Goal: Task Accomplishment & Management: Complete application form

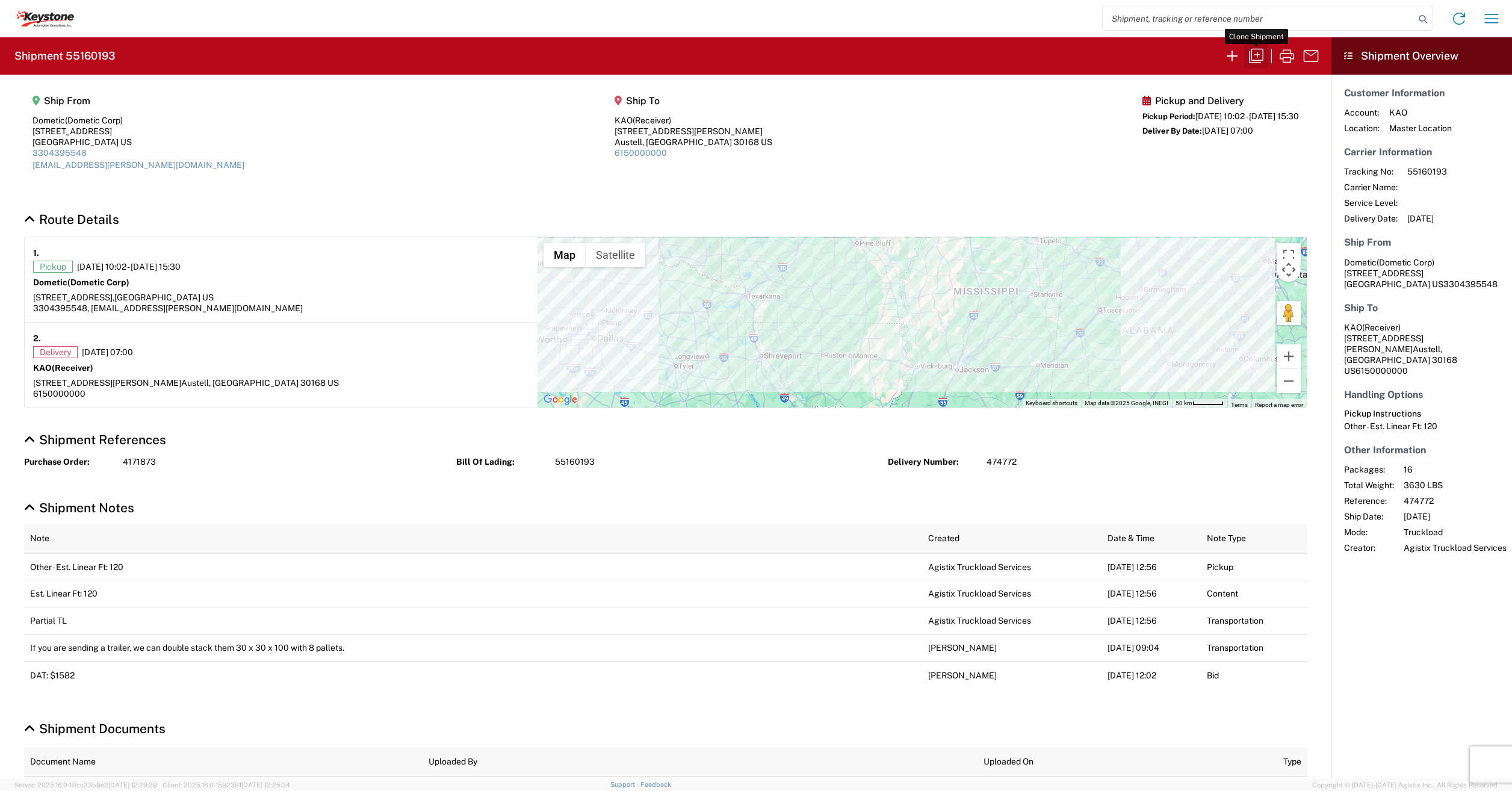
click at [1249, 64] on icon "button" at bounding box center [1256, 55] width 19 height 19
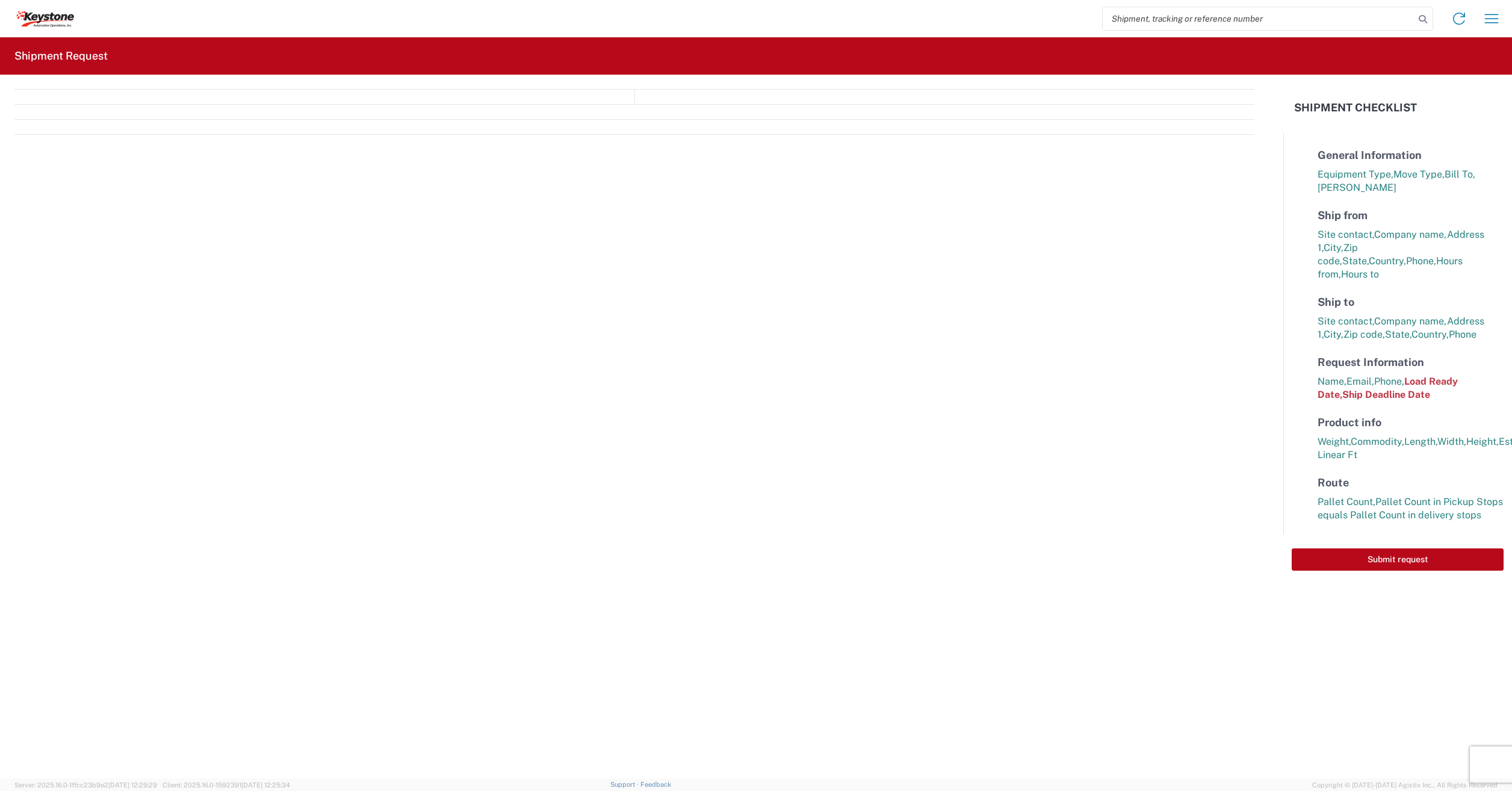
select select "STDV"
select select "PARTIAL_TL"
select select "LBS"
select select "IN"
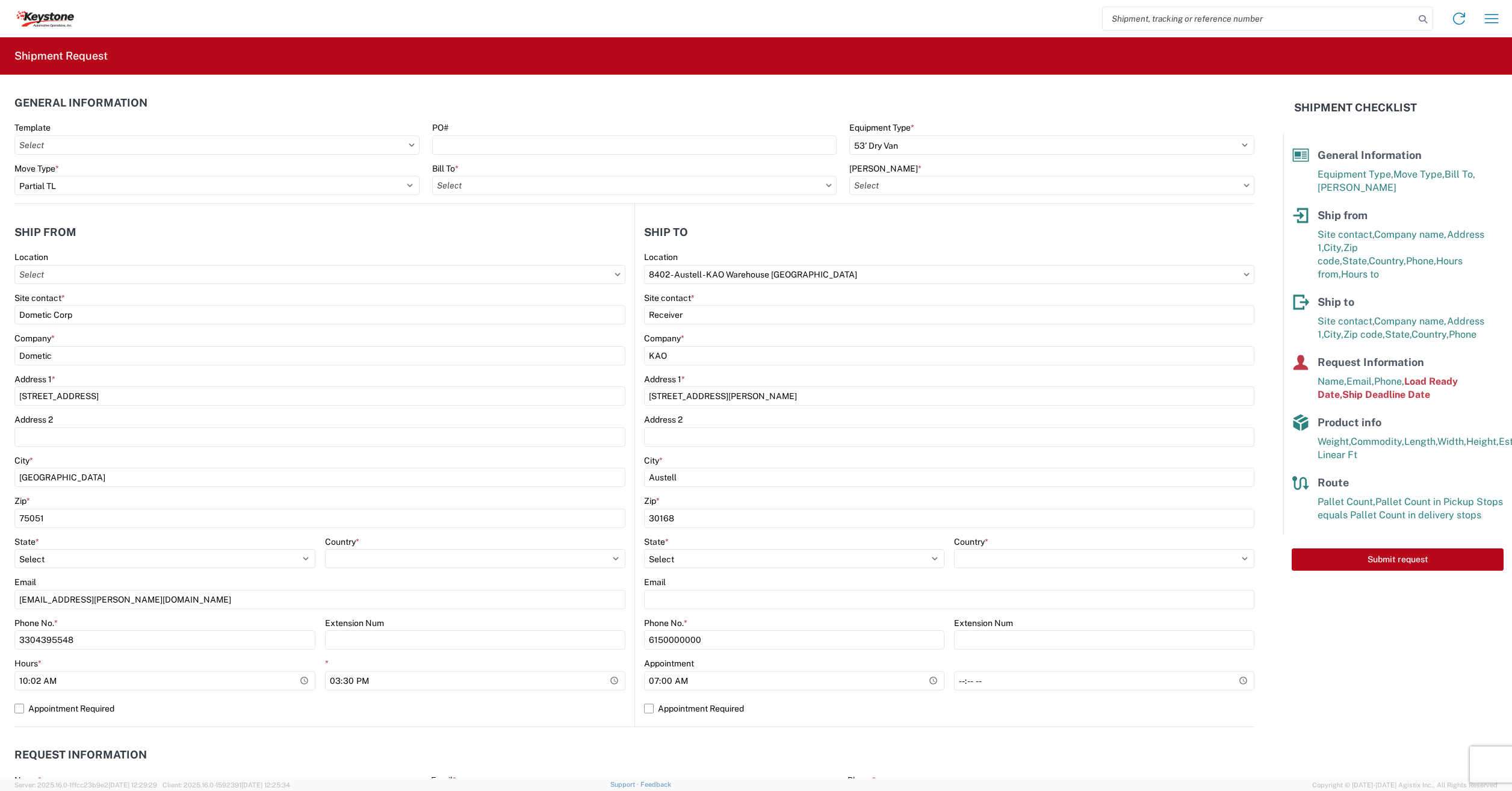
type input "8401 - [GEOGRAPHIC_DATA] - KAO Warehouse"
type input "8401-6300-66012-0000 - 8401 Transfers, 8401-6300-66012-0000 - 8401 Transfers"
drag, startPoint x: 863, startPoint y: 274, endPoint x: 377, endPoint y: 319, distance: 488.1
click at [385, 318] on div "Ship from Location Site contact * Dometic Corp Company * Dometic Address 1 * [S…" at bounding box center [634, 465] width 1240 height 523
click at [24, 18] on icon at bounding box center [21, 16] width 12 height 10
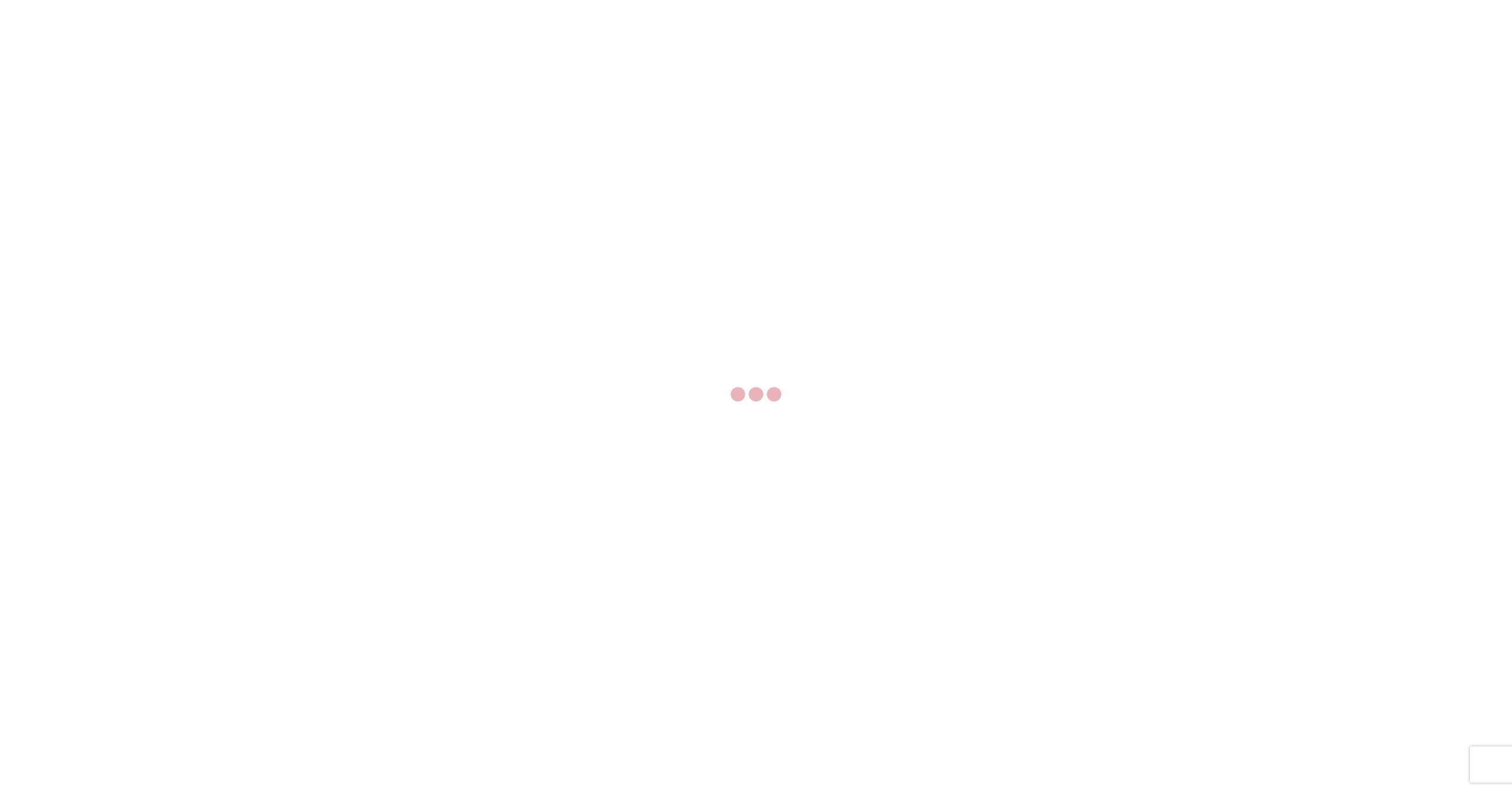
select select "FULL"
select select "LBS"
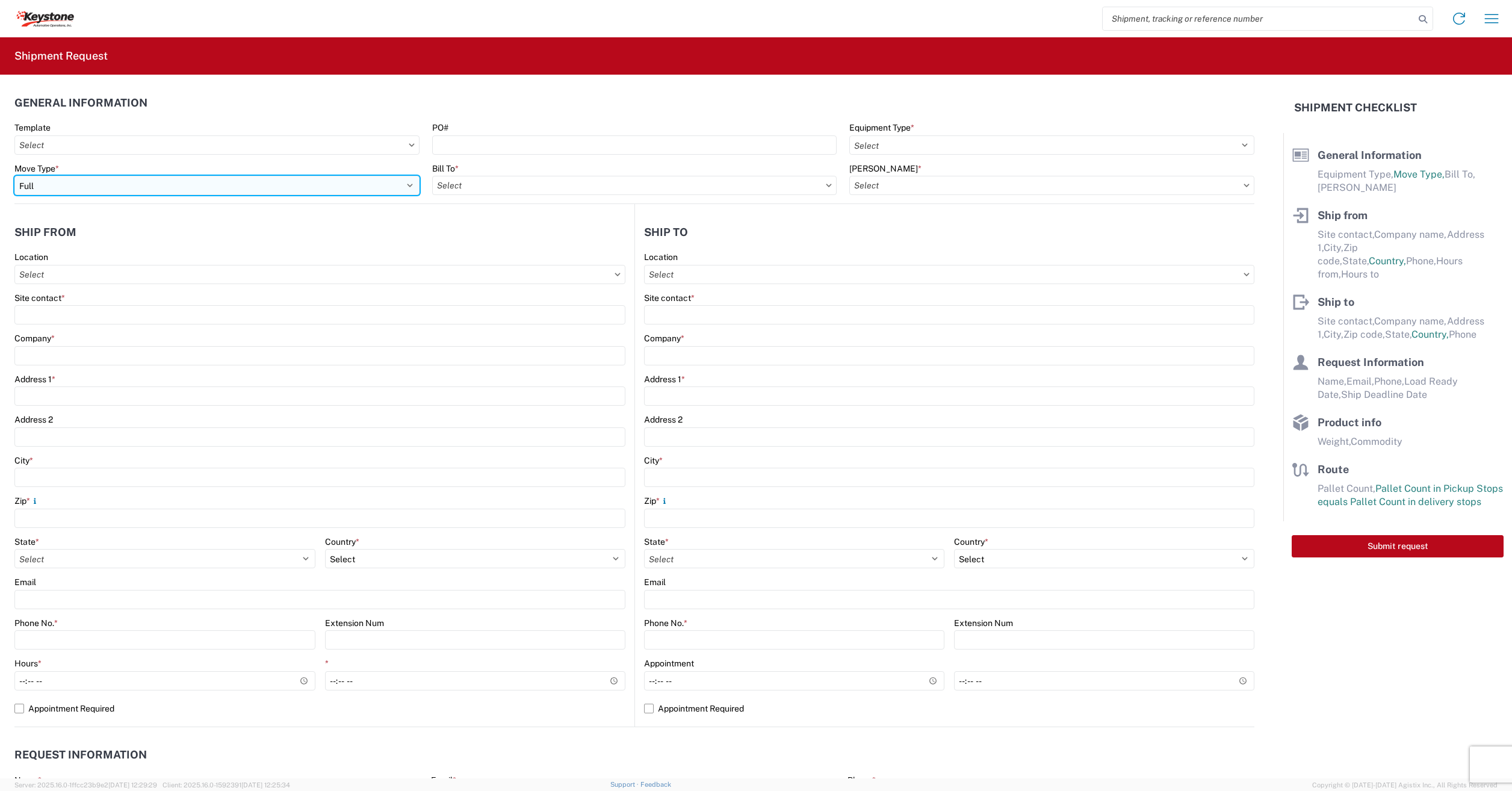
click at [38, 190] on select "Select Full Partial TL" at bounding box center [217, 185] width 405 height 19
select select "PARTIAL_TL"
click at [14, 176] on select "Select Full Partial TL" at bounding box center [217, 185] width 405 height 19
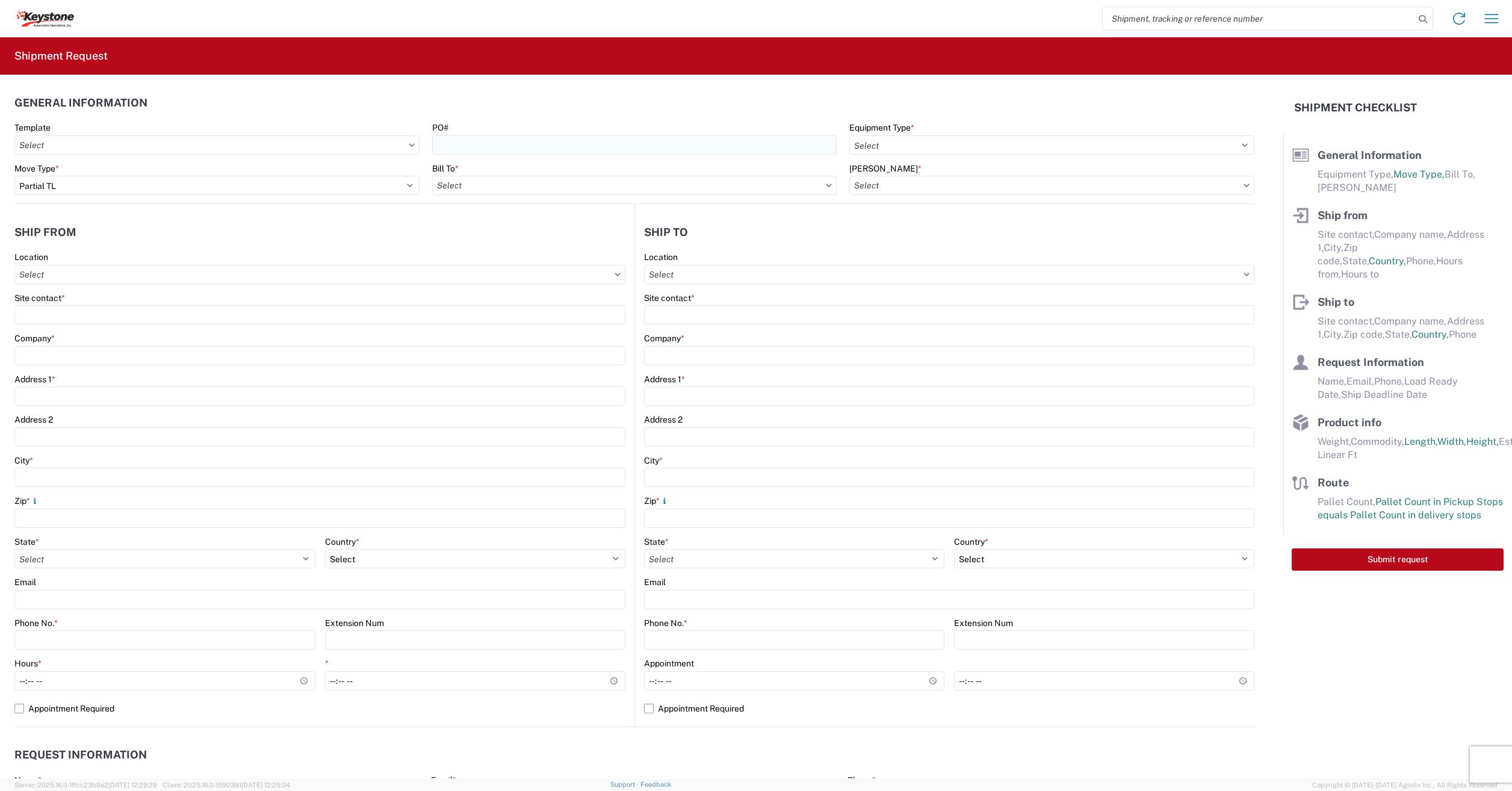
drag, startPoint x: 439, startPoint y: 129, endPoint x: 441, endPoint y: 136, distance: 7.3
click at [439, 131] on label "PO#" at bounding box center [439, 127] width 16 height 11
click at [439, 136] on input "PO#" at bounding box center [634, 145] width 405 height 19
click at [448, 147] on input "PO#" at bounding box center [634, 145] width 405 height 19
type input "1"
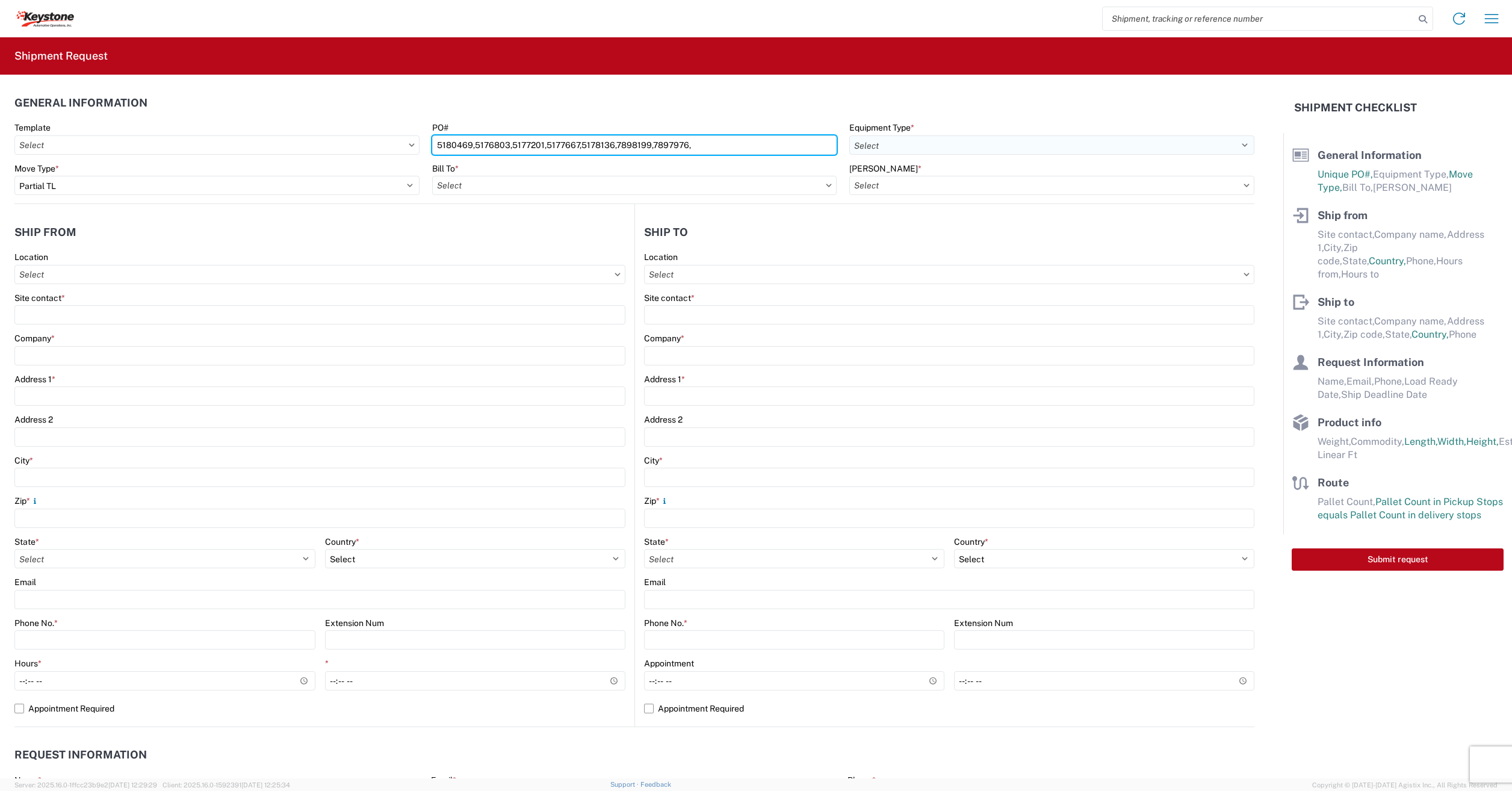
type input "5180469,5176803,5177201,5177667,5178136,7898199,7897976,"
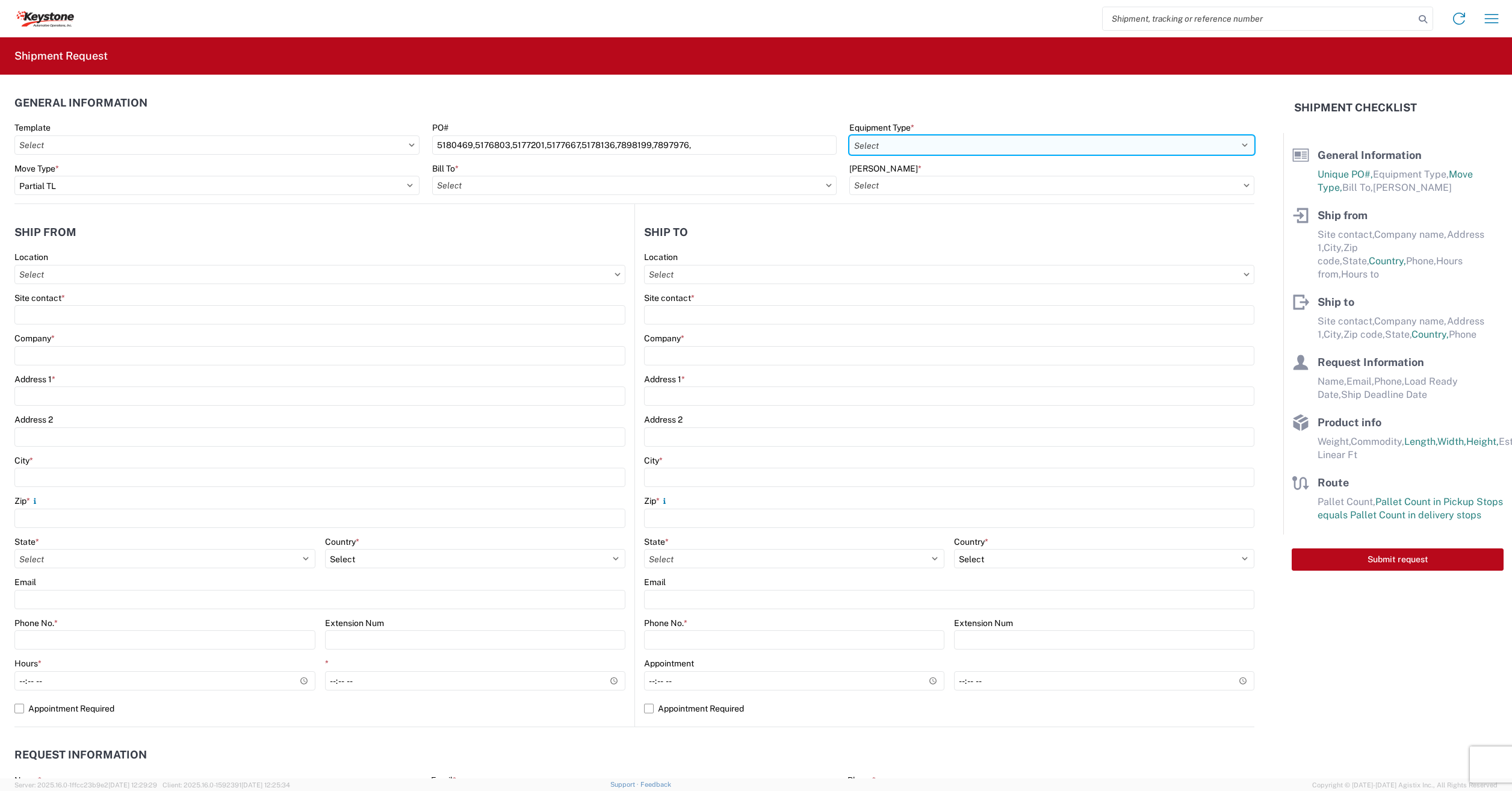
click at [891, 142] on select "Select 53’ Dry Van Flatbed Dropdeck (van) Lowboy (flatbed) Rail" at bounding box center [1052, 145] width 405 height 19
select select "STDV"
click at [849, 136] on select "Select 53’ Dry Van Flatbed Dropdeck (van) Lowboy (flatbed) Rail" at bounding box center [1052, 145] width 405 height 19
click at [479, 183] on input "Bill To *" at bounding box center [634, 185] width 405 height 19
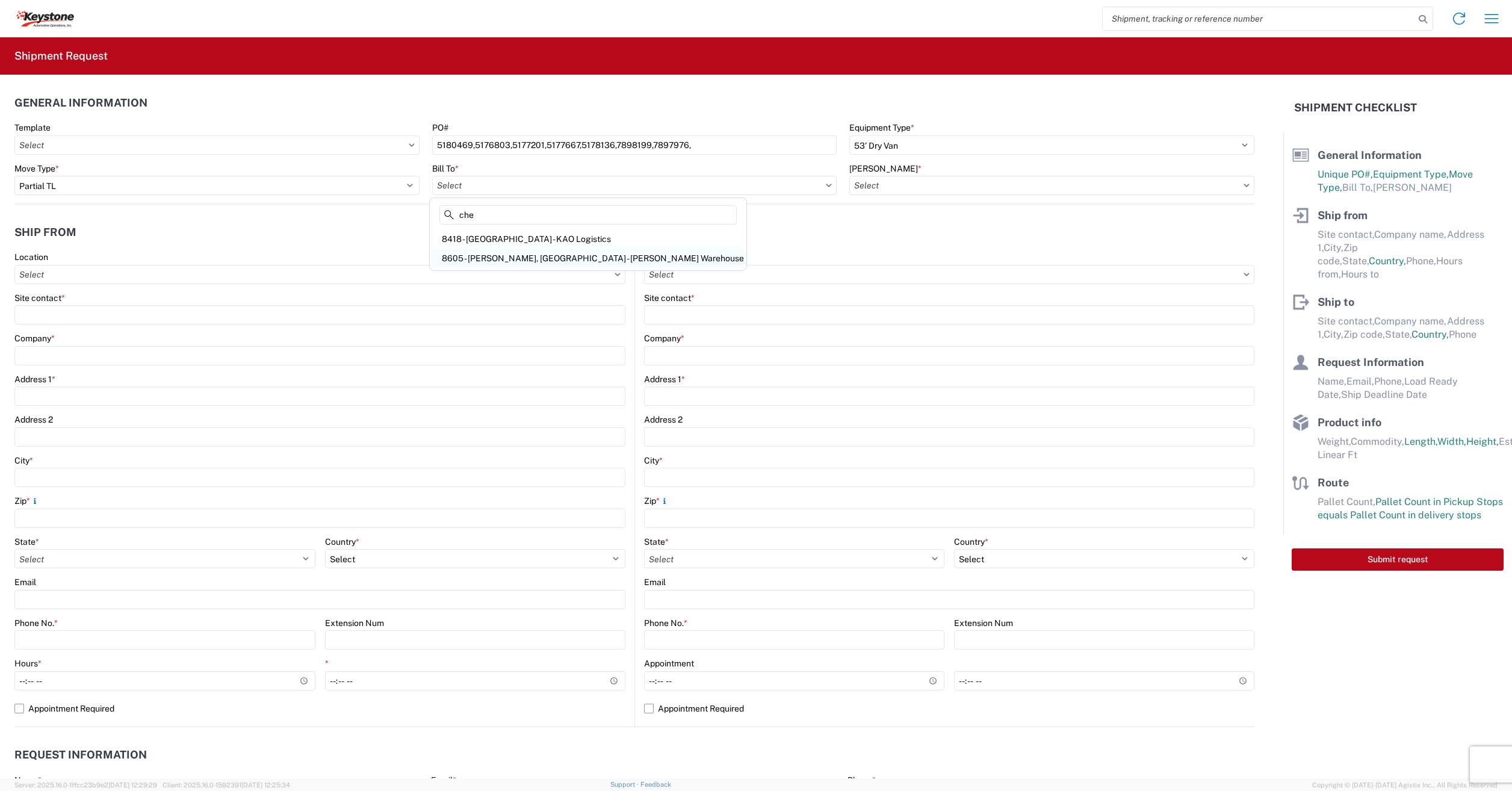
type input "che"
click at [499, 259] on div "8605 - Cheney, WA - KAO Warehouse" at bounding box center [587, 258] width 312 height 19
type input "8605 - Cheney, WA - KAO Warehouse"
click at [982, 189] on input "Bill Code *" at bounding box center [1052, 185] width 405 height 19
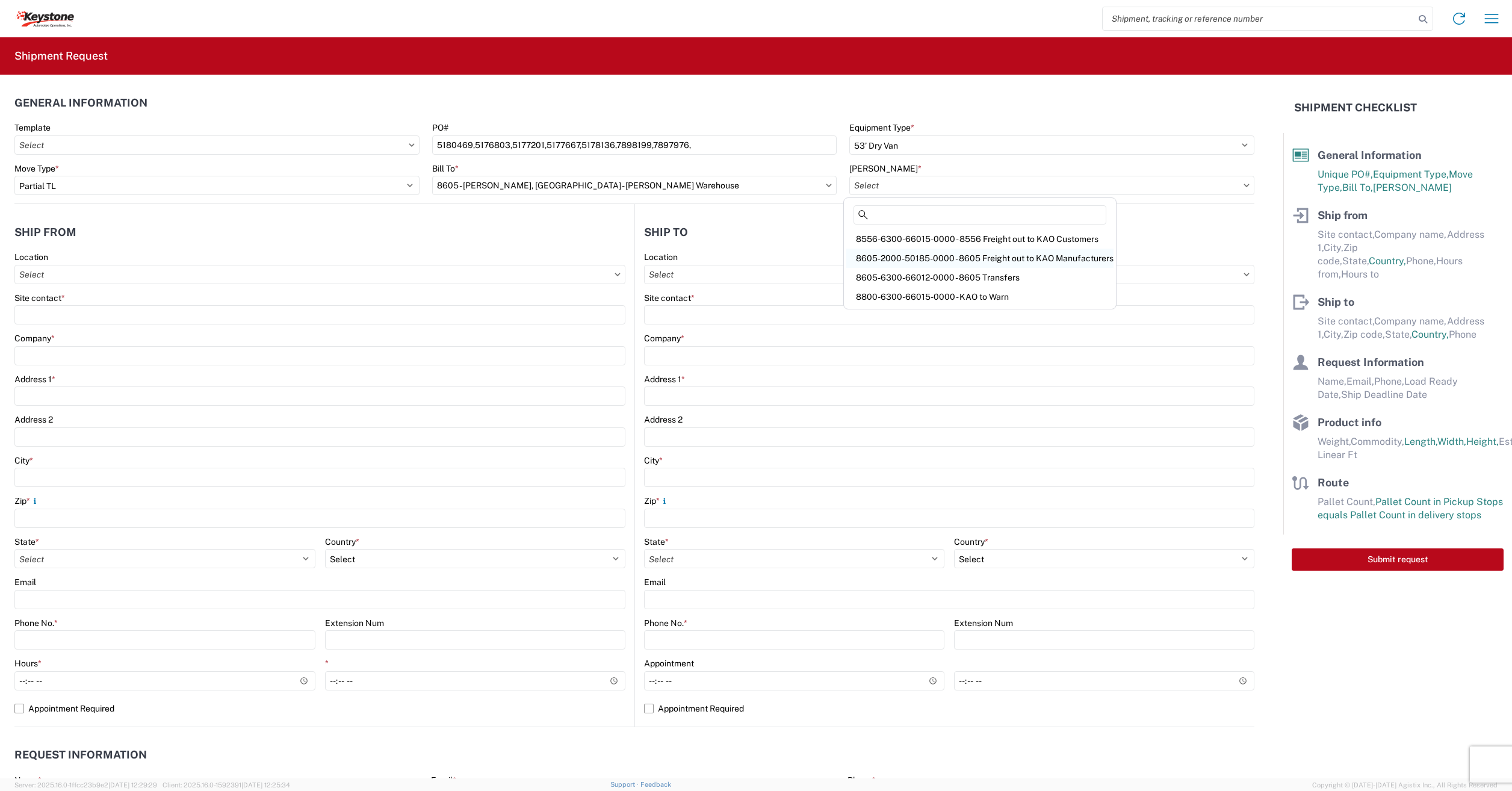
click at [893, 251] on div "8605-2000-50185-0000 - 8605 Freight out to KAO Manufacturers" at bounding box center [979, 258] width 267 height 19
type input "8605-2000-50185-0000 - 8605 Freight out to KAO Manufacturers"
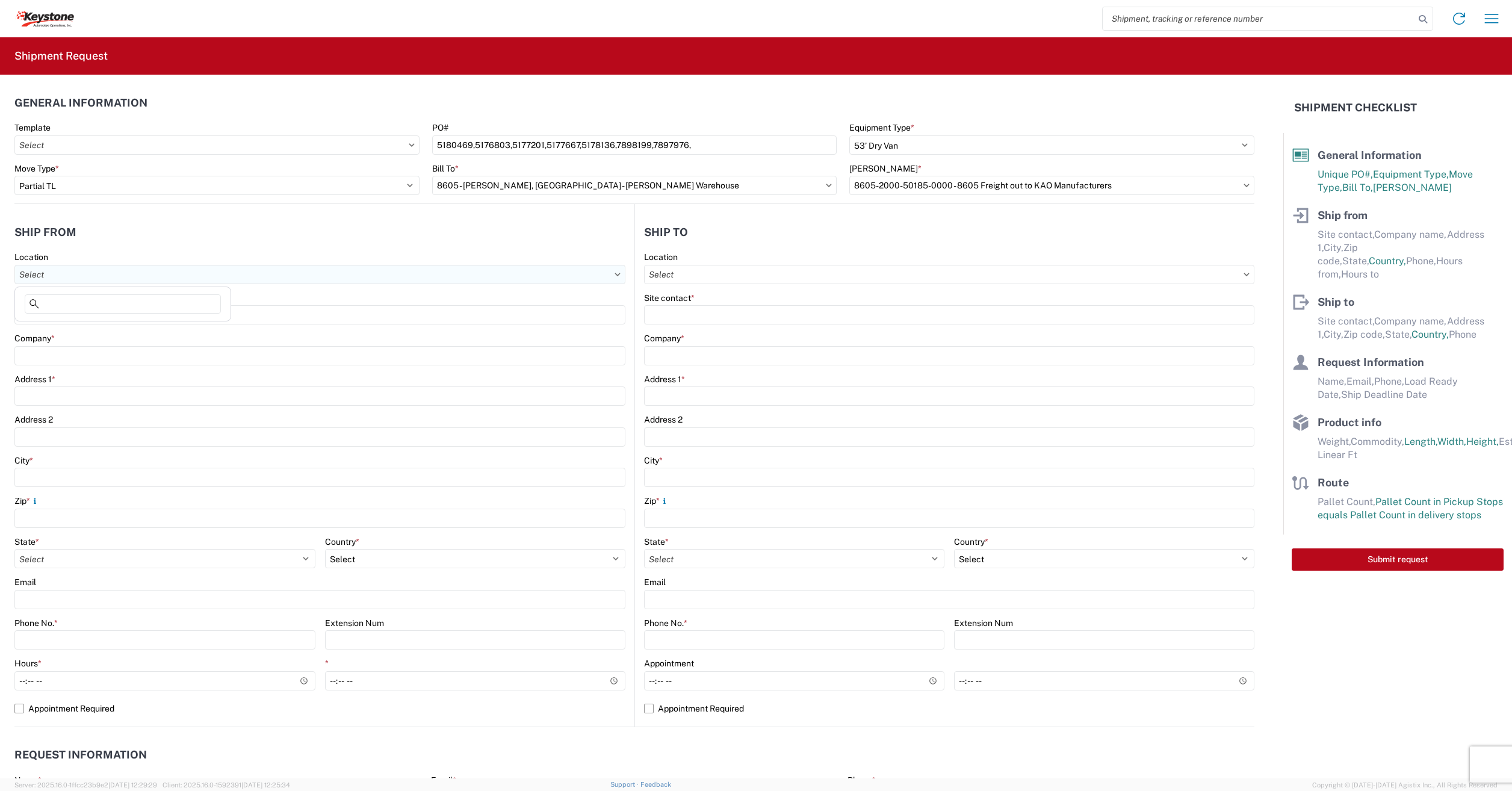
click at [49, 275] on input "Location" at bounding box center [320, 274] width 611 height 19
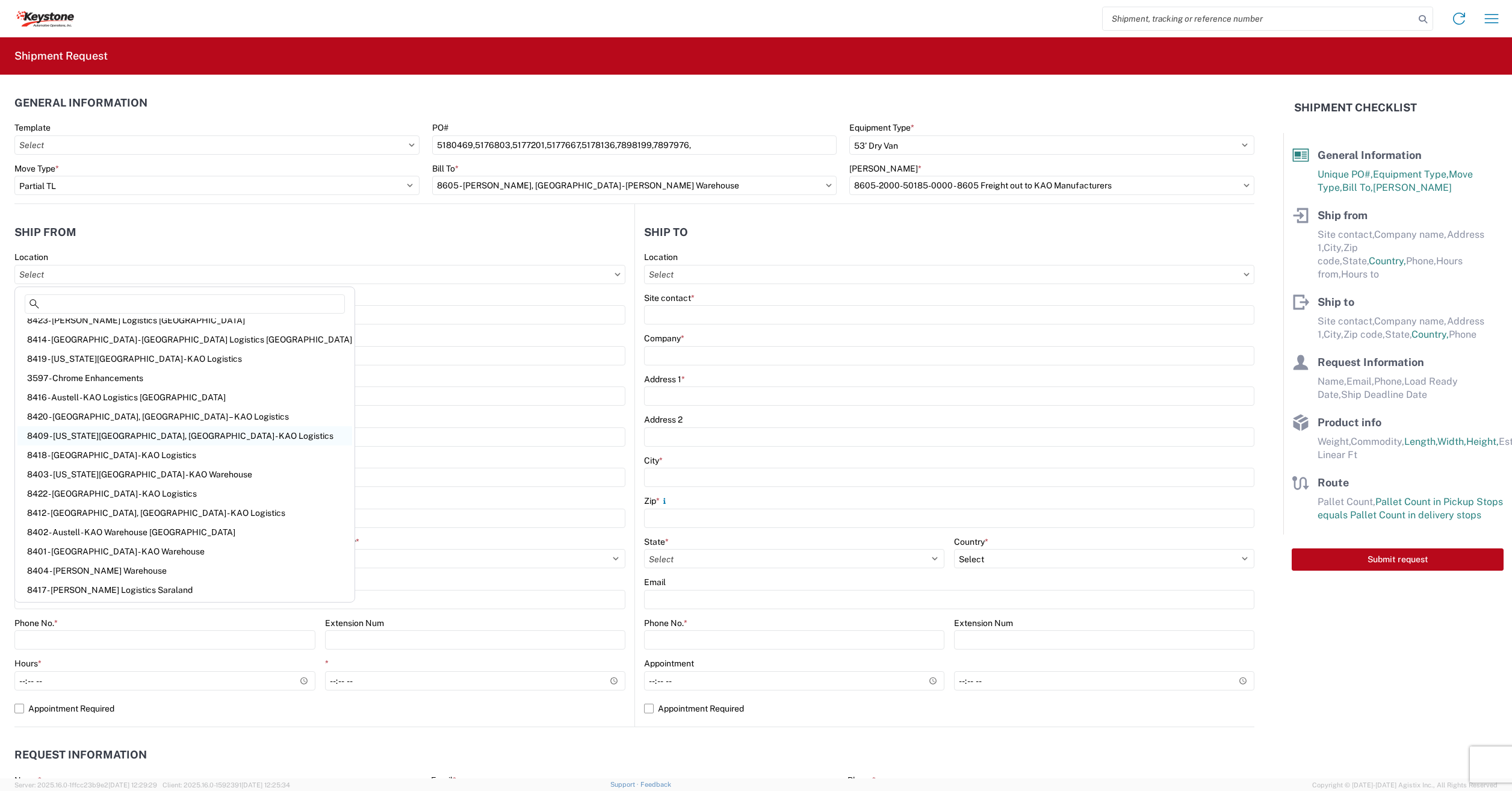
scroll to position [104, 0]
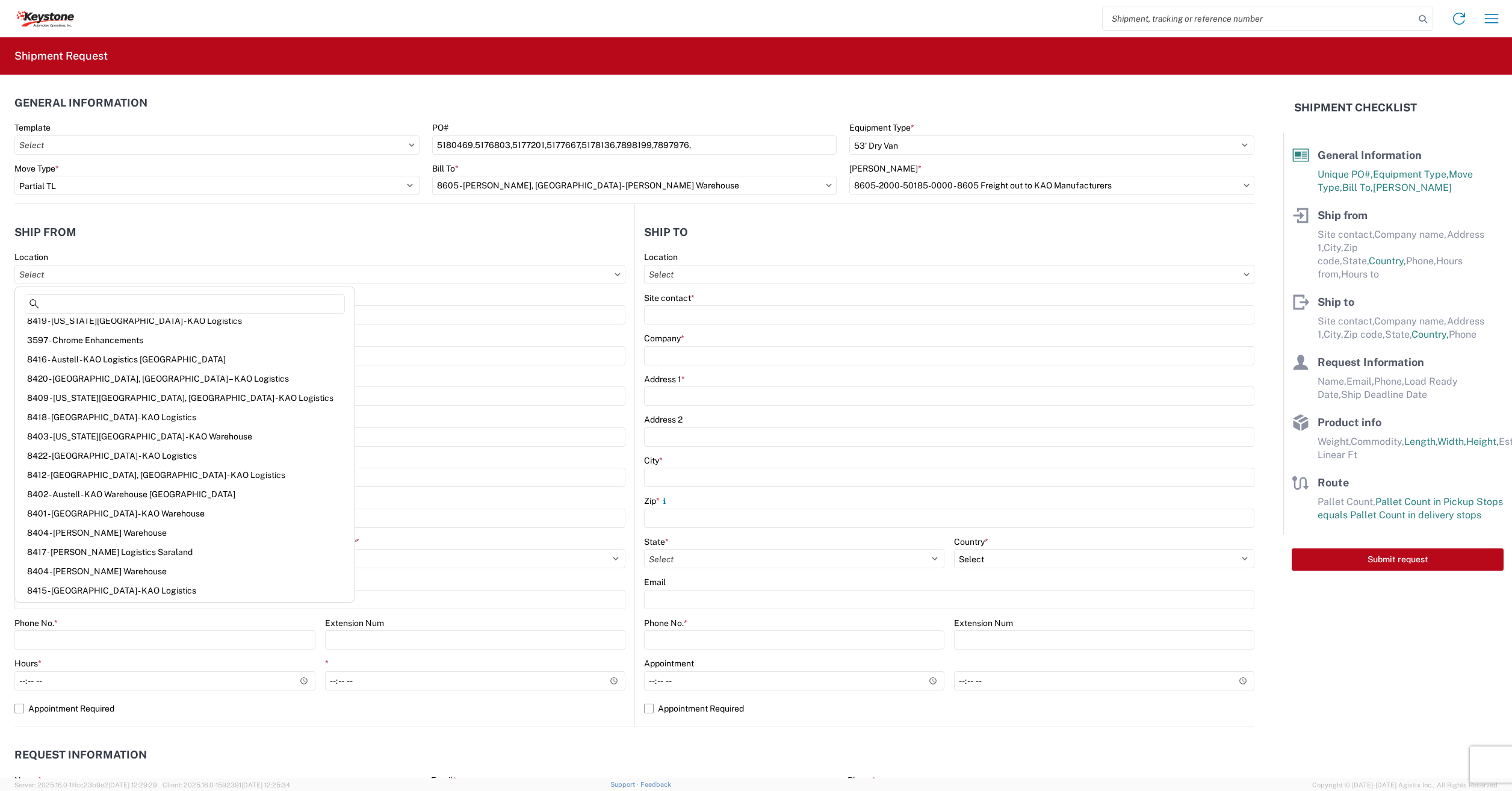
click at [238, 230] on header "Ship from" at bounding box center [324, 232] width 620 height 27
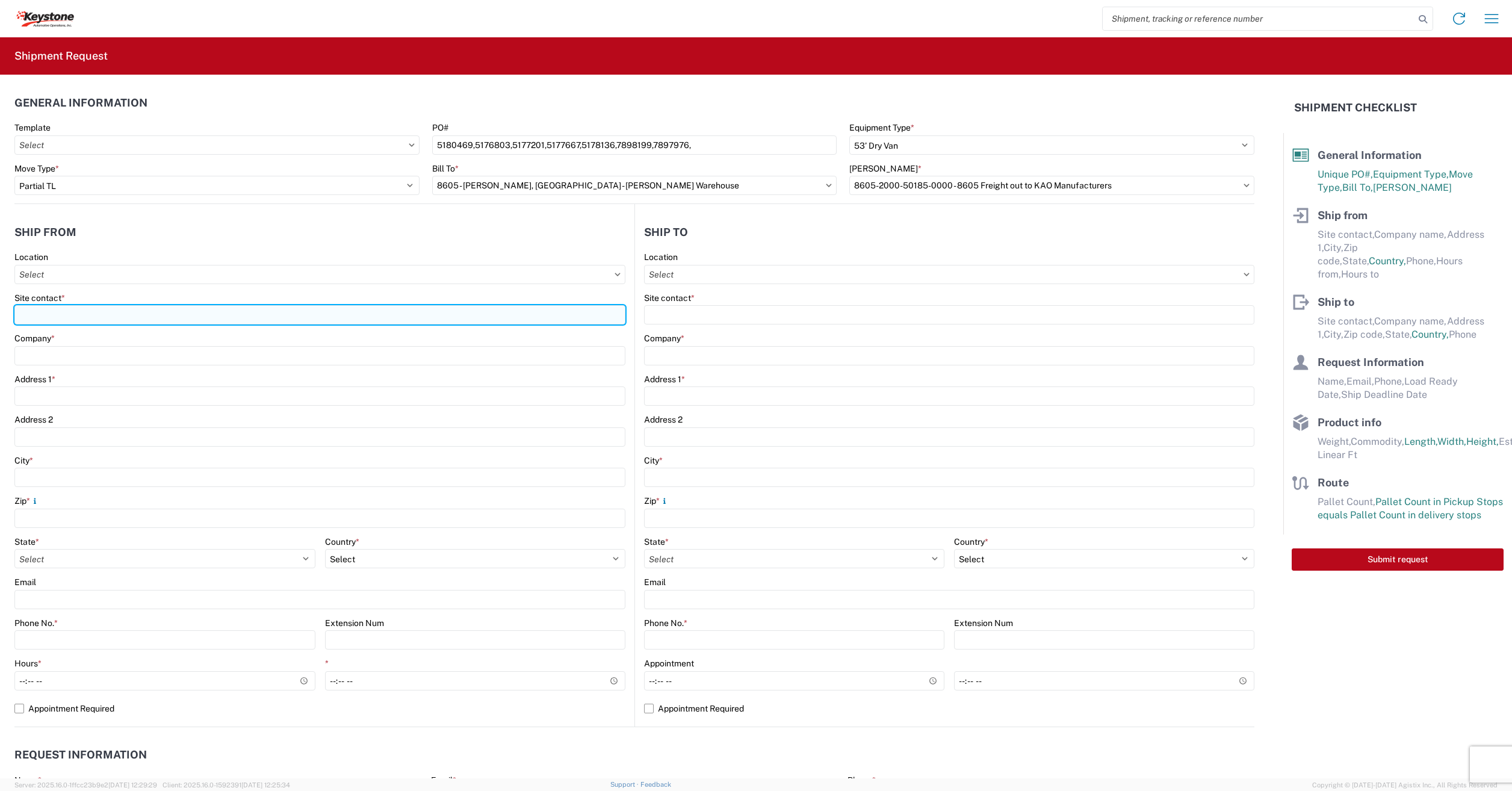
click at [46, 309] on input "Site contact *" at bounding box center [320, 315] width 611 height 19
type input "d"
type input "Dometic Corp"
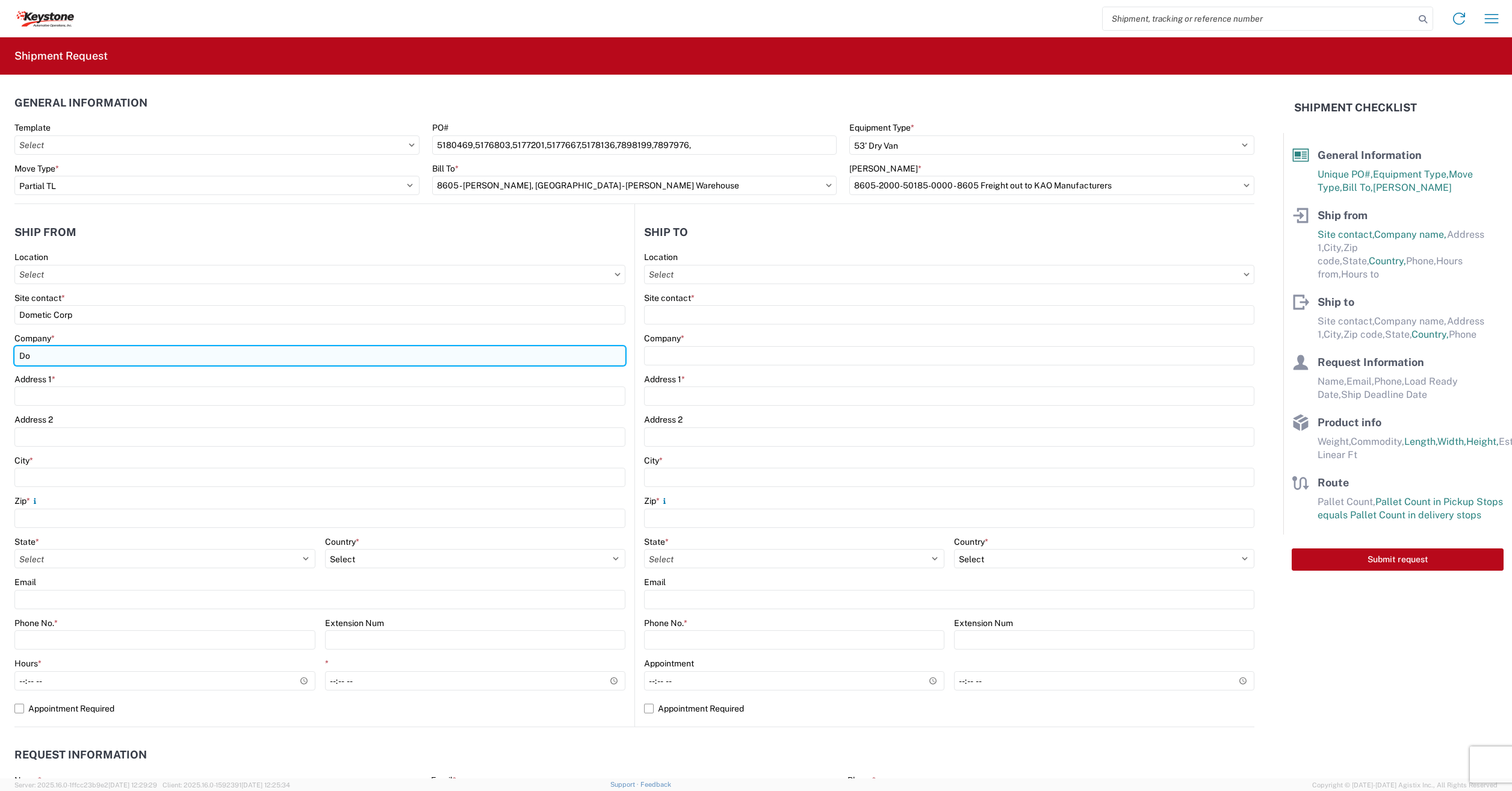
type input "D"
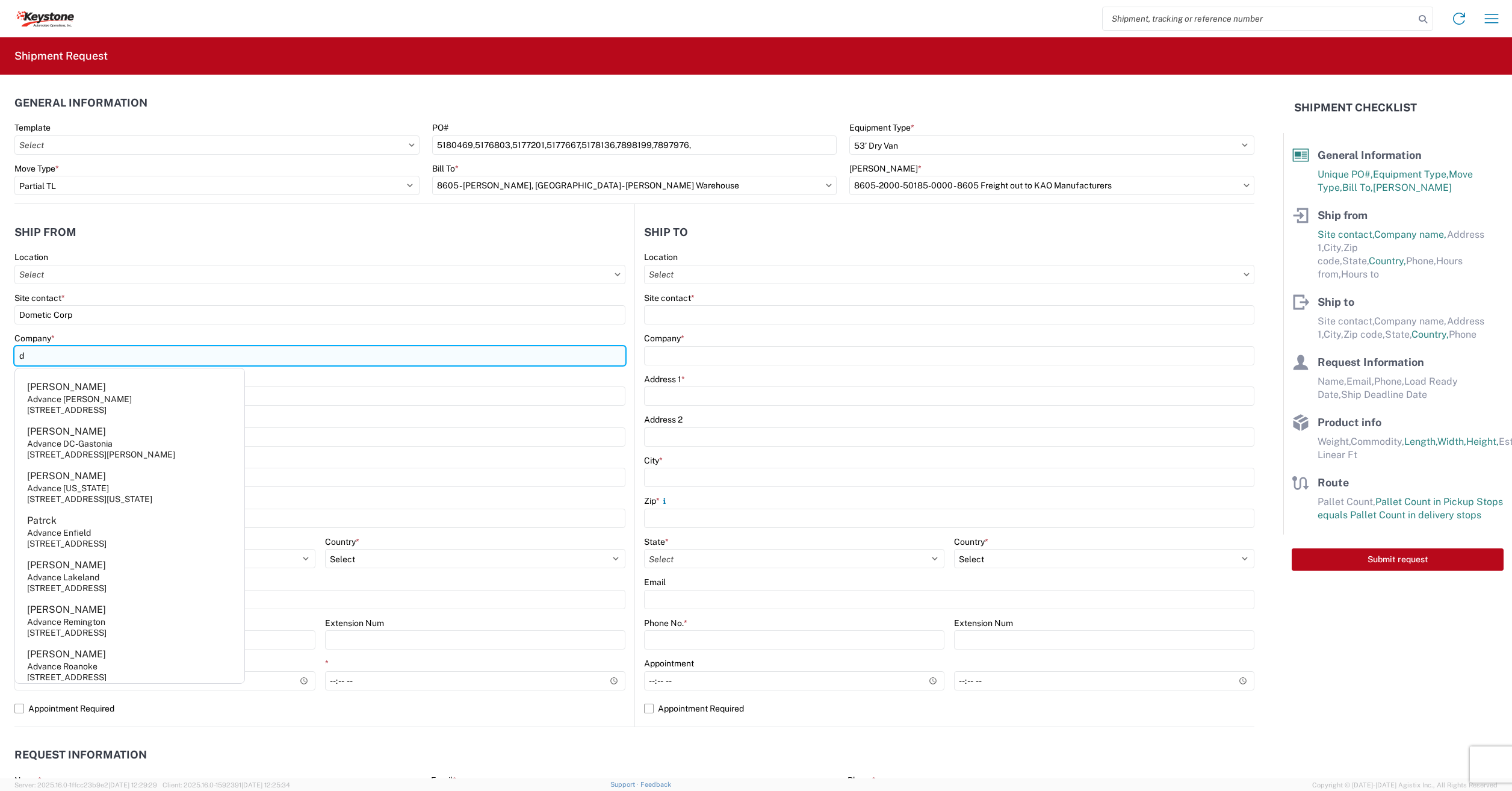
type input "Dometic"
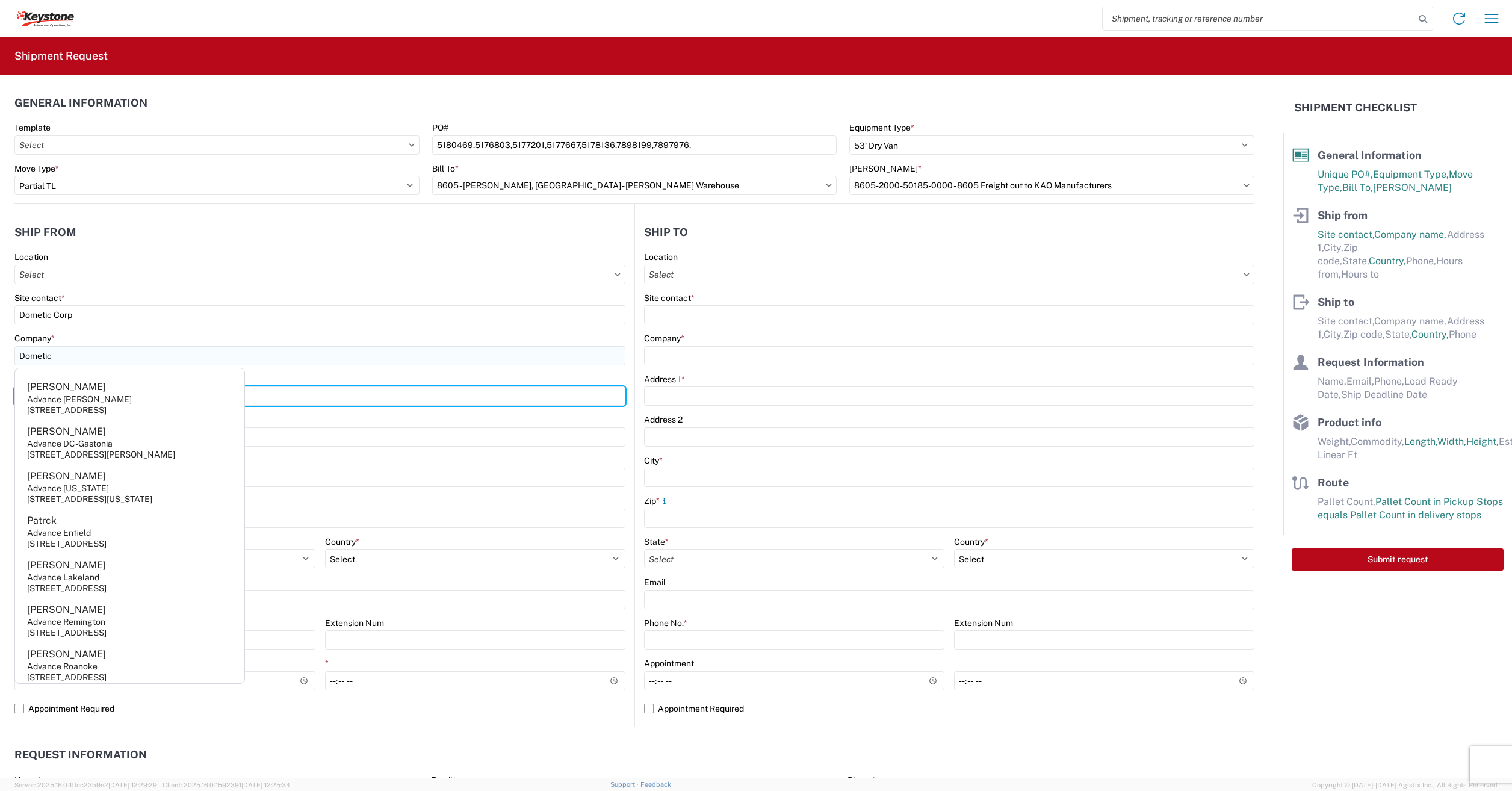
type input "[STREET_ADDRESS]"
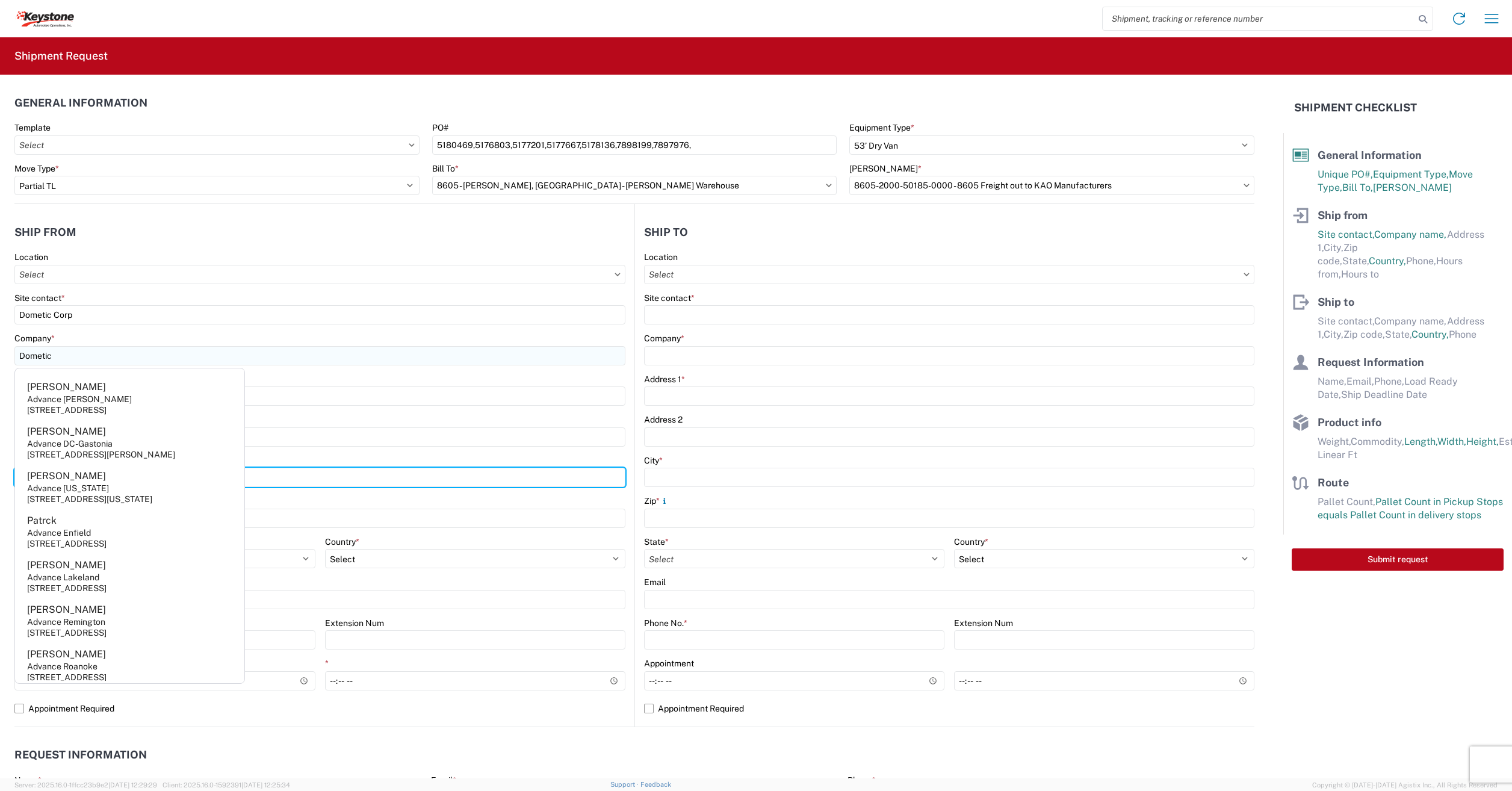
type input "[GEOGRAPHIC_DATA]"
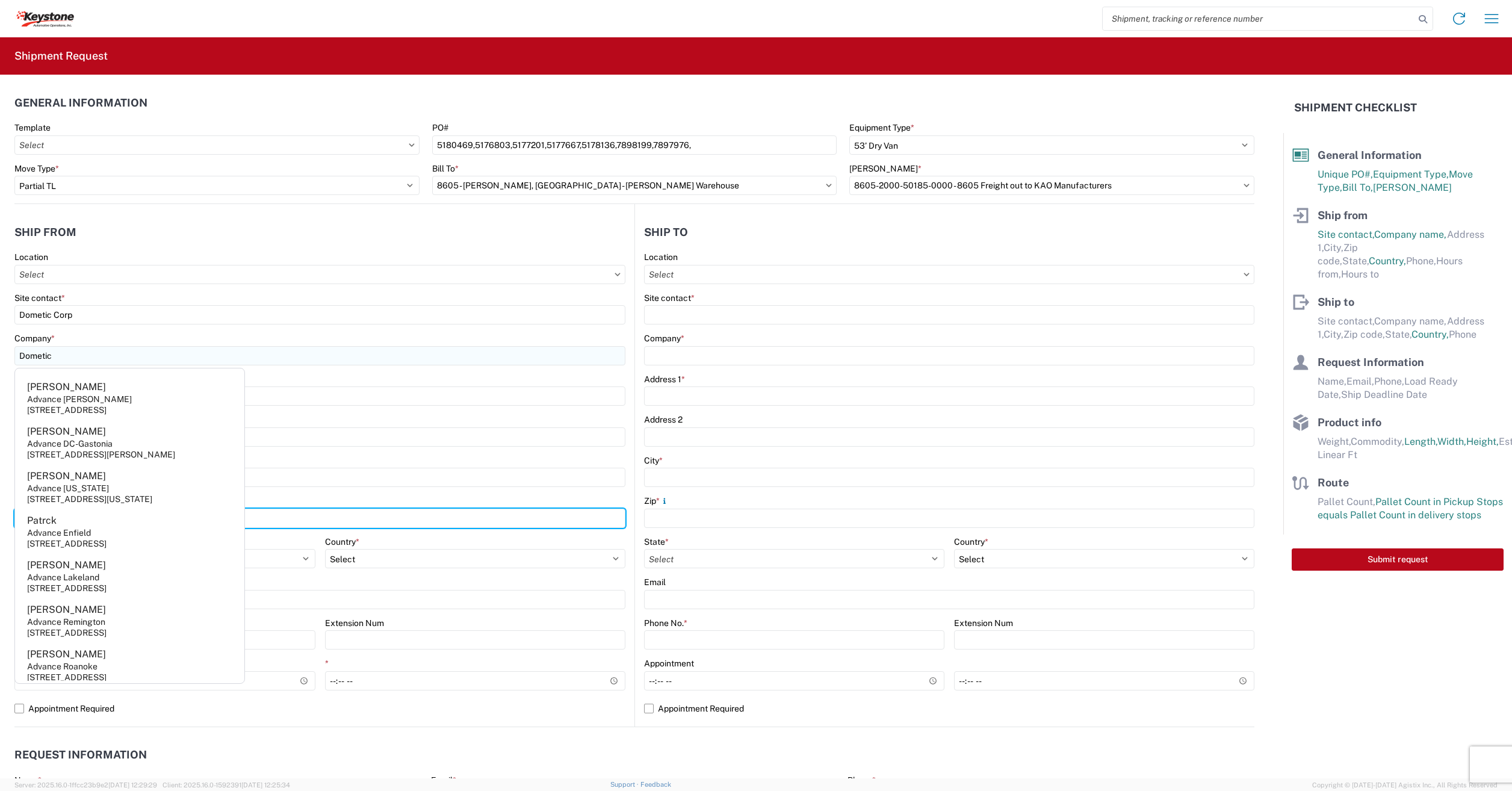
type input "75051"
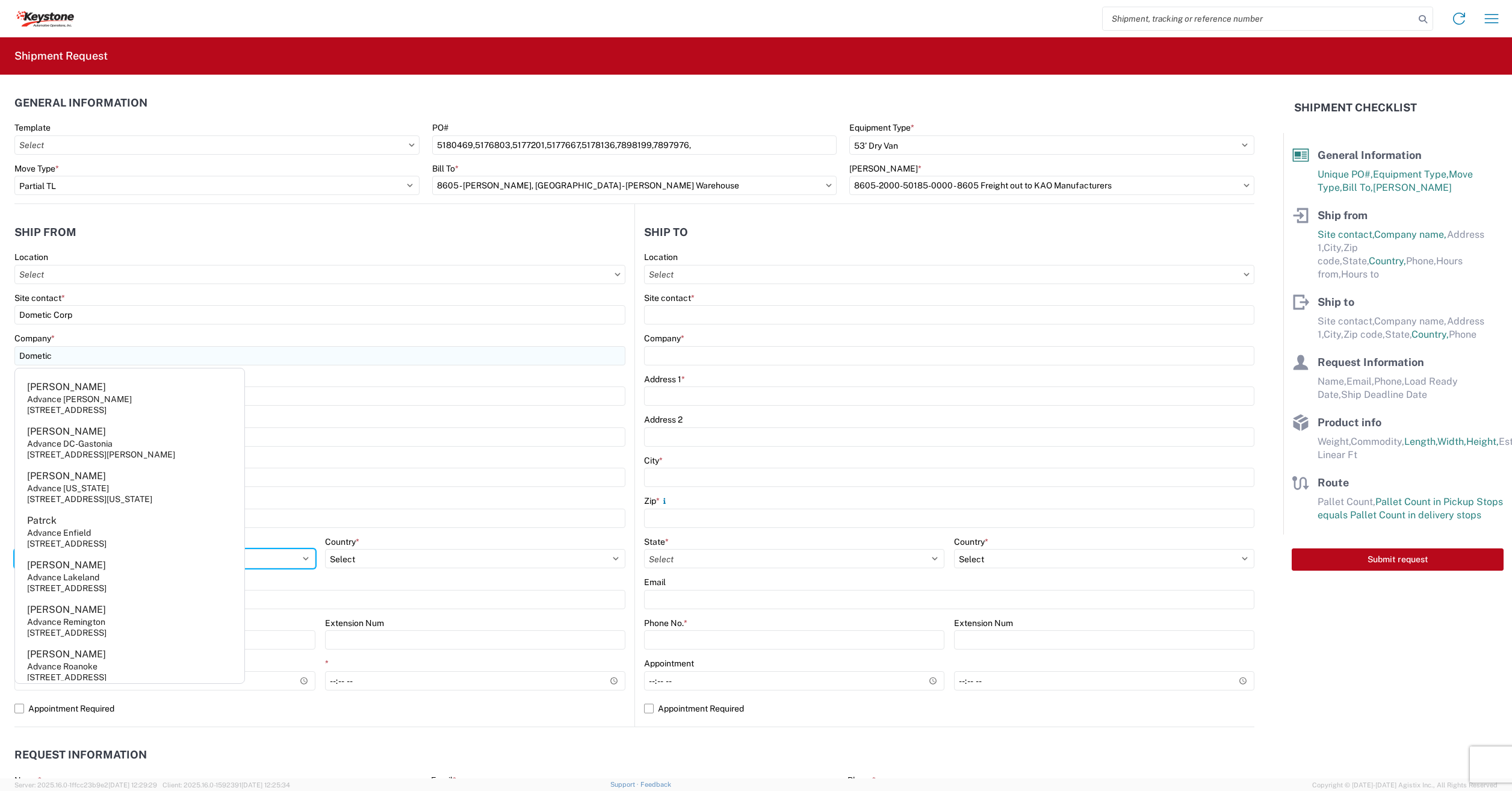
select select "TX"
type input "[EMAIL_ADDRESS][PERSON_NAME][DOMAIN_NAME]"
type input "3304395548"
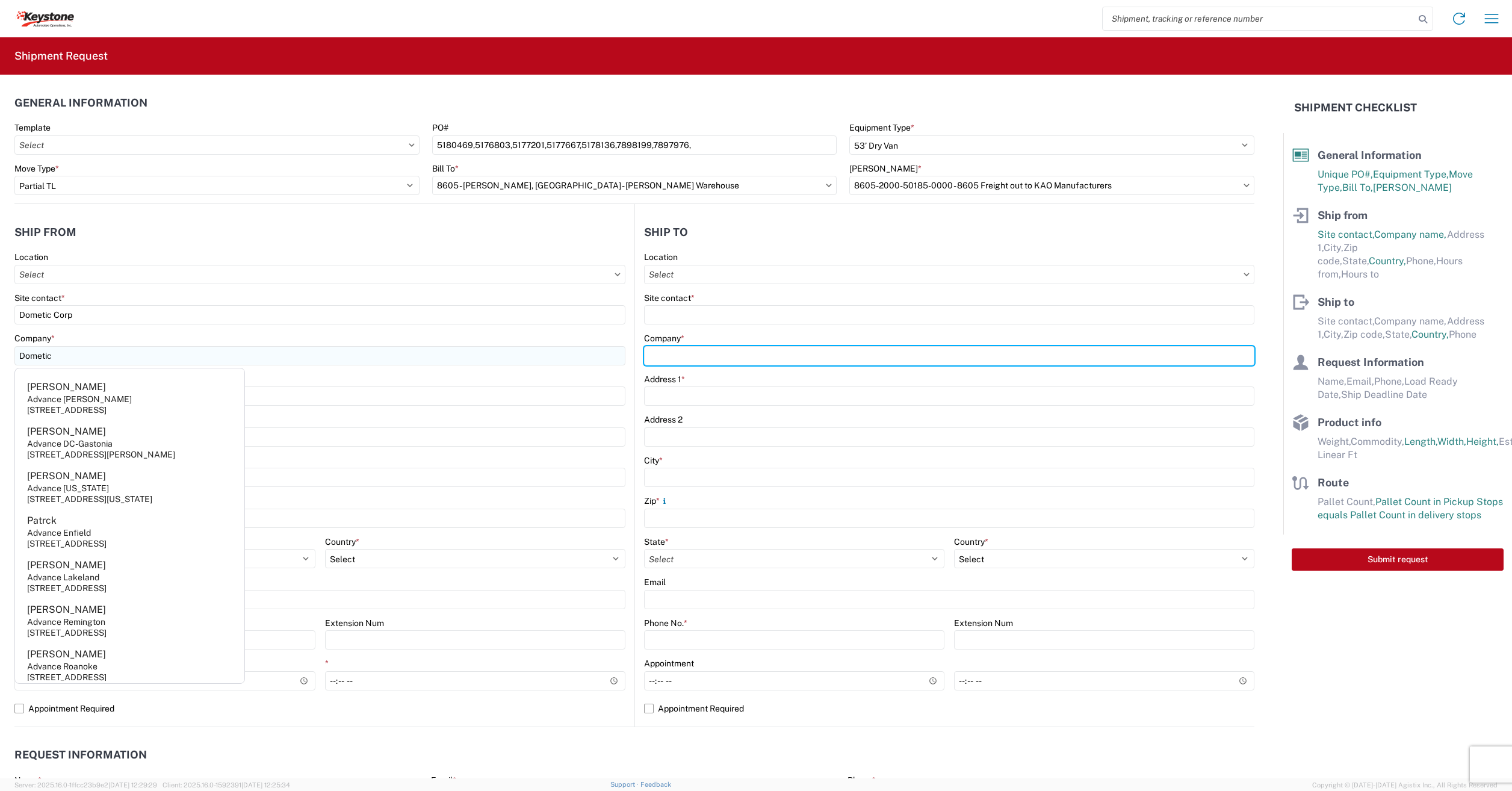
type input "Dometic"
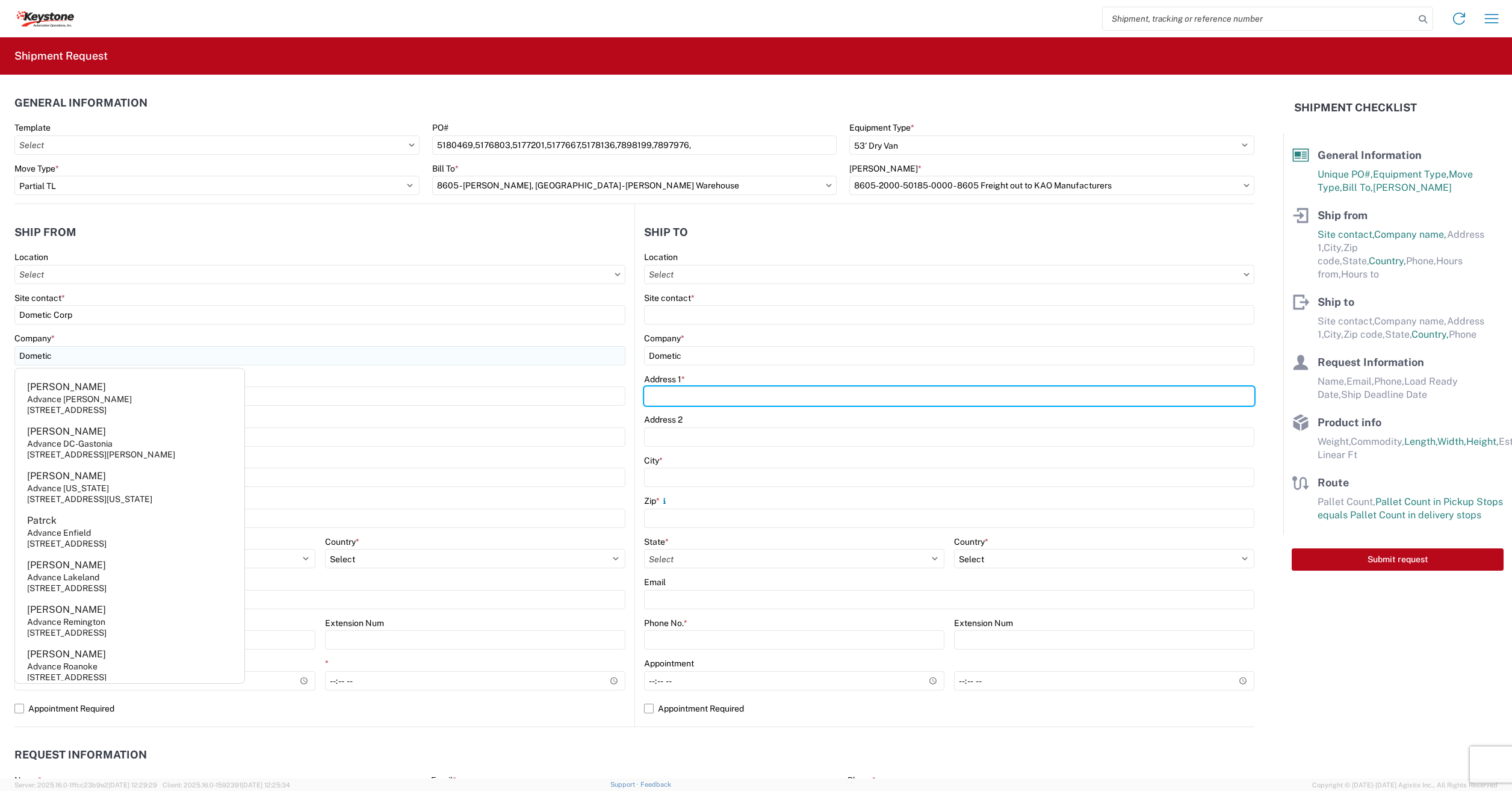
type input "[STREET_ADDRESS]"
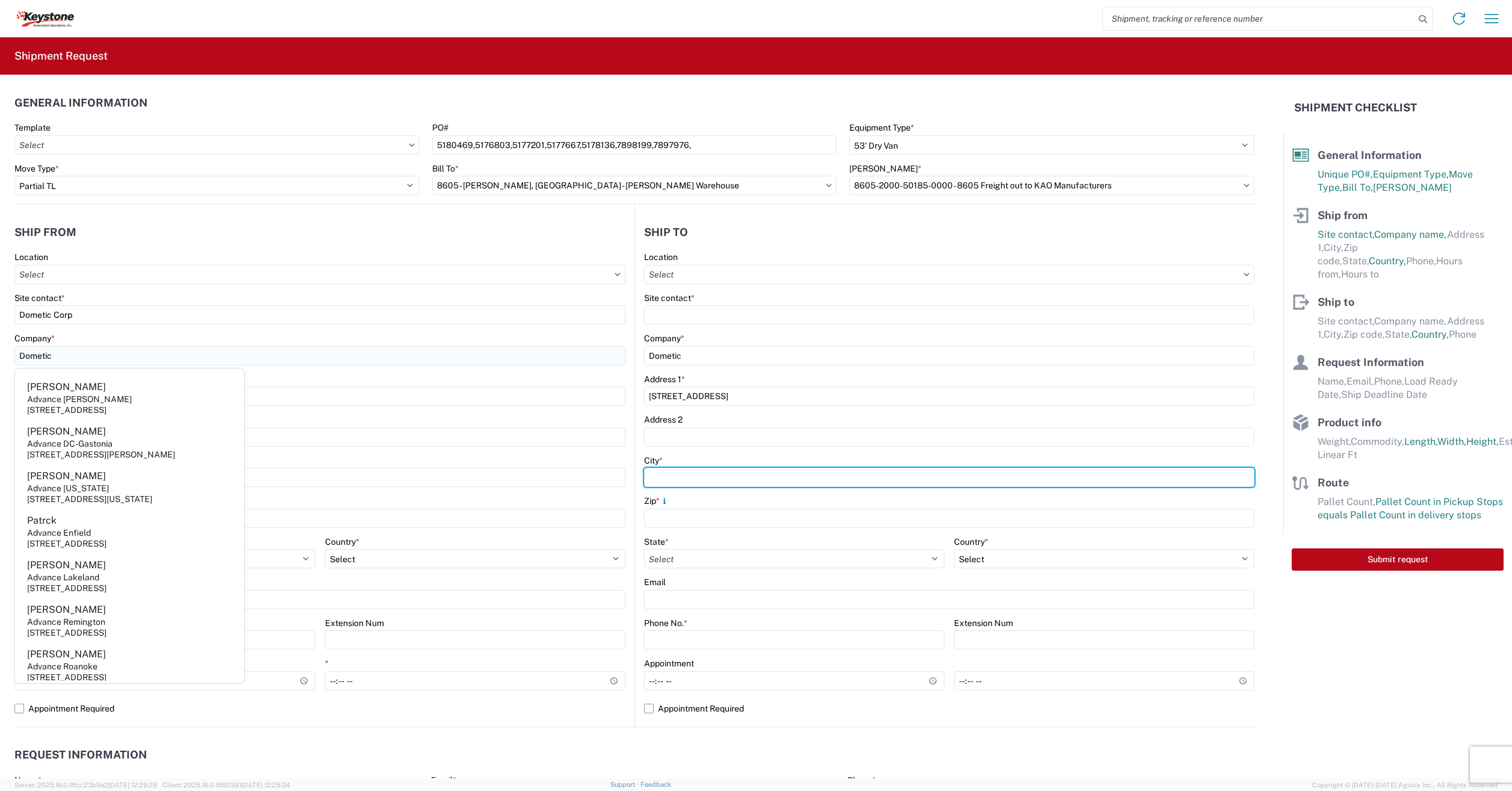
type input "[GEOGRAPHIC_DATA]"
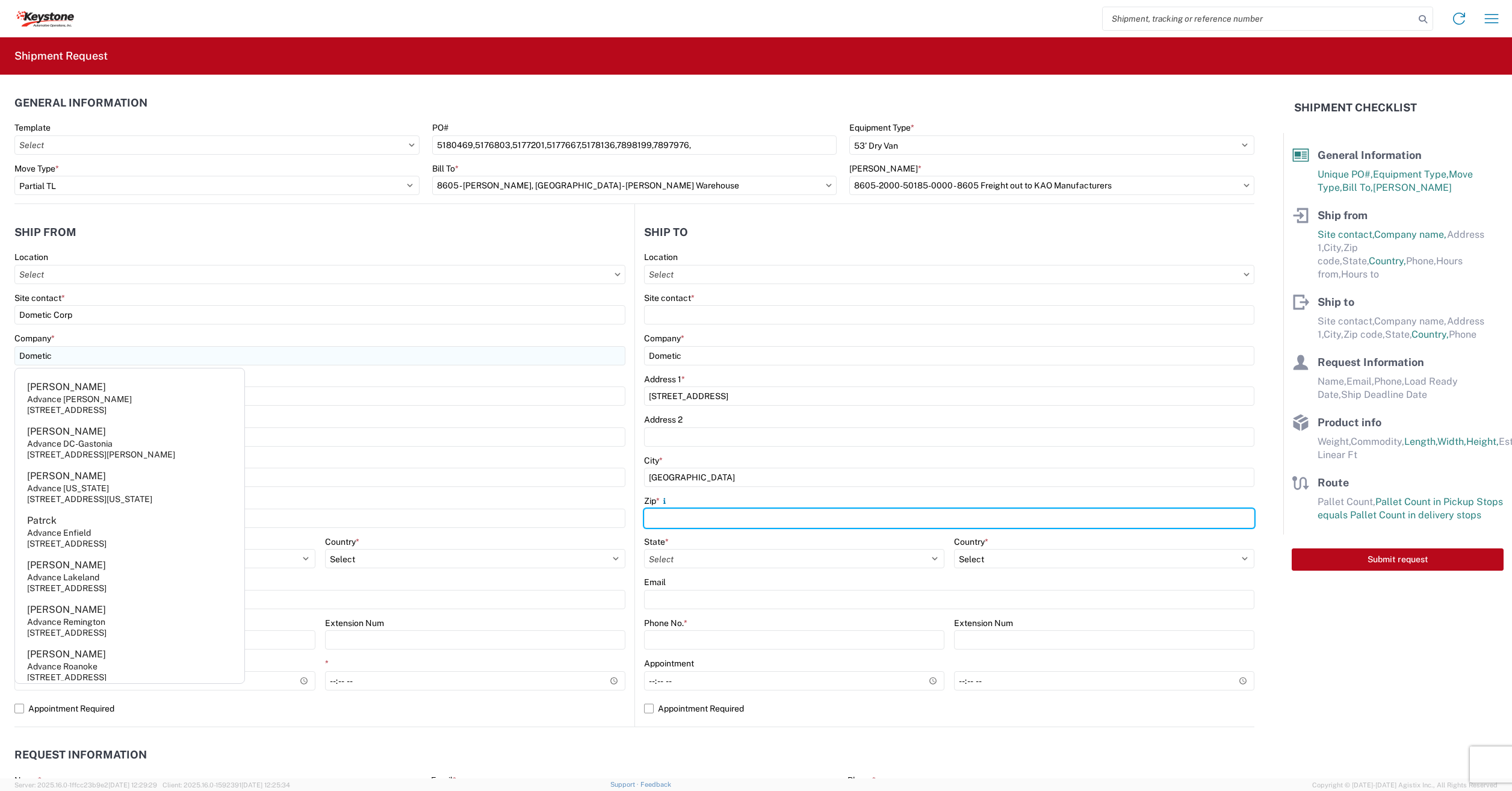
type input "75051"
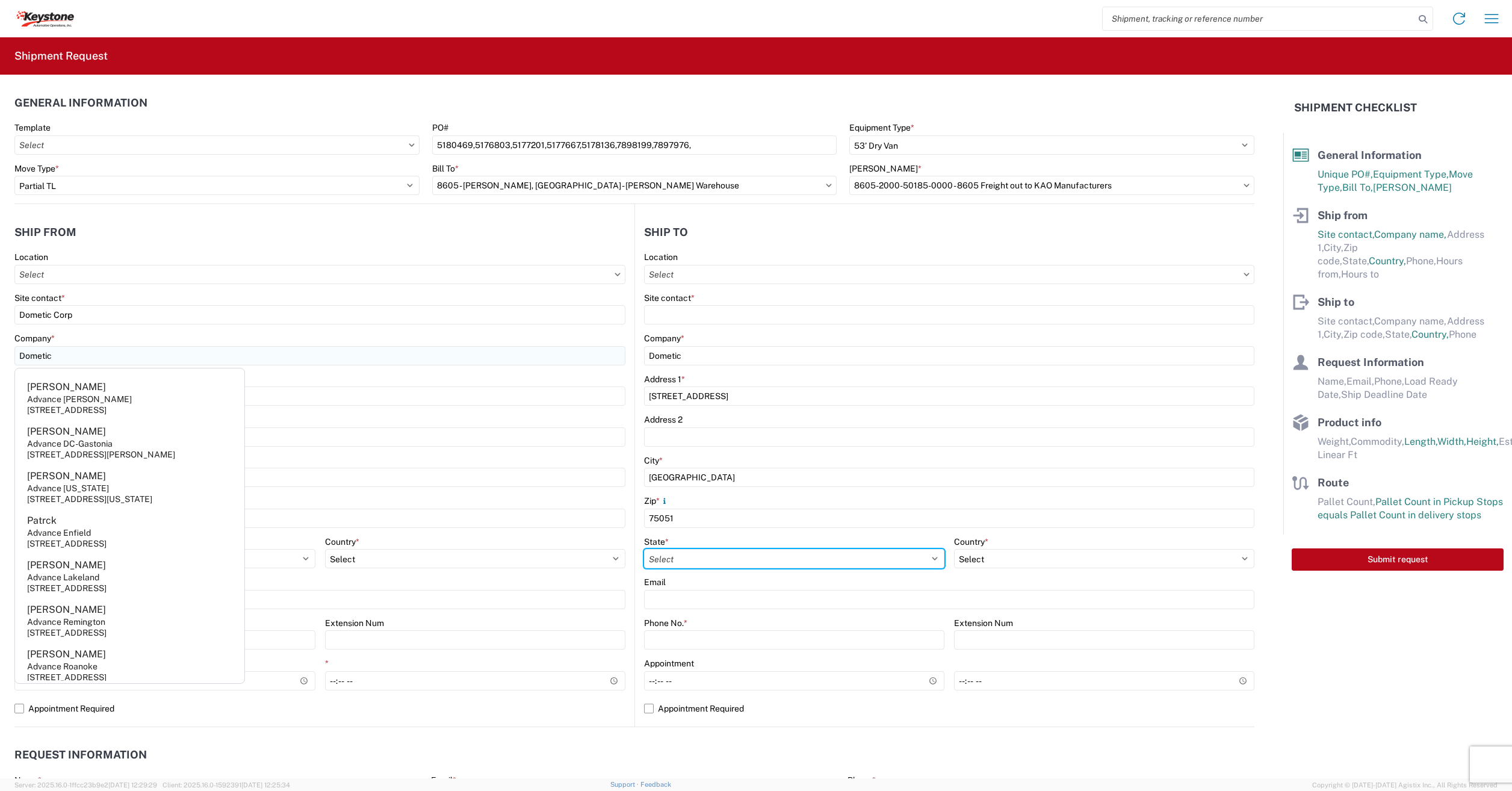
select select "TX"
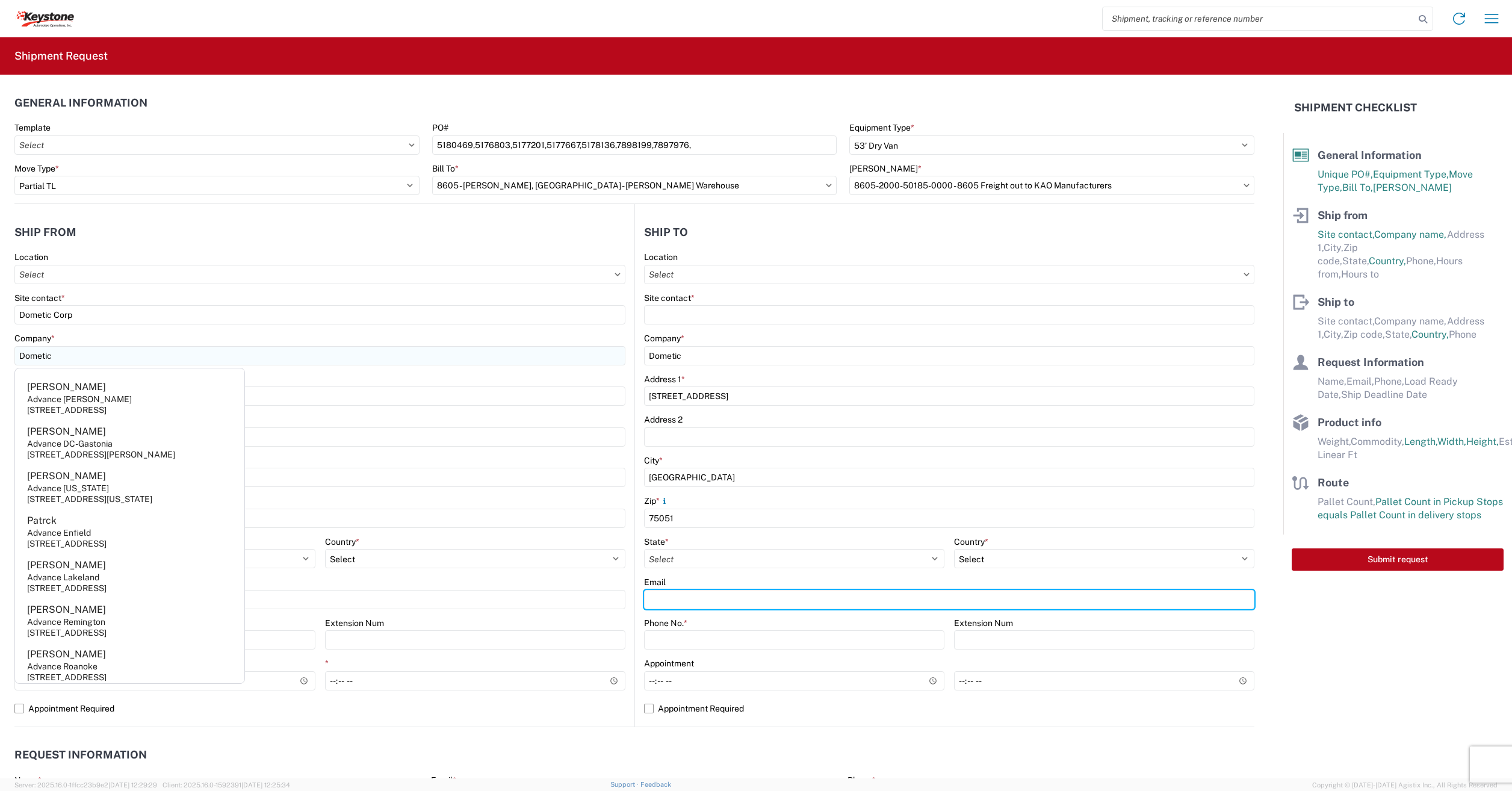
type input "[EMAIL_ADDRESS][PERSON_NAME][DOMAIN_NAME]"
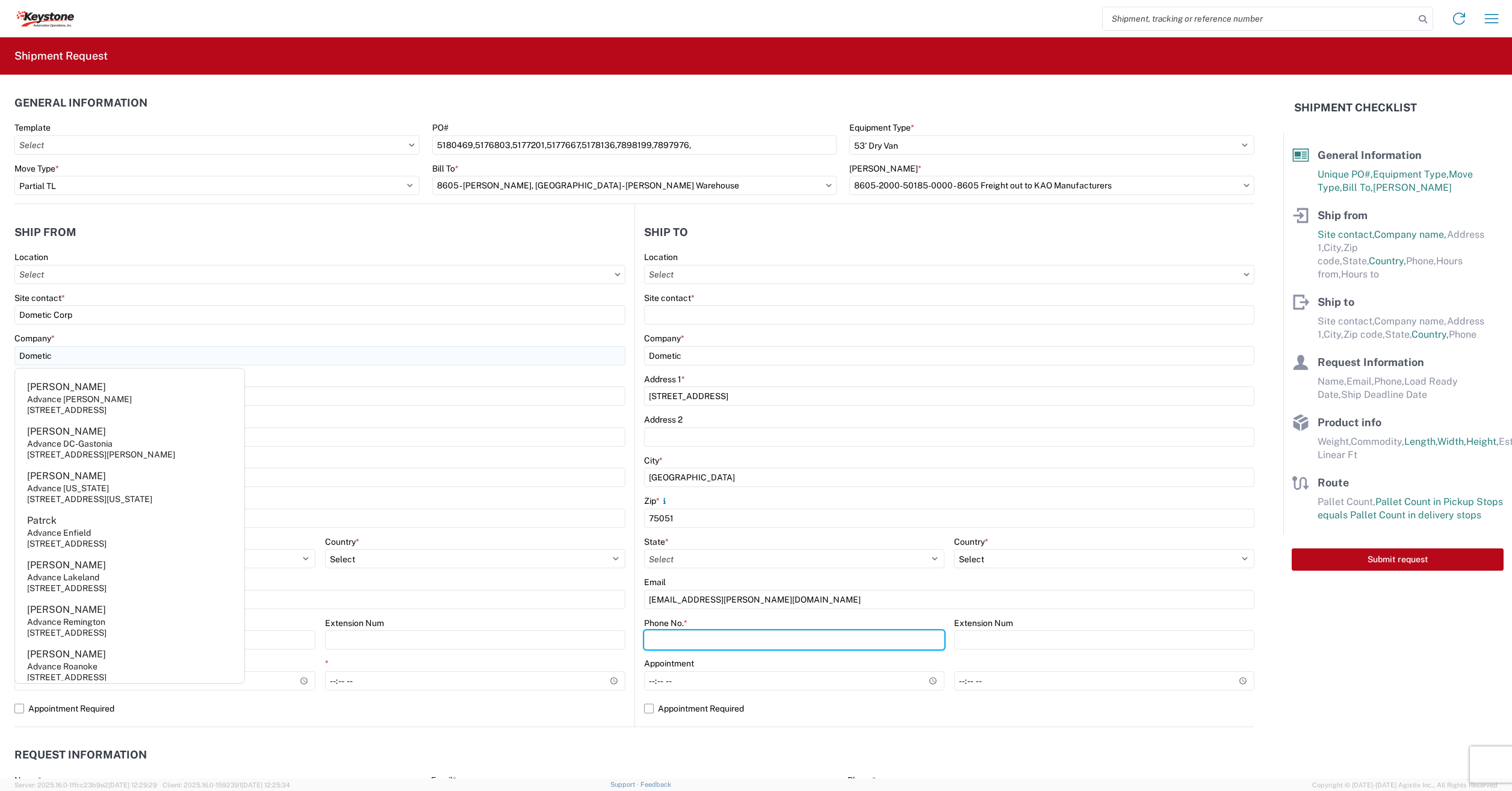
type input "3304395548"
type input "[PERSON_NAME]"
type input "[EMAIL_ADDRESS][PERSON_NAME][DOMAIN_NAME]"
type input "3304395548"
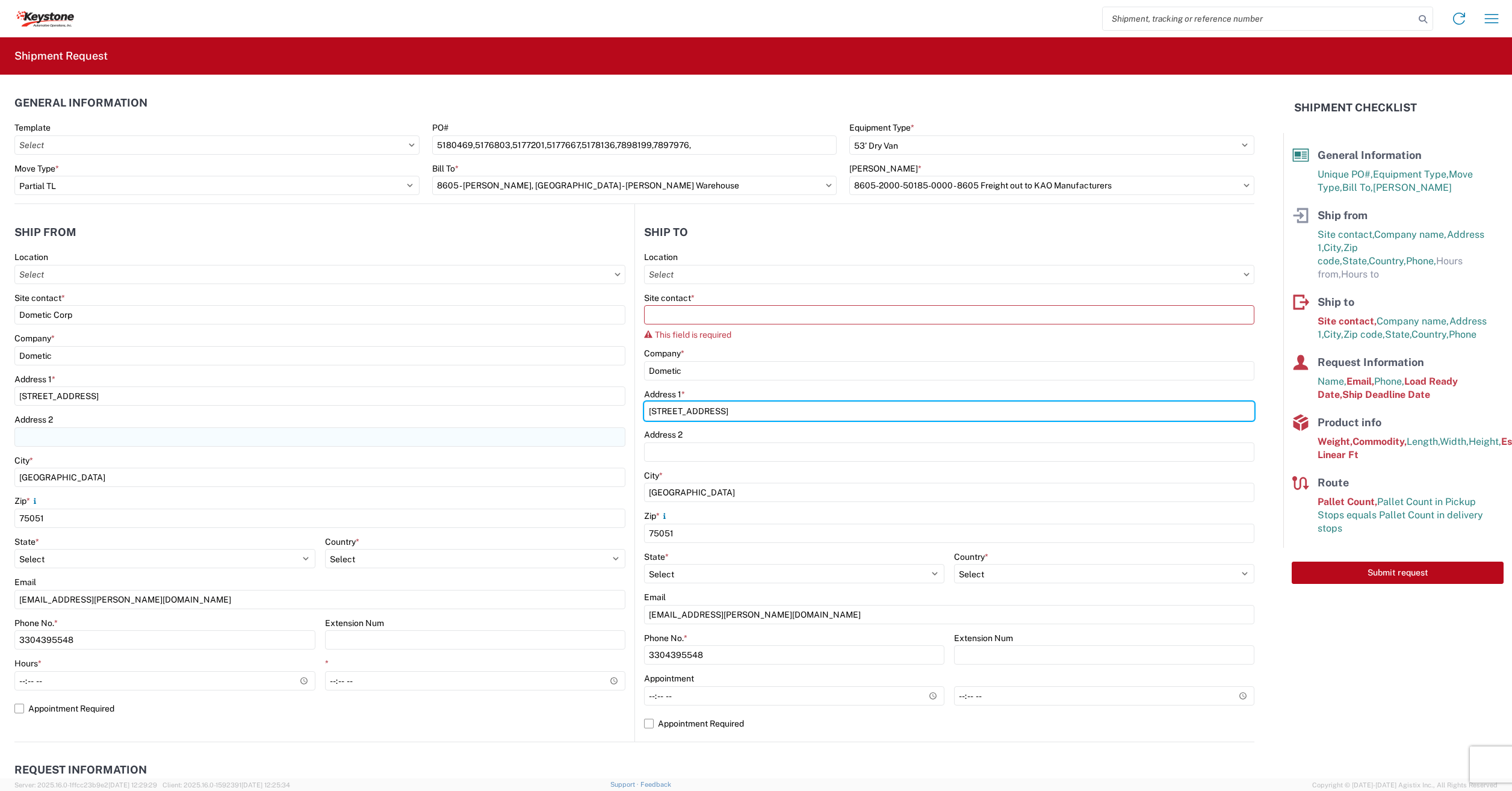
drag, startPoint x: 777, startPoint y: 408, endPoint x: 491, endPoint y: 430, distance: 286.8
click at [489, 429] on div "Ship from Location Site contact * Dometic Corp Company * Dometic Address 1 * [S…" at bounding box center [634, 473] width 1240 height 538
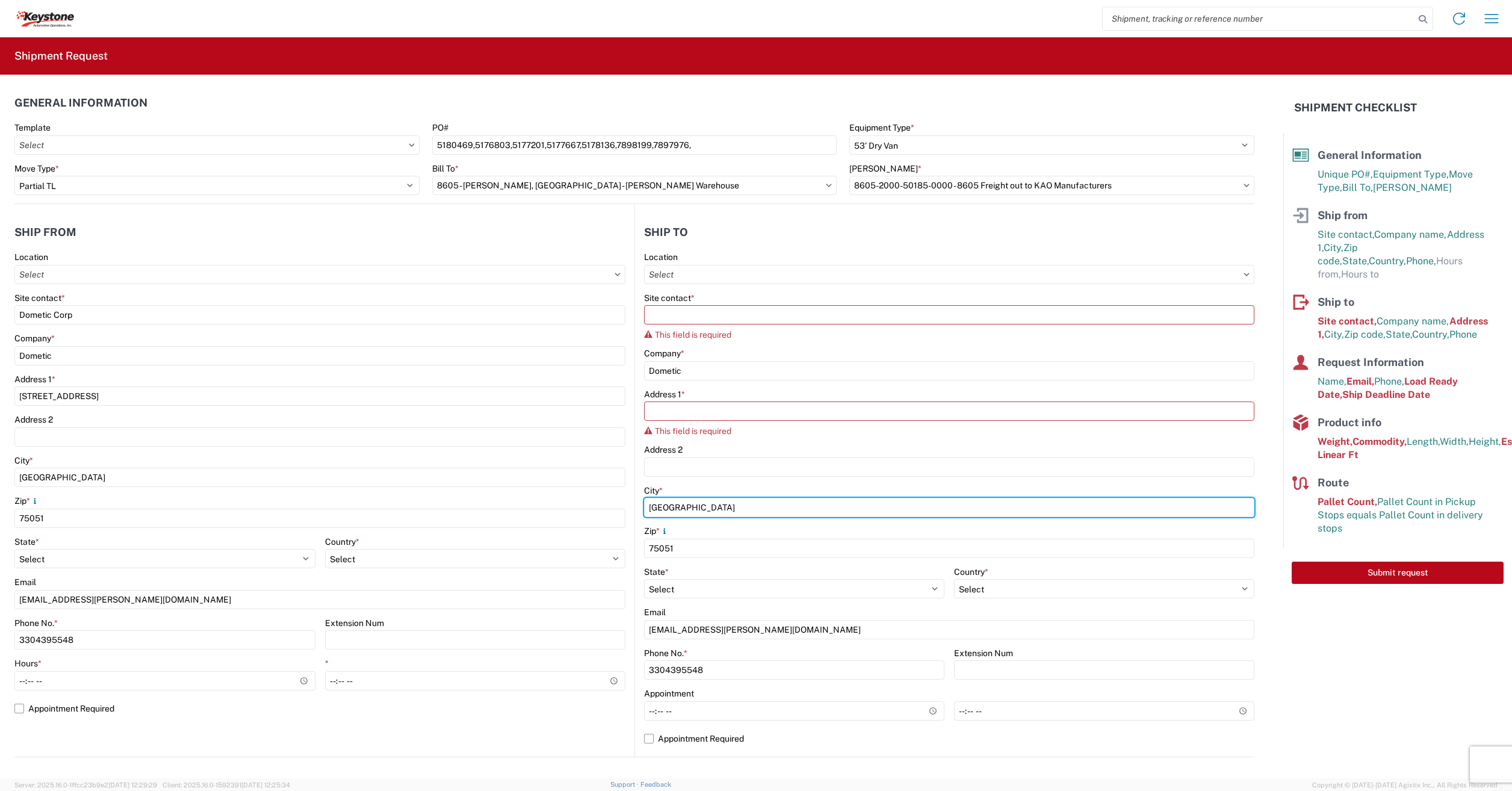
drag, startPoint x: 694, startPoint y: 510, endPoint x: 636, endPoint y: 513, distance: 58.1
click at [636, 512] on main "Location Site contact * This field is required Company * Dometic Address 1 * Th…" at bounding box center [945, 504] width 619 height 505
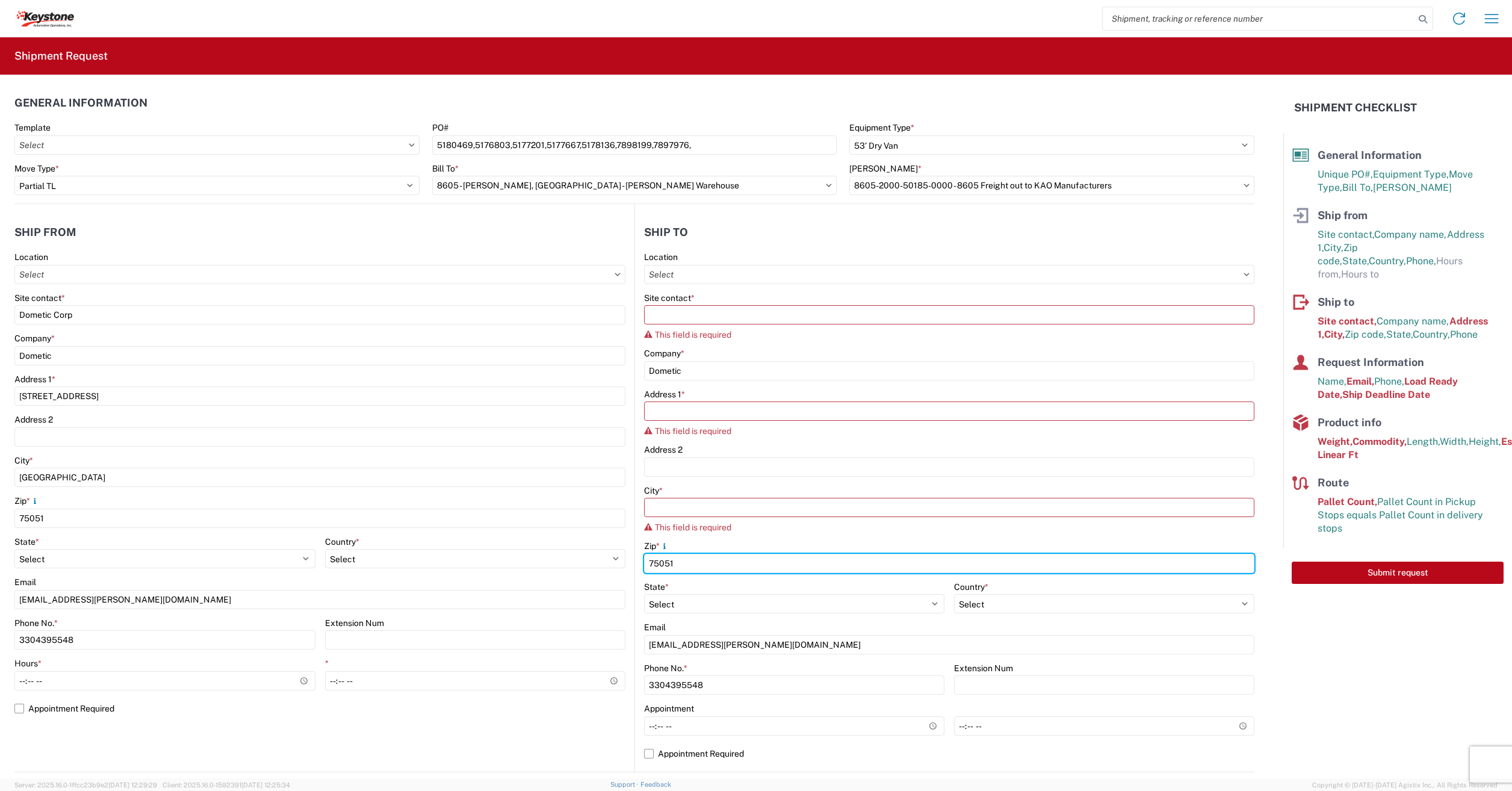
drag, startPoint x: 679, startPoint y: 568, endPoint x: 587, endPoint y: 583, distance: 93.2
click at [593, 580] on div "Ship from Location Site contact * Dometic Corp Company * Dometic Address 1 * [S…" at bounding box center [634, 488] width 1240 height 568
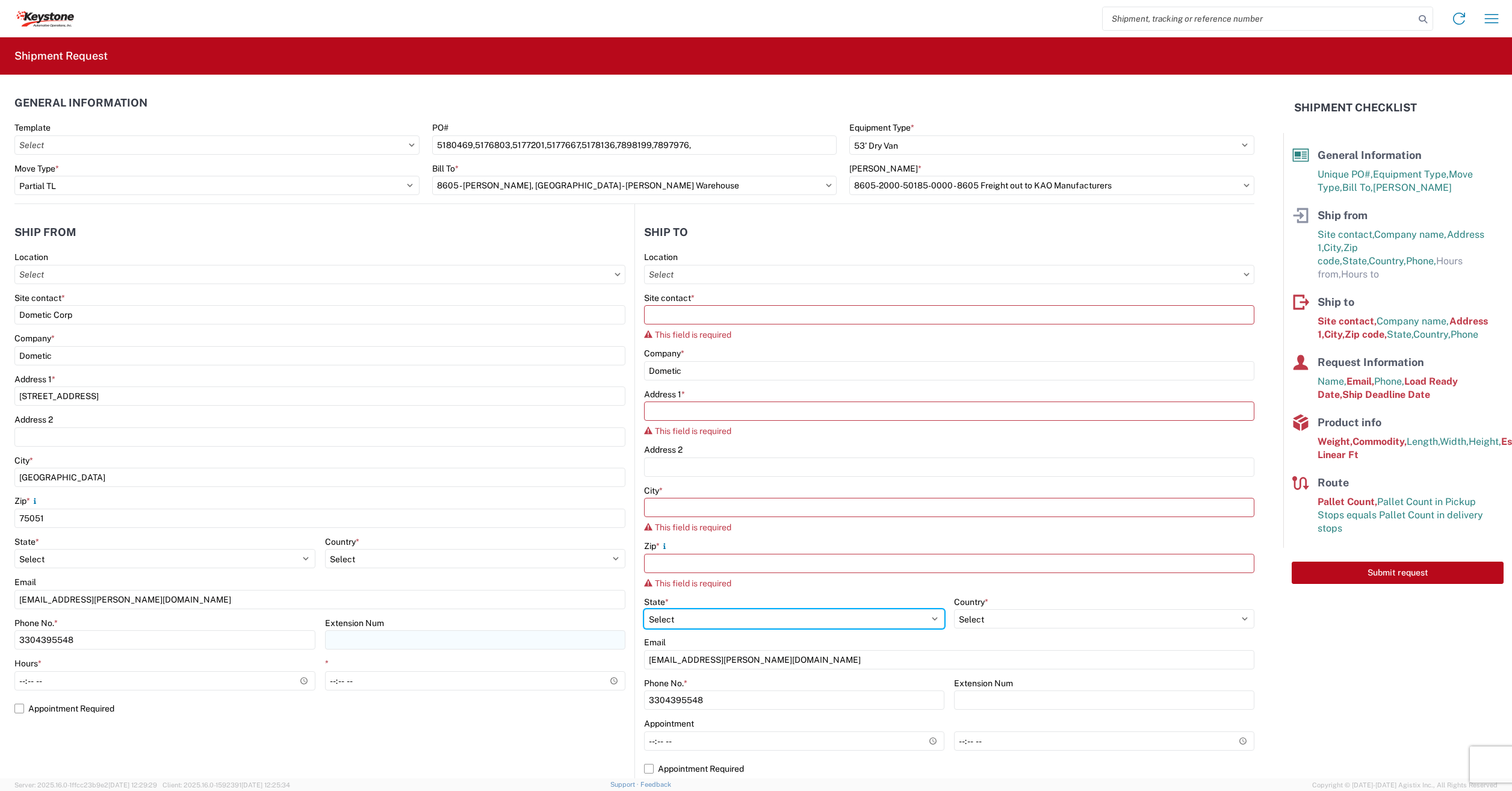
drag, startPoint x: 659, startPoint y: 623, endPoint x: 570, endPoint y: 638, distance: 90.3
click at [570, 638] on div "Ship from Location Site contact * Dometic Corp Company * Dometic Address 1 * [S…" at bounding box center [634, 496] width 1240 height 583
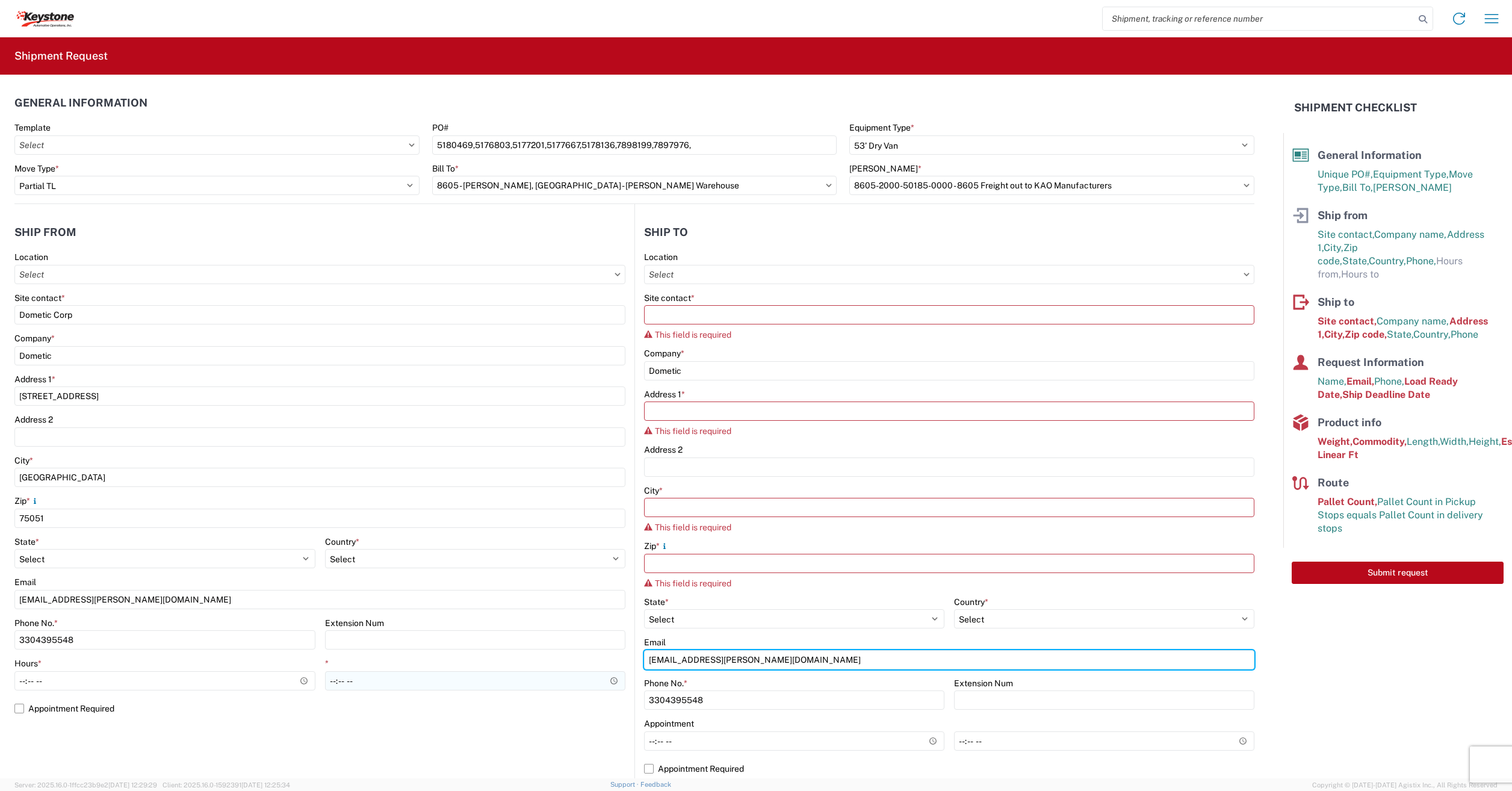
drag, startPoint x: 790, startPoint y: 659, endPoint x: 561, endPoint y: 688, distance: 230.8
click at [565, 688] on div "Ship from Location Site contact * Dometic Corp Company * Dometic Address 1 * [S…" at bounding box center [634, 496] width 1240 height 583
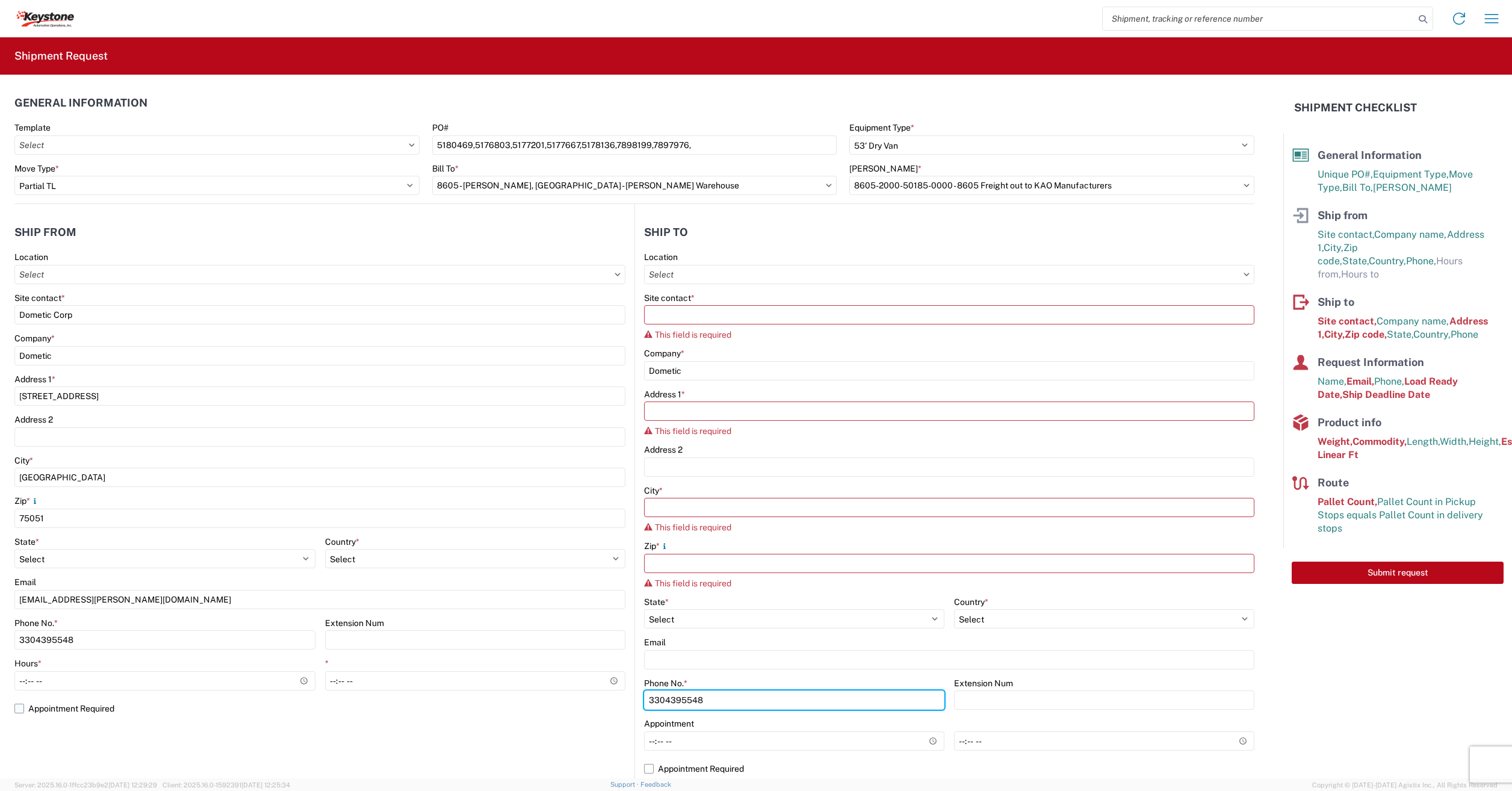
drag, startPoint x: 745, startPoint y: 698, endPoint x: 455, endPoint y: 705, distance: 290.1
click at [457, 703] on div "Ship from Location Site contact * Dometic Corp Company * Dometic Address 1 * [S…" at bounding box center [634, 496] width 1240 height 583
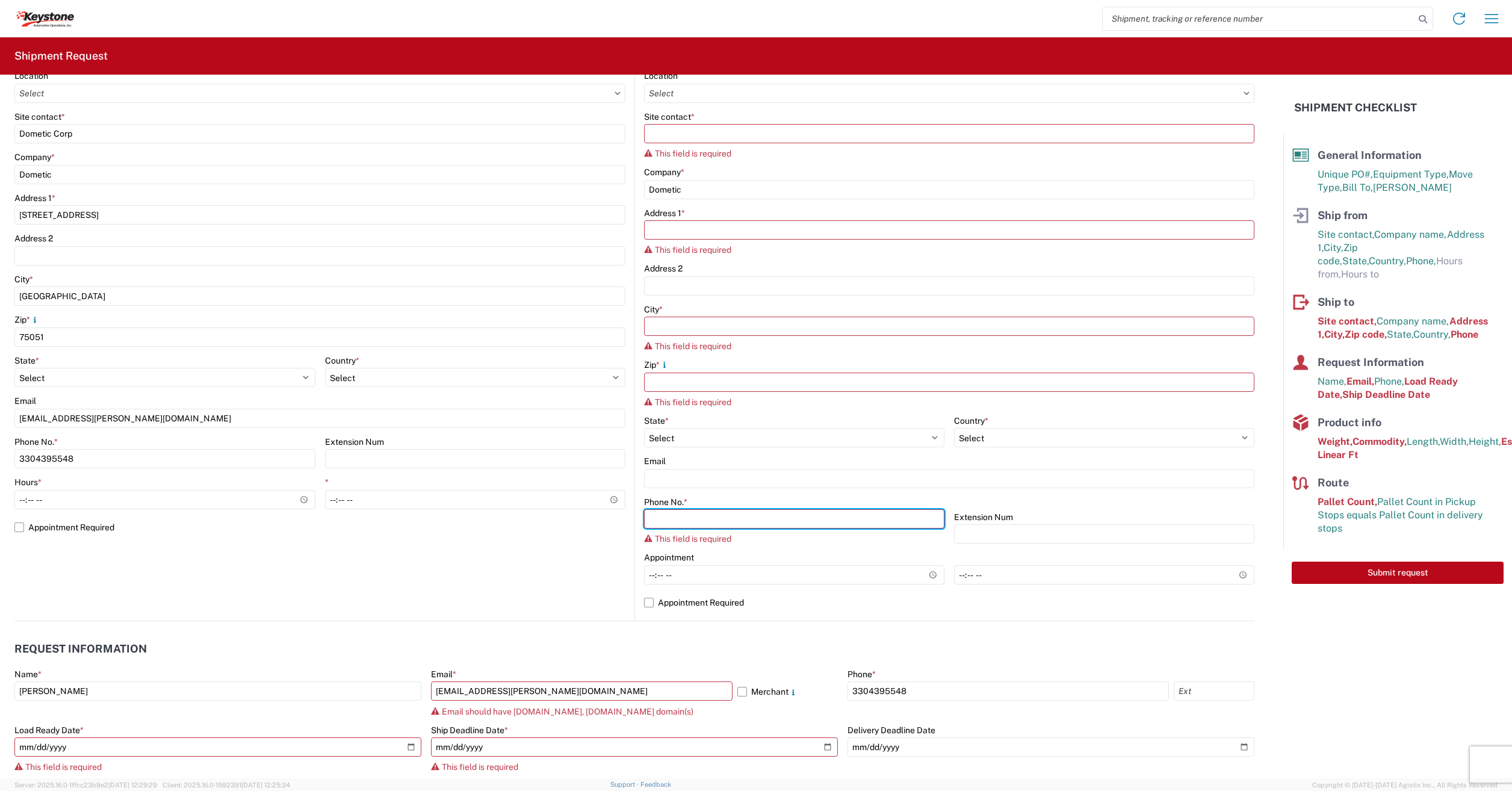
scroll to position [301, 0]
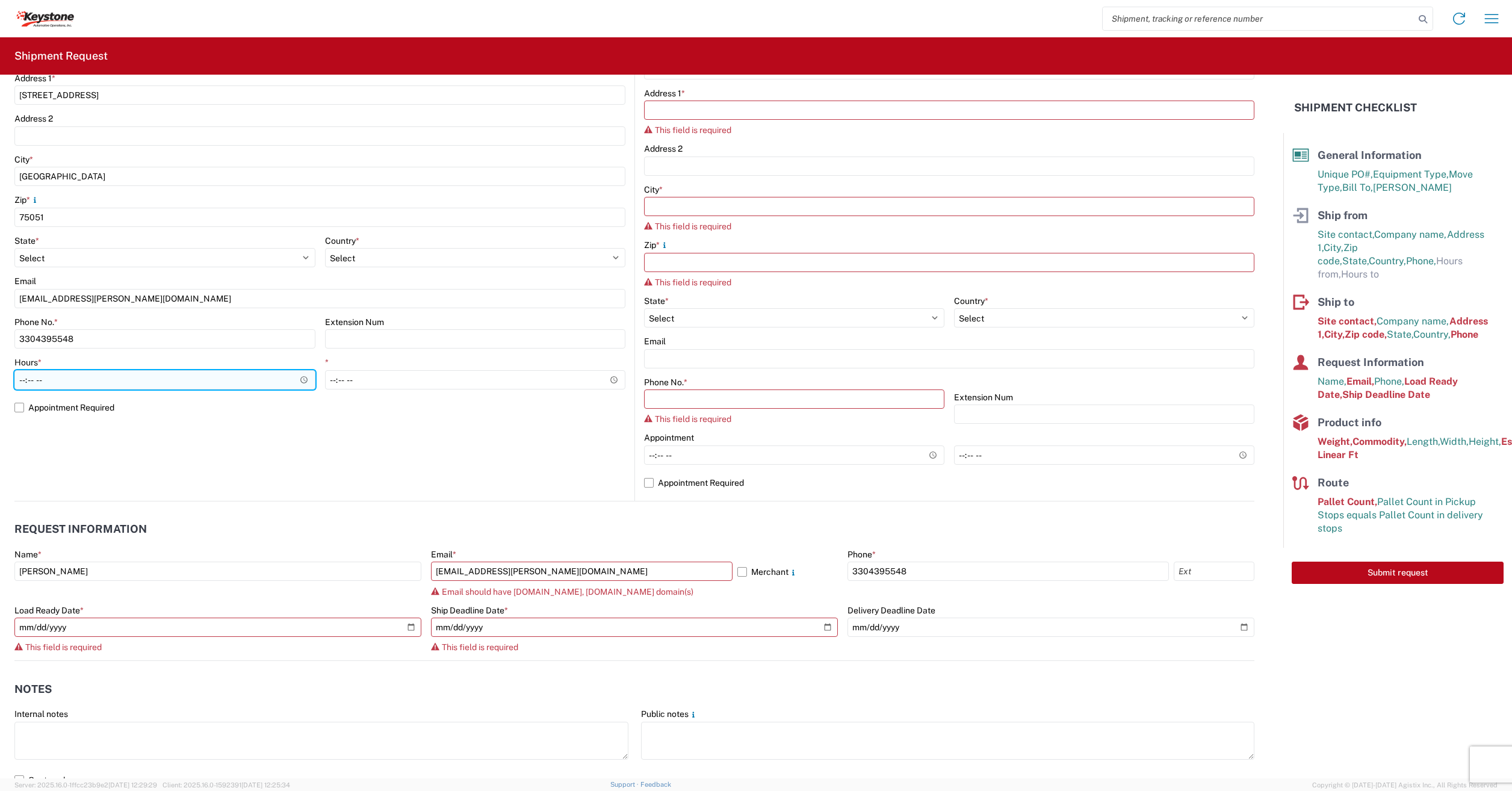
click at [67, 388] on input "Hours *" at bounding box center [165, 379] width 301 height 19
click at [303, 382] on input "Hours *" at bounding box center [165, 379] width 301 height 19
type input "06:00"
click at [399, 469] on agx-form-section "Ship from Location Site contact * Dometic Corp Company * Dometic Address 1 * [S…" at bounding box center [324, 208] width 620 height 583
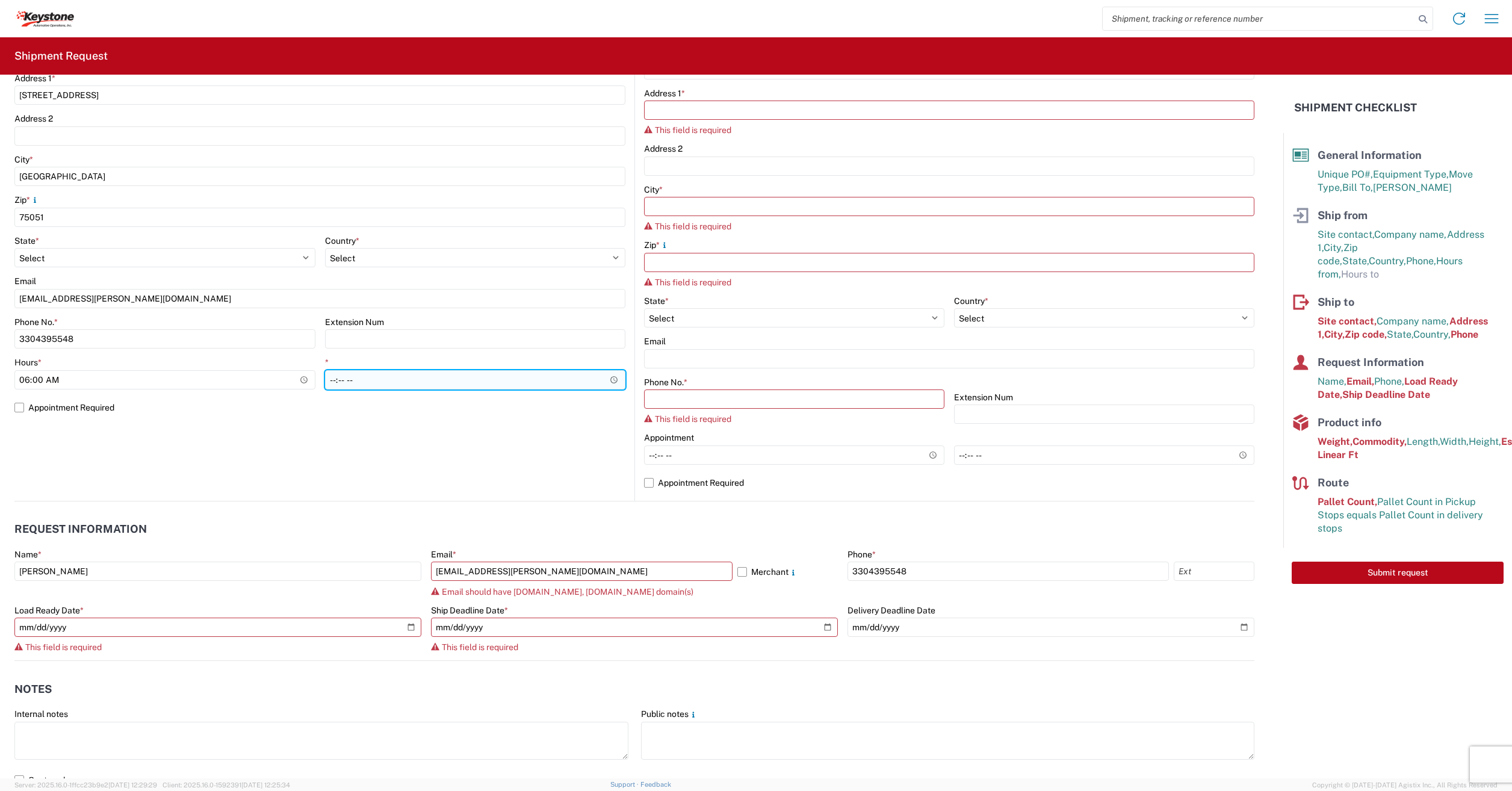
click at [378, 379] on input "*" at bounding box center [475, 379] width 301 height 19
click at [612, 381] on input "*" at bounding box center [475, 379] width 301 height 19
type input "15:30"
click at [495, 421] on div "Location Site contact * Dometic Corp Company * Dometic Address 1 * 2710 N. Foru…" at bounding box center [320, 188] width 611 height 475
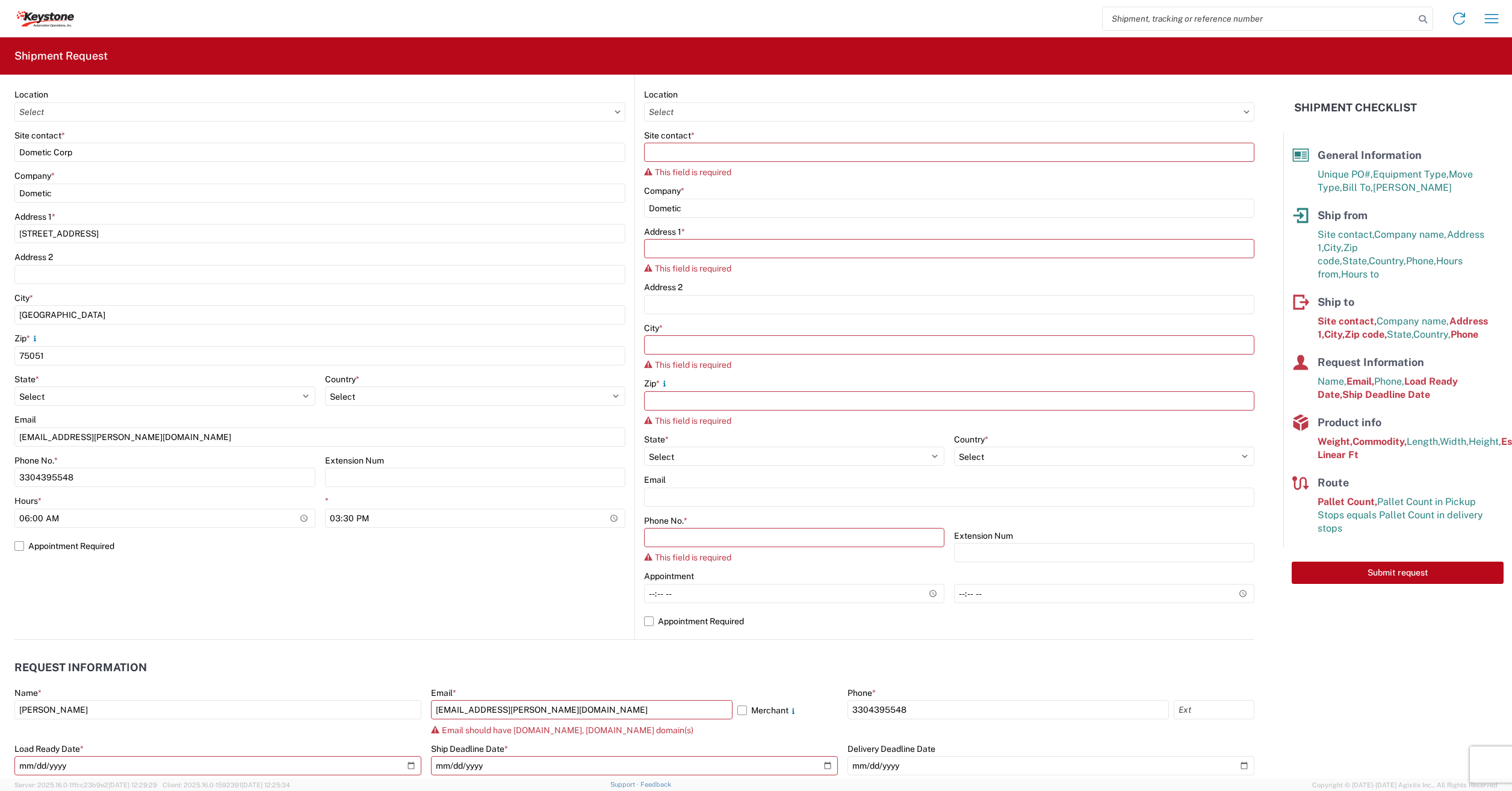
scroll to position [0, 0]
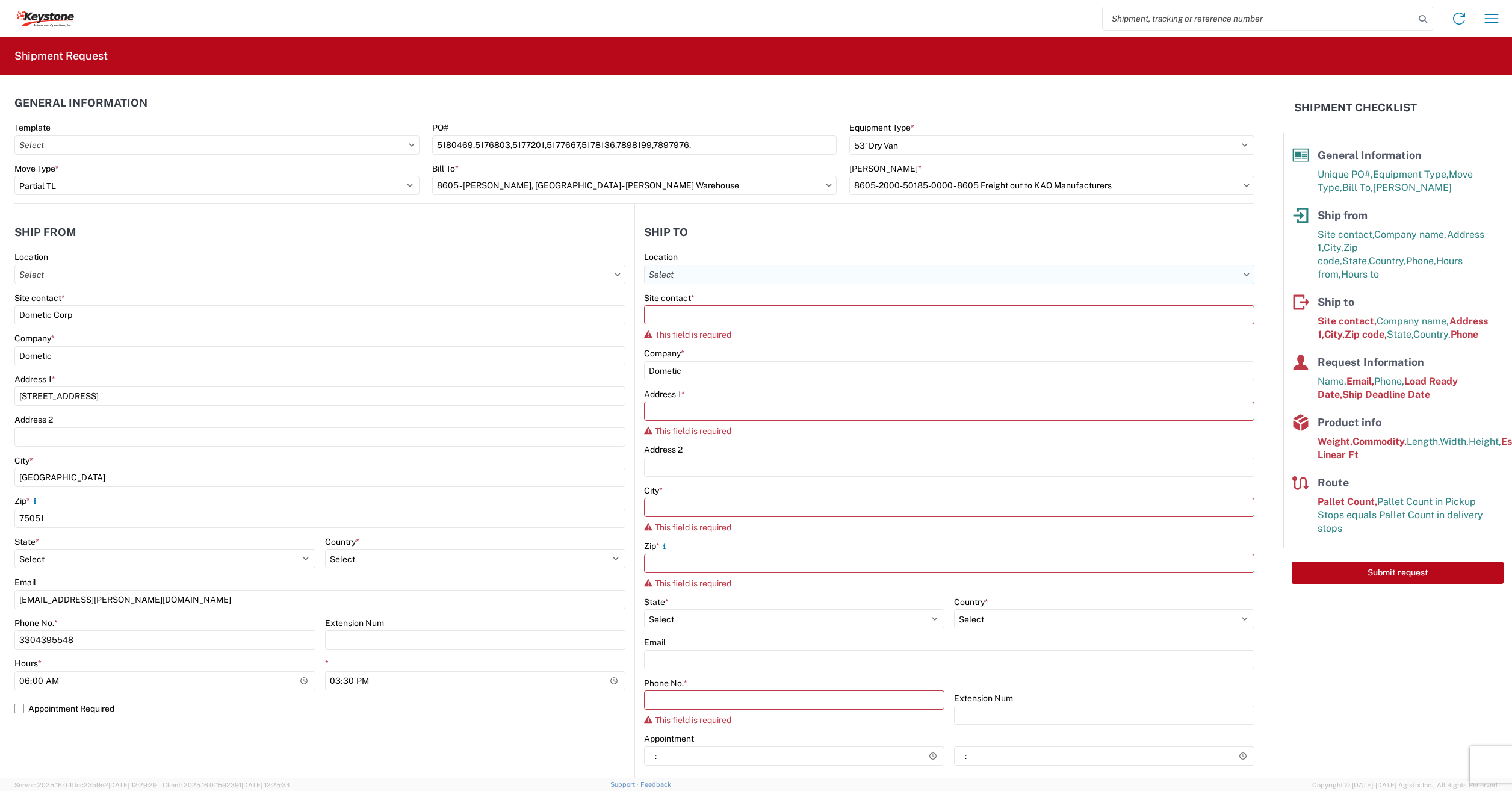
click at [681, 272] on input "Location" at bounding box center [949, 274] width 610 height 19
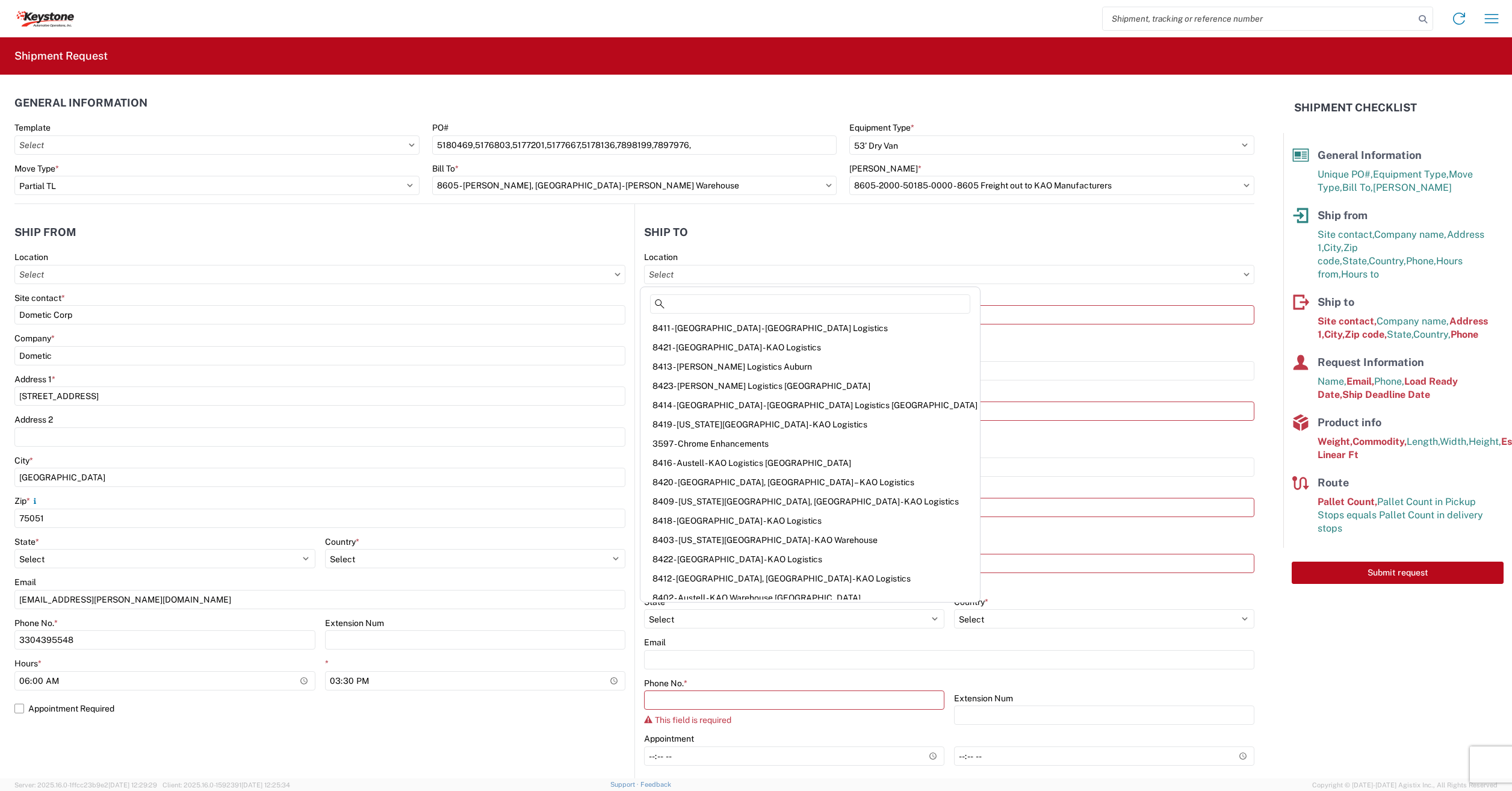
click at [903, 233] on header "Ship to" at bounding box center [945, 232] width 619 height 27
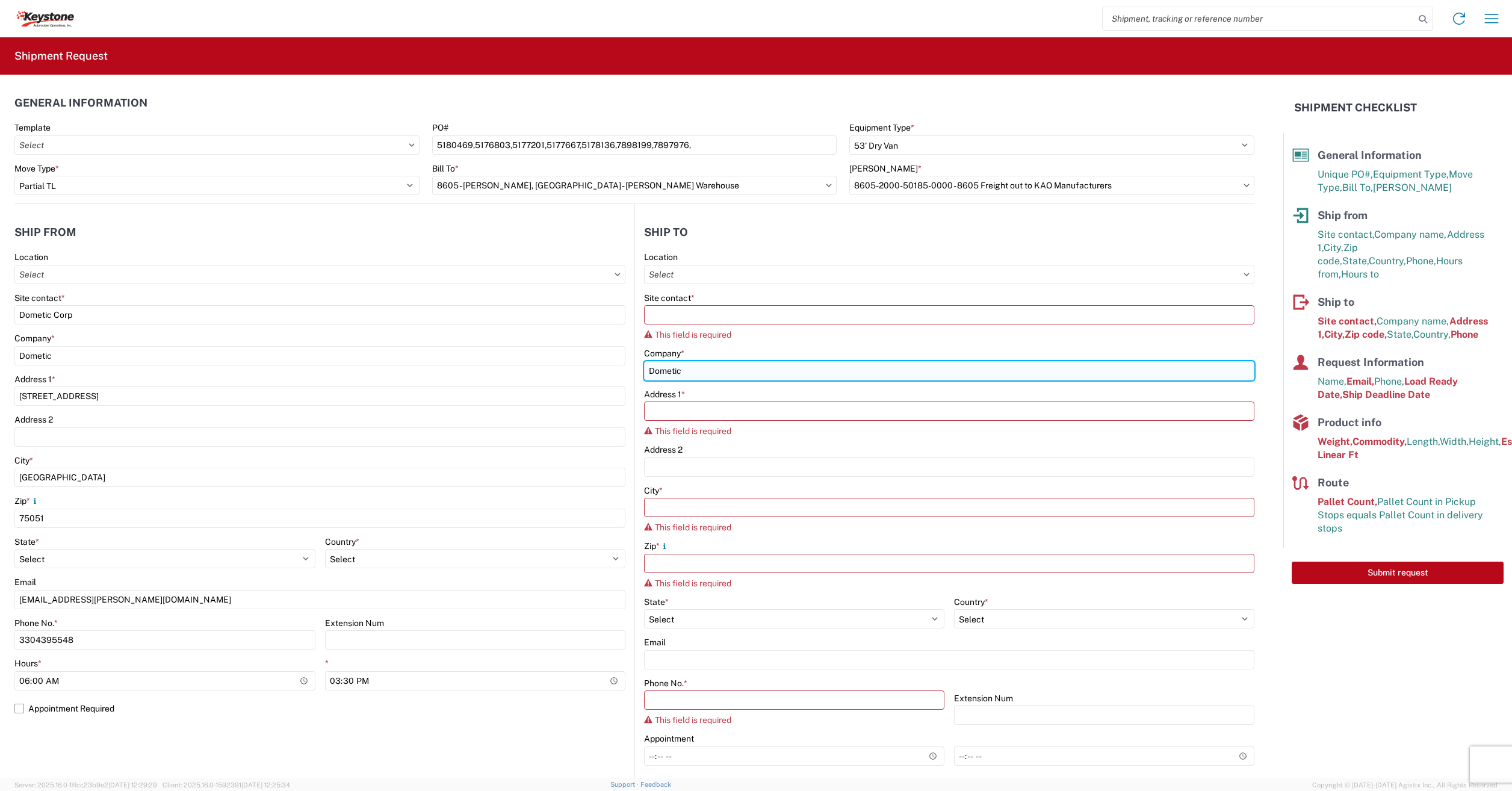
click at [703, 373] on input "Dometic" at bounding box center [949, 371] width 610 height 19
type input "D"
type input "KEYSTONE Automotive Operations"
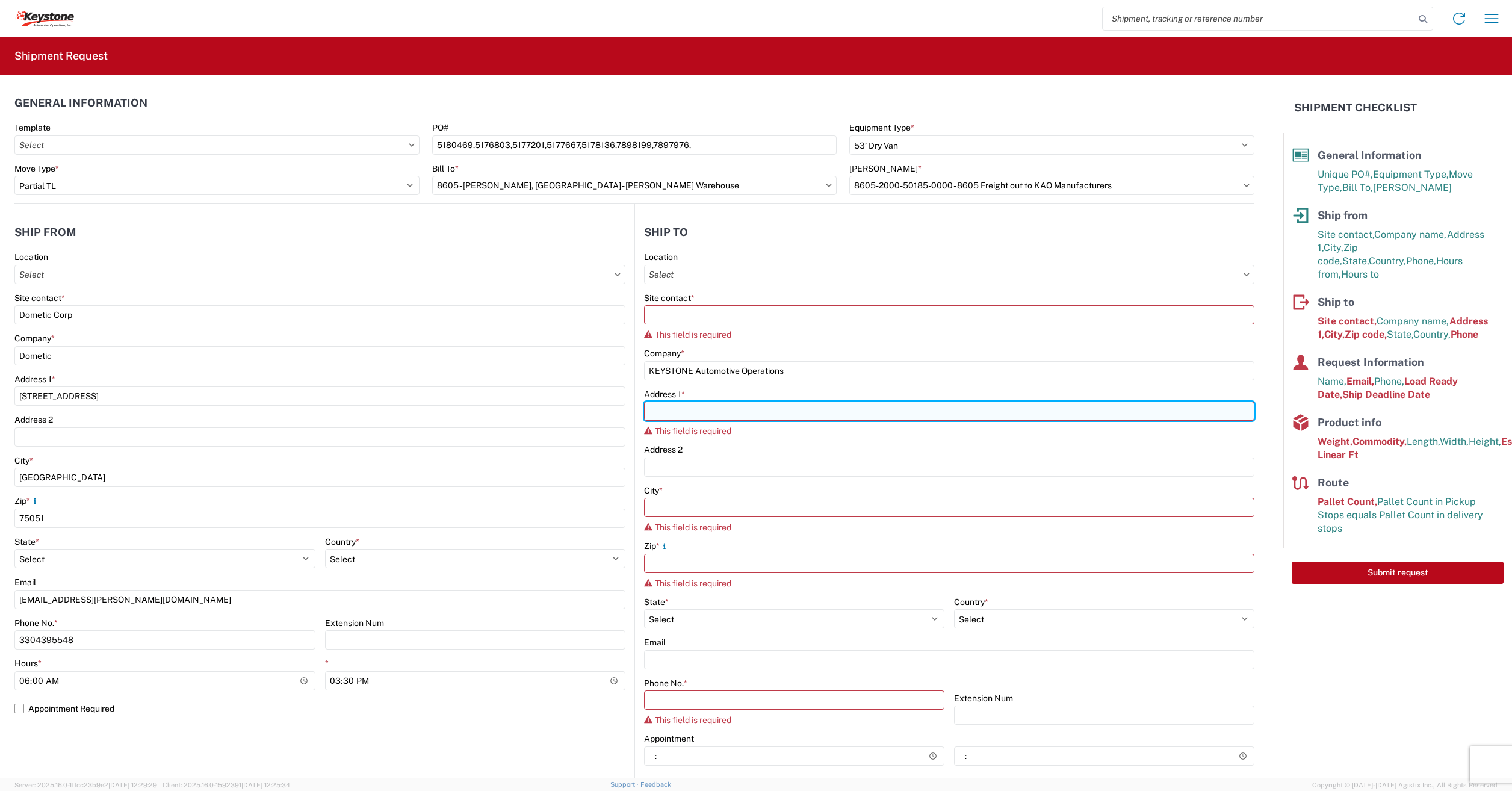
click at [713, 409] on input "Address 1 *" at bounding box center [949, 411] width 610 height 19
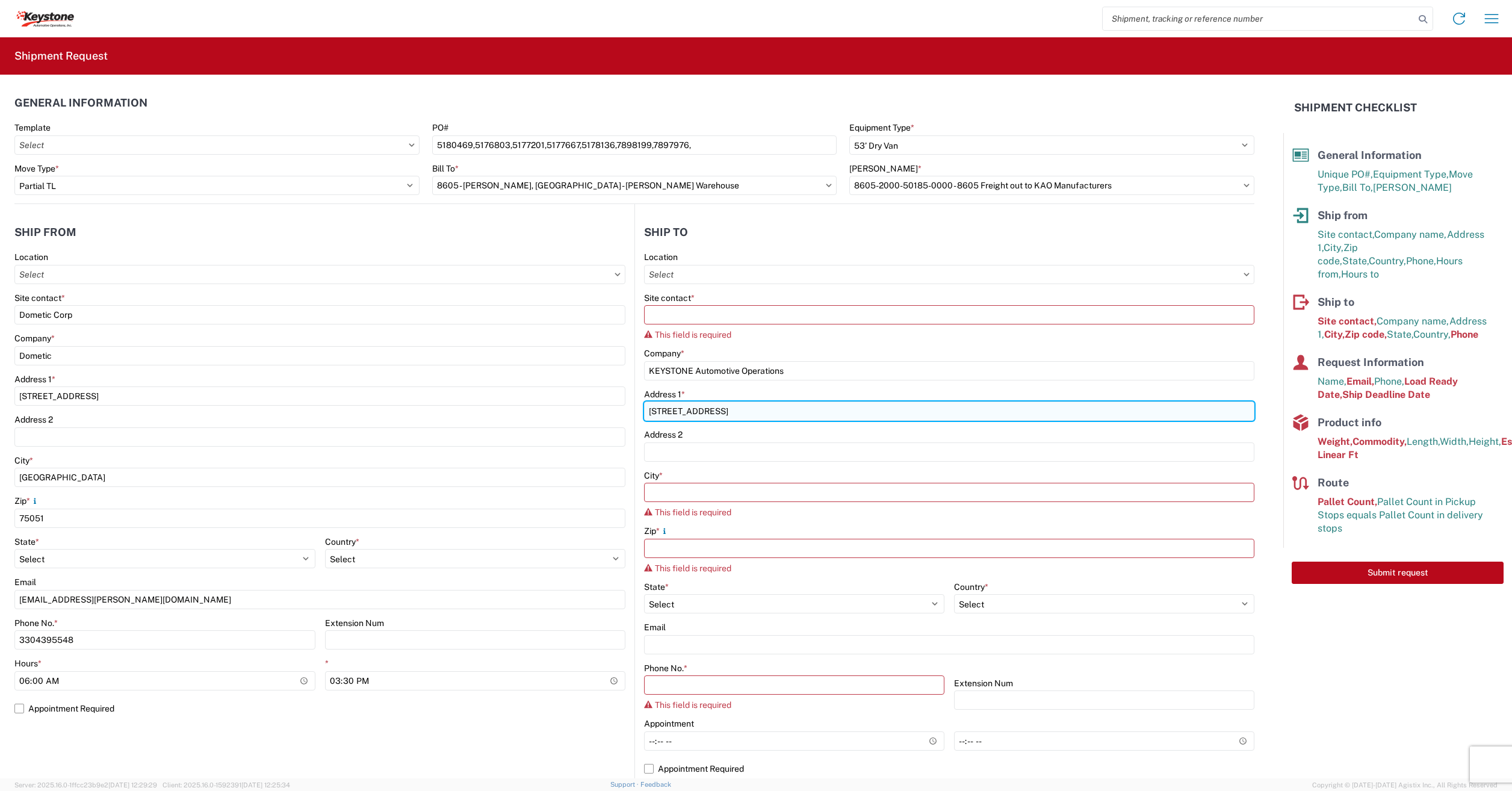
type input "9212 W Hallet Road"
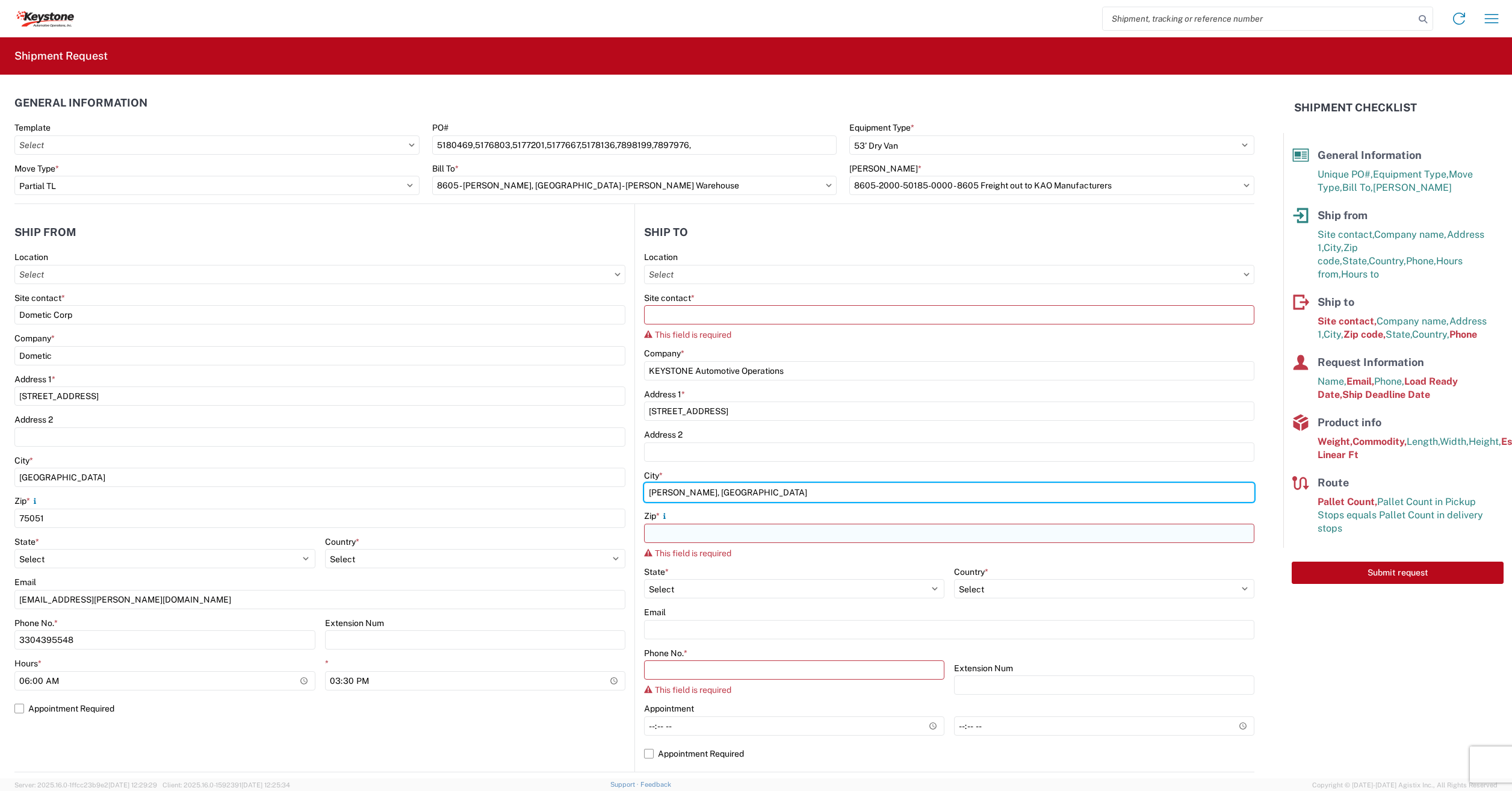
type input "Cheney, WA"
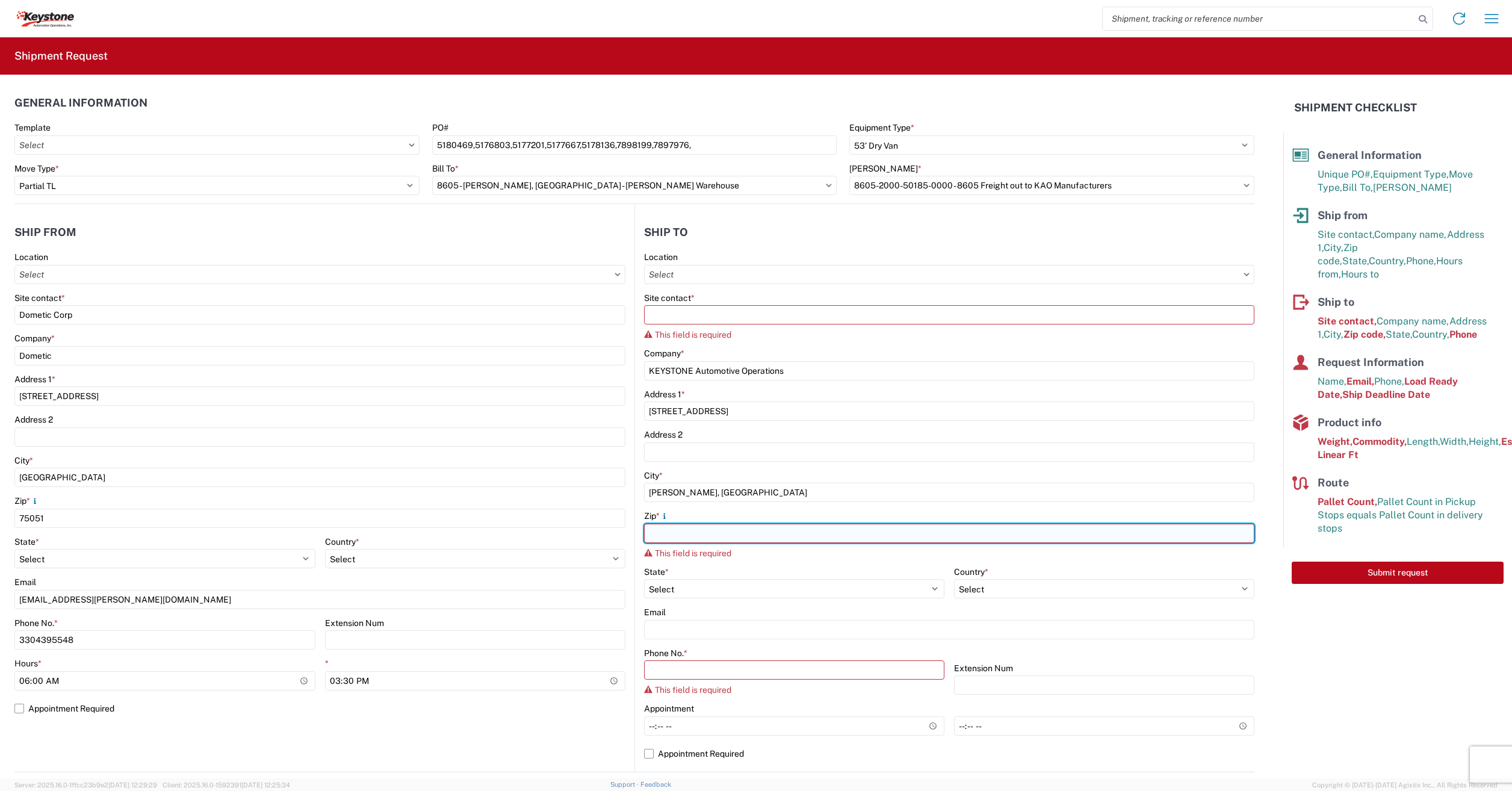
click at [654, 532] on input "Zip *" at bounding box center [949, 533] width 610 height 19
type input "99004"
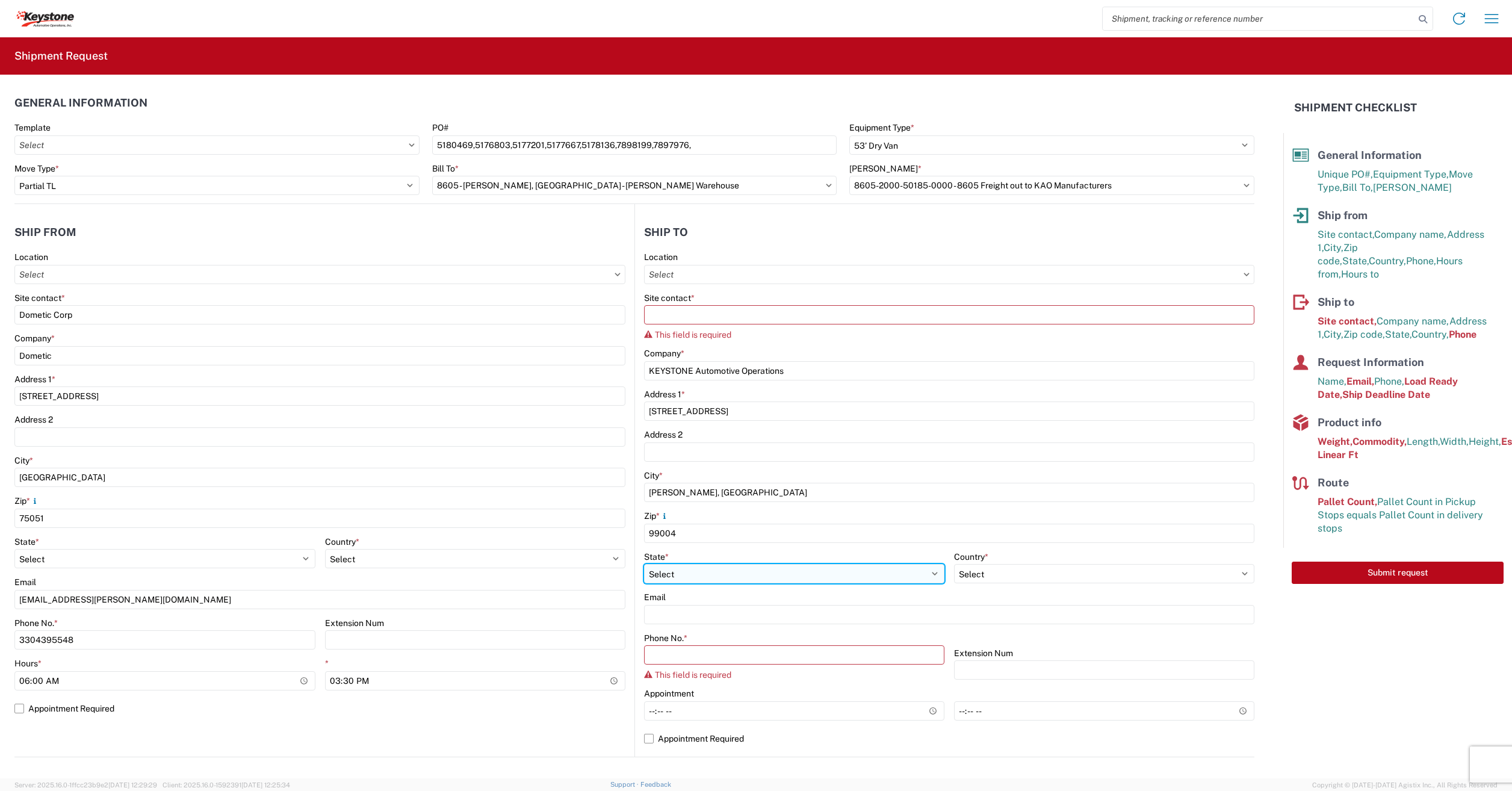
click at [679, 576] on select "Select Alabama Alaska Arizona Arkansas Armed Forces Americas Armed Forces Europ…" at bounding box center [794, 573] width 300 height 19
select select "WA"
click at [644, 564] on select "Select Alabama Alaska Arizona Arkansas Armed Forces Americas Armed Forces Europ…" at bounding box center [794, 573] width 300 height 19
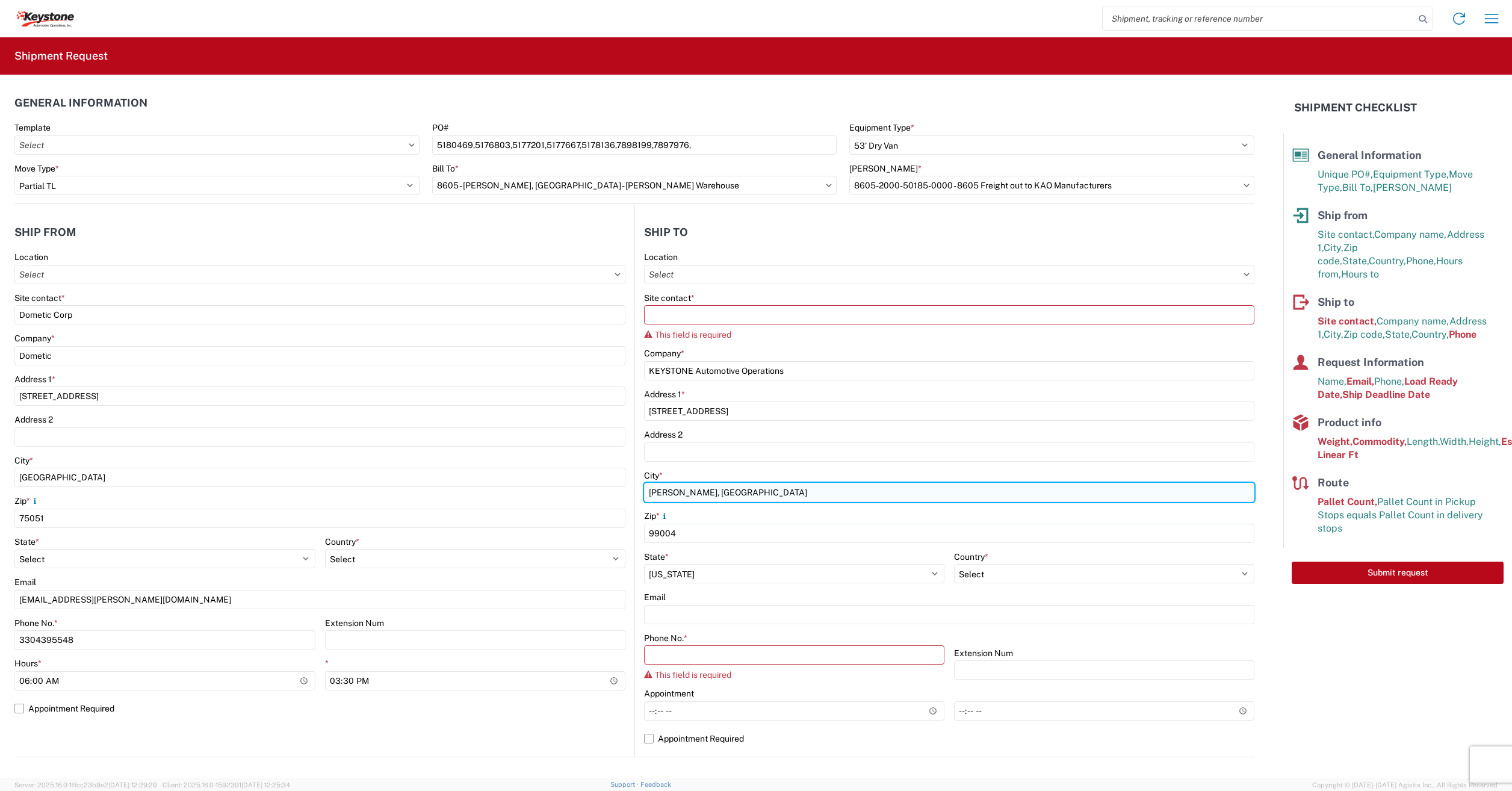
click at [710, 492] on input "Cheney, WA" at bounding box center [949, 492] width 610 height 19
type input "Cheney"
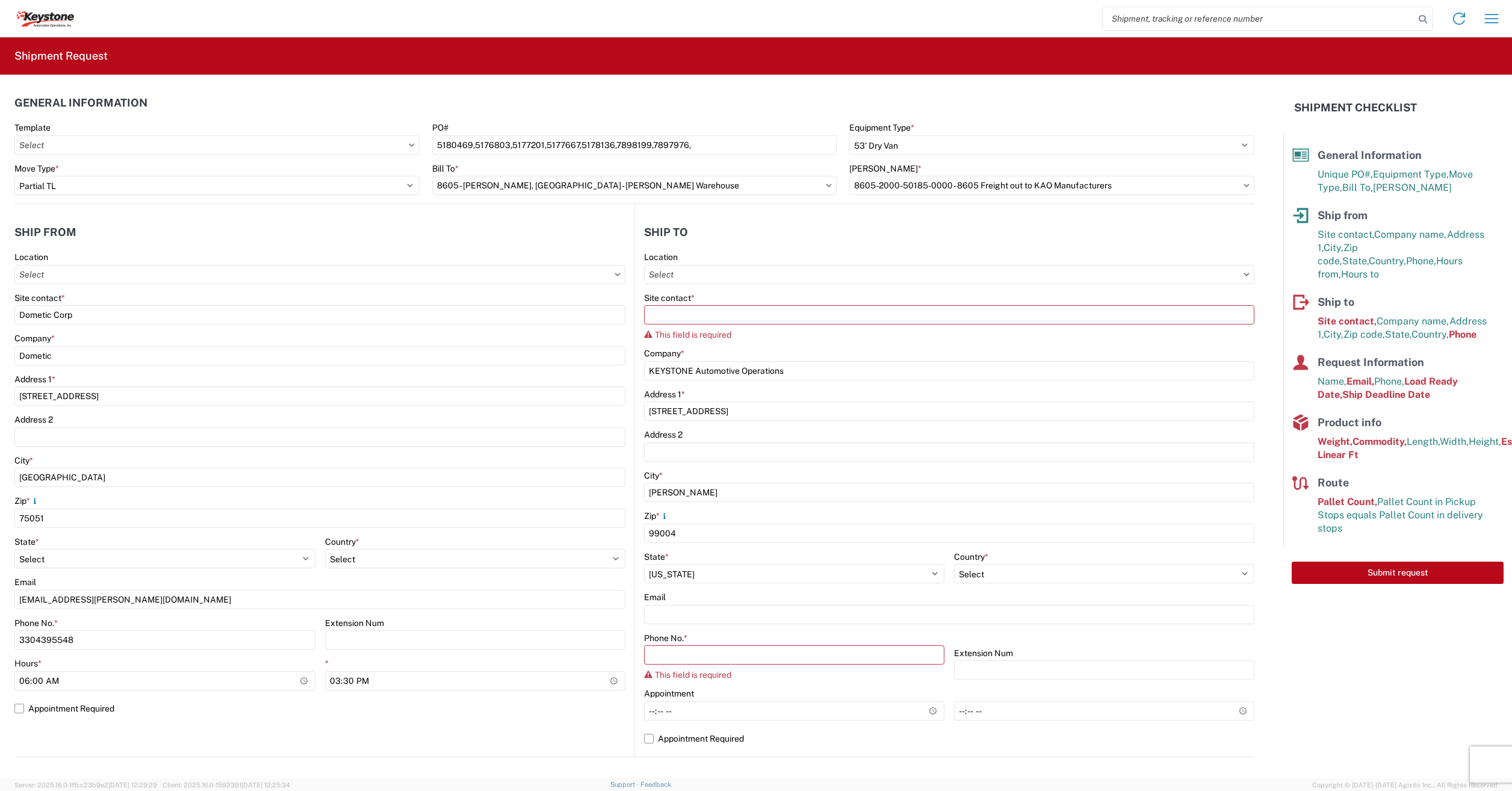
click at [423, 230] on header "Ship from" at bounding box center [324, 232] width 620 height 27
paste input "570-655-4514"
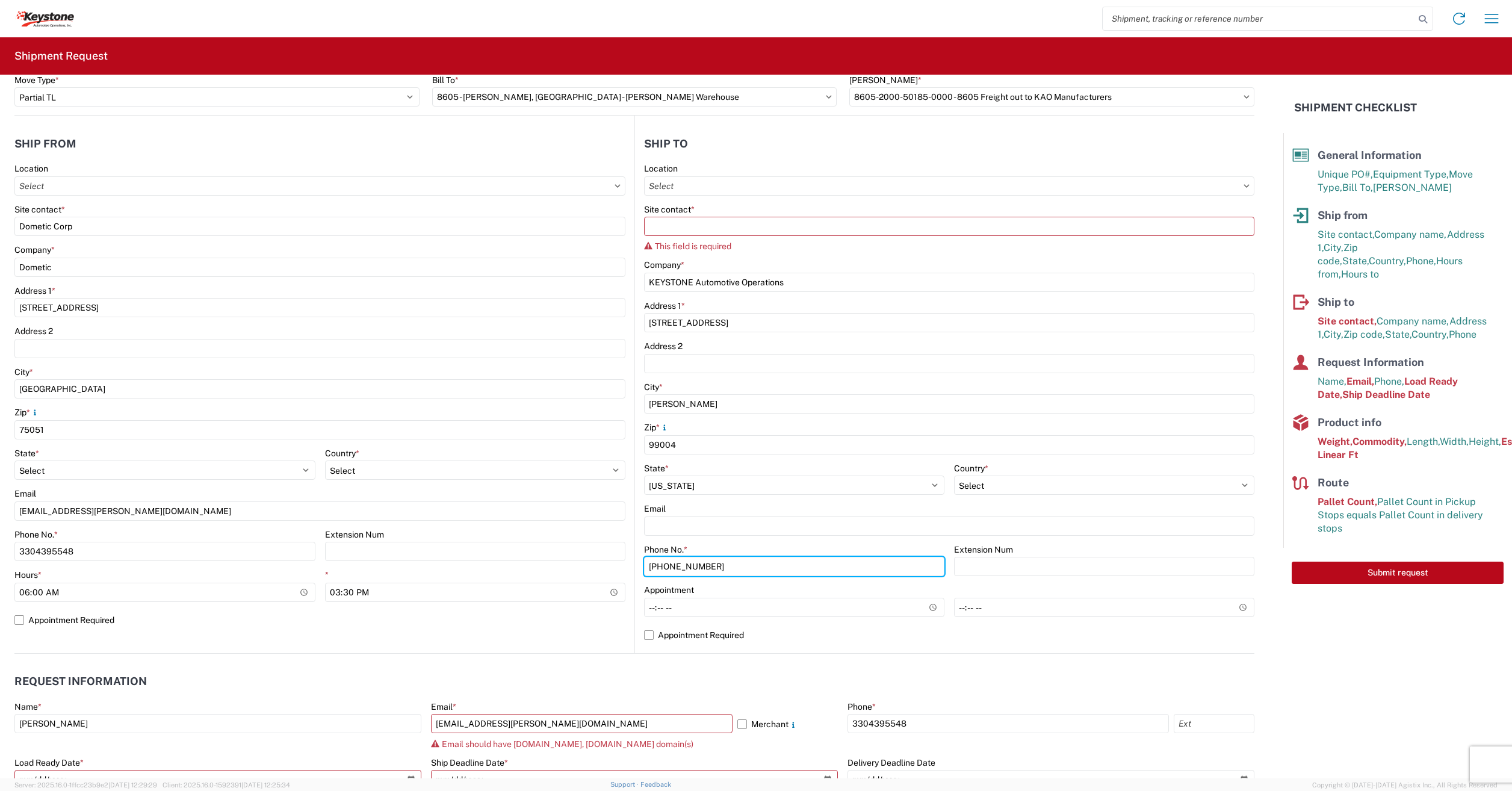
scroll to position [121, 0]
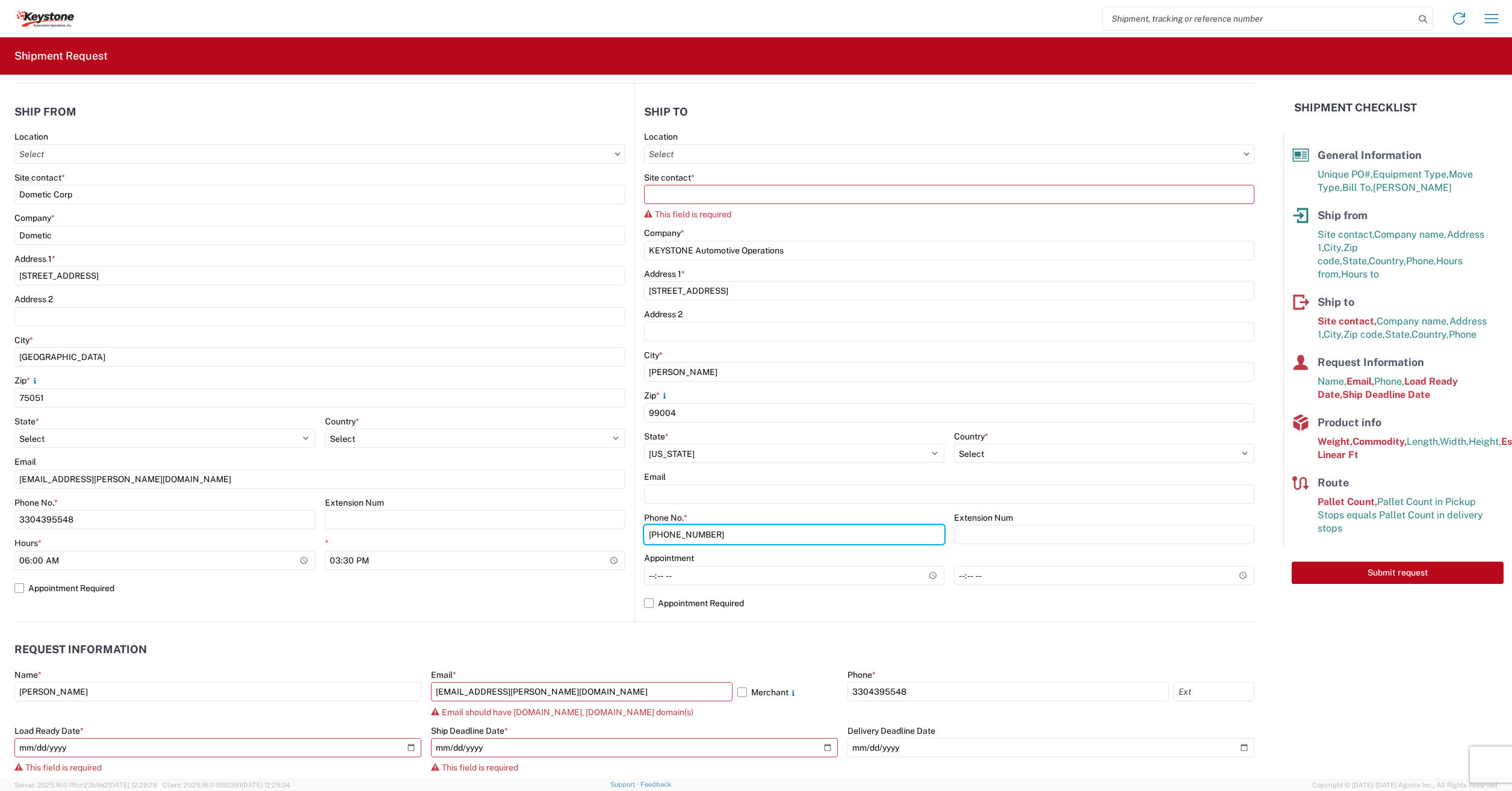
type input "570-655-4514"
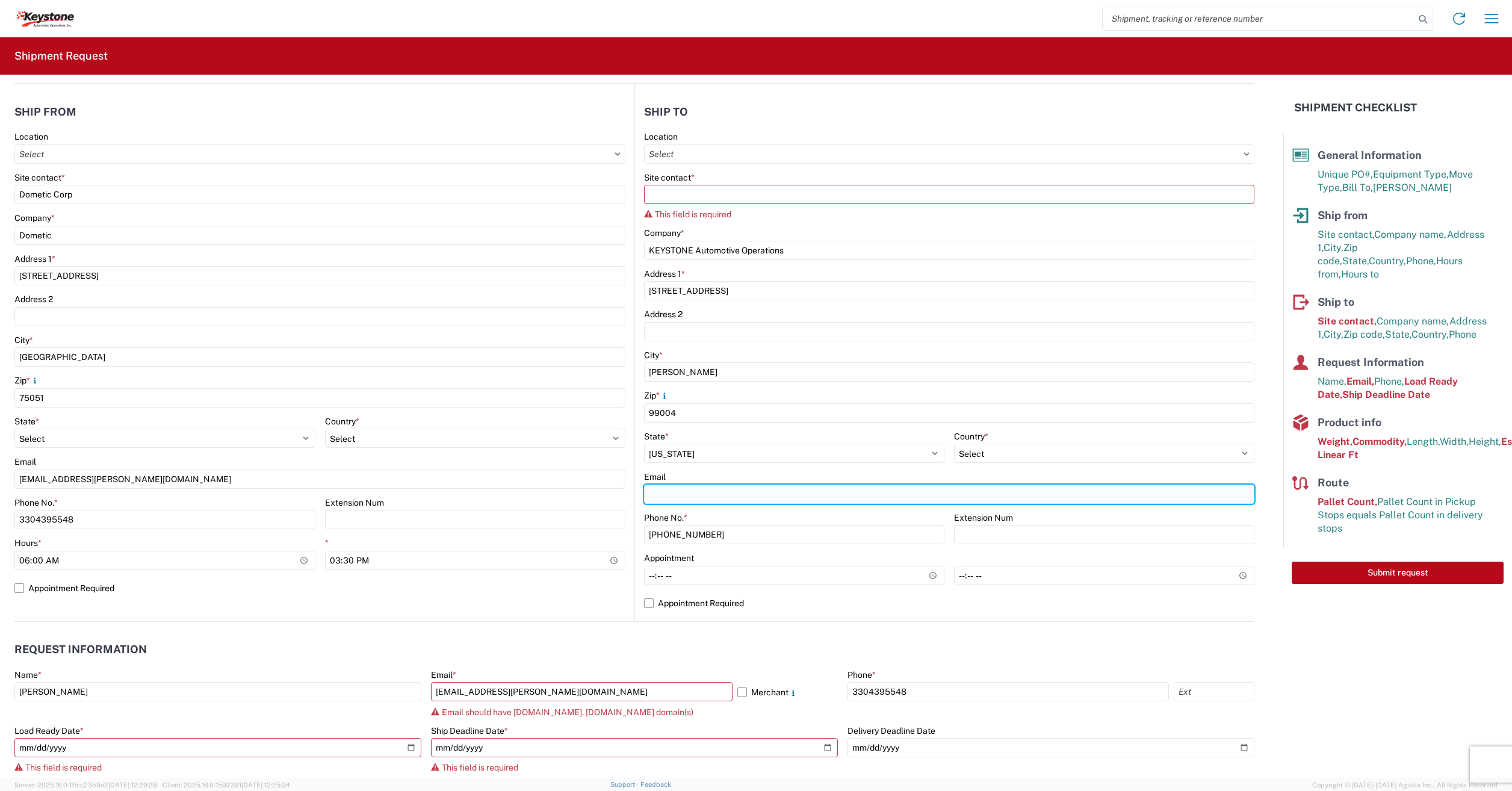
click at [687, 495] on input "Email" at bounding box center [949, 494] width 610 height 19
paste input "KEYSTONEAPINVOICES@LKQCORP.COM"
type input "KEYSTONEAPINVOICES@LKQCORP.COM"
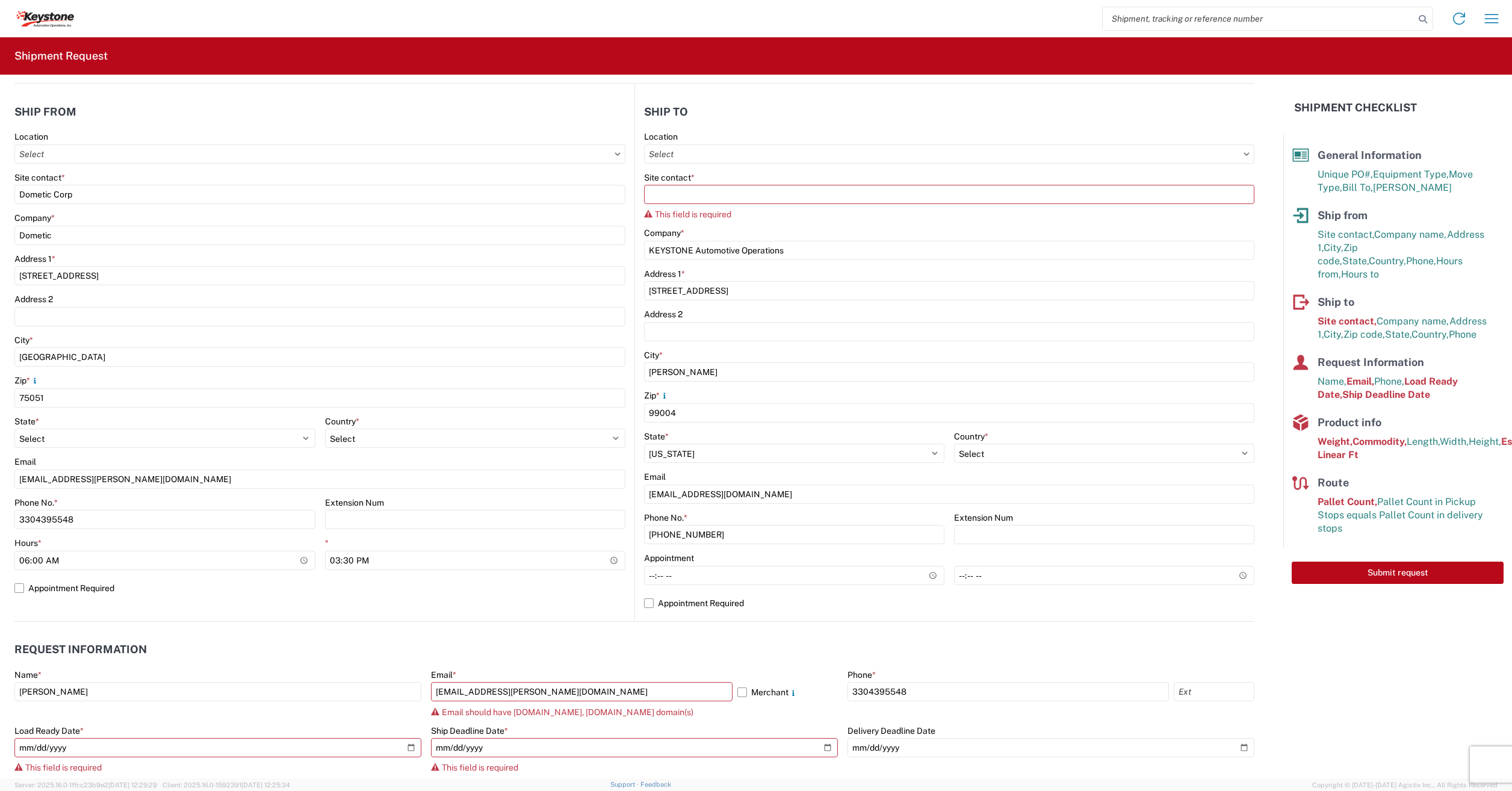
click at [536, 643] on header "Request Information" at bounding box center [634, 650] width 1240 height 27
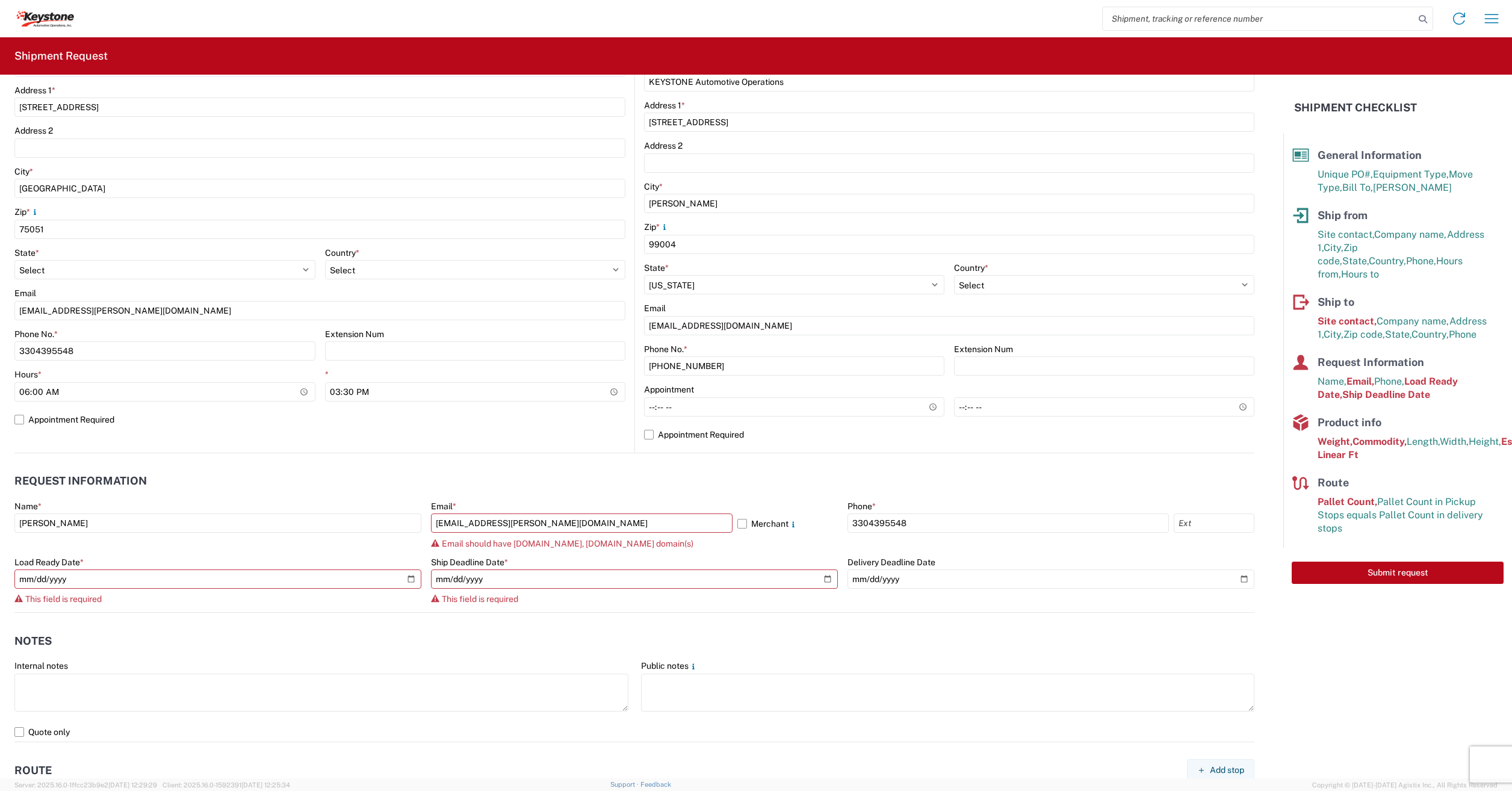
scroll to position [301, 0]
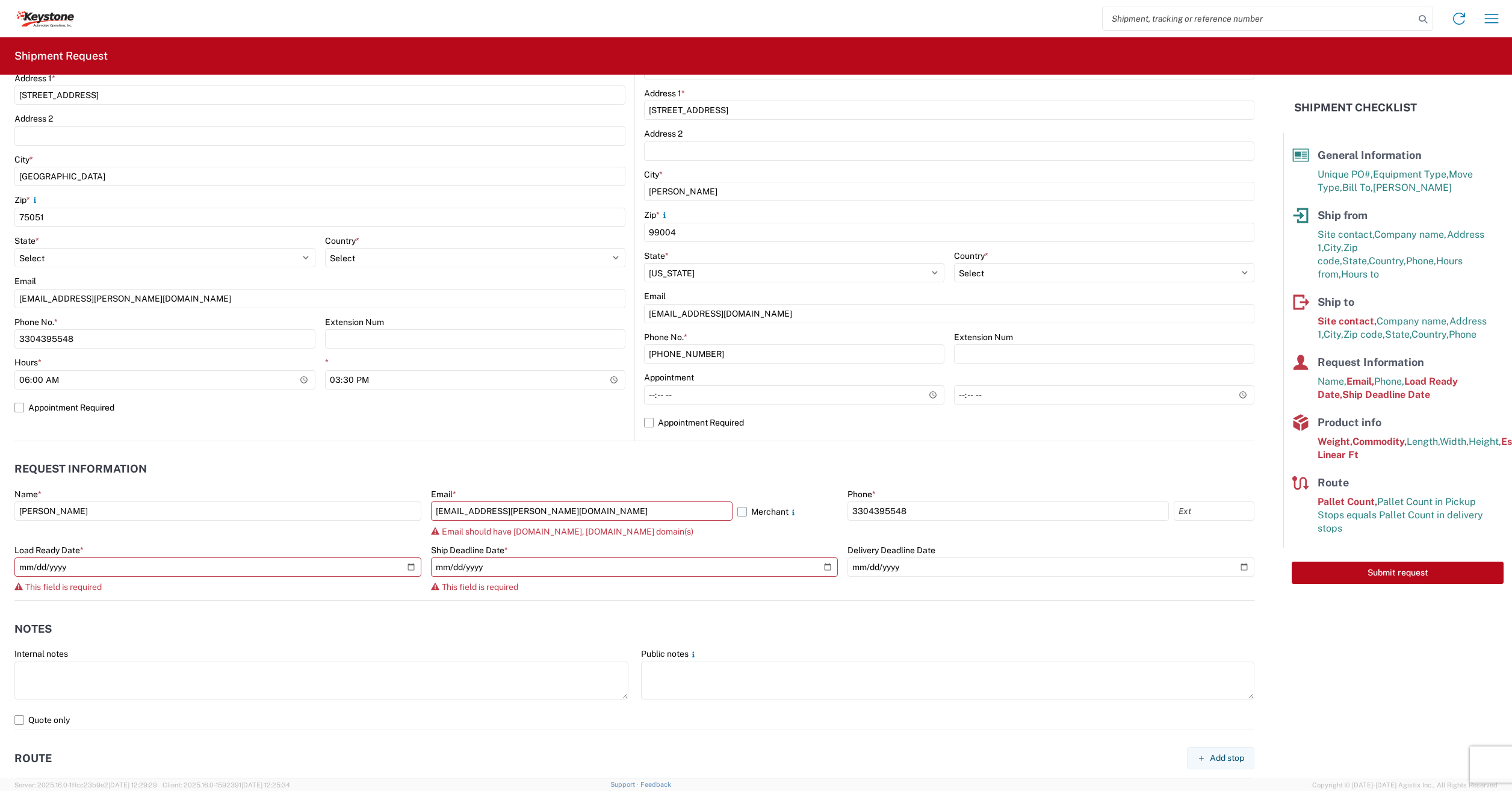
click at [739, 514] on label "Merchant" at bounding box center [787, 511] width 100 height 19
click at [0, 0] on input "Merchant" at bounding box center [0, 0] width 0 height 0
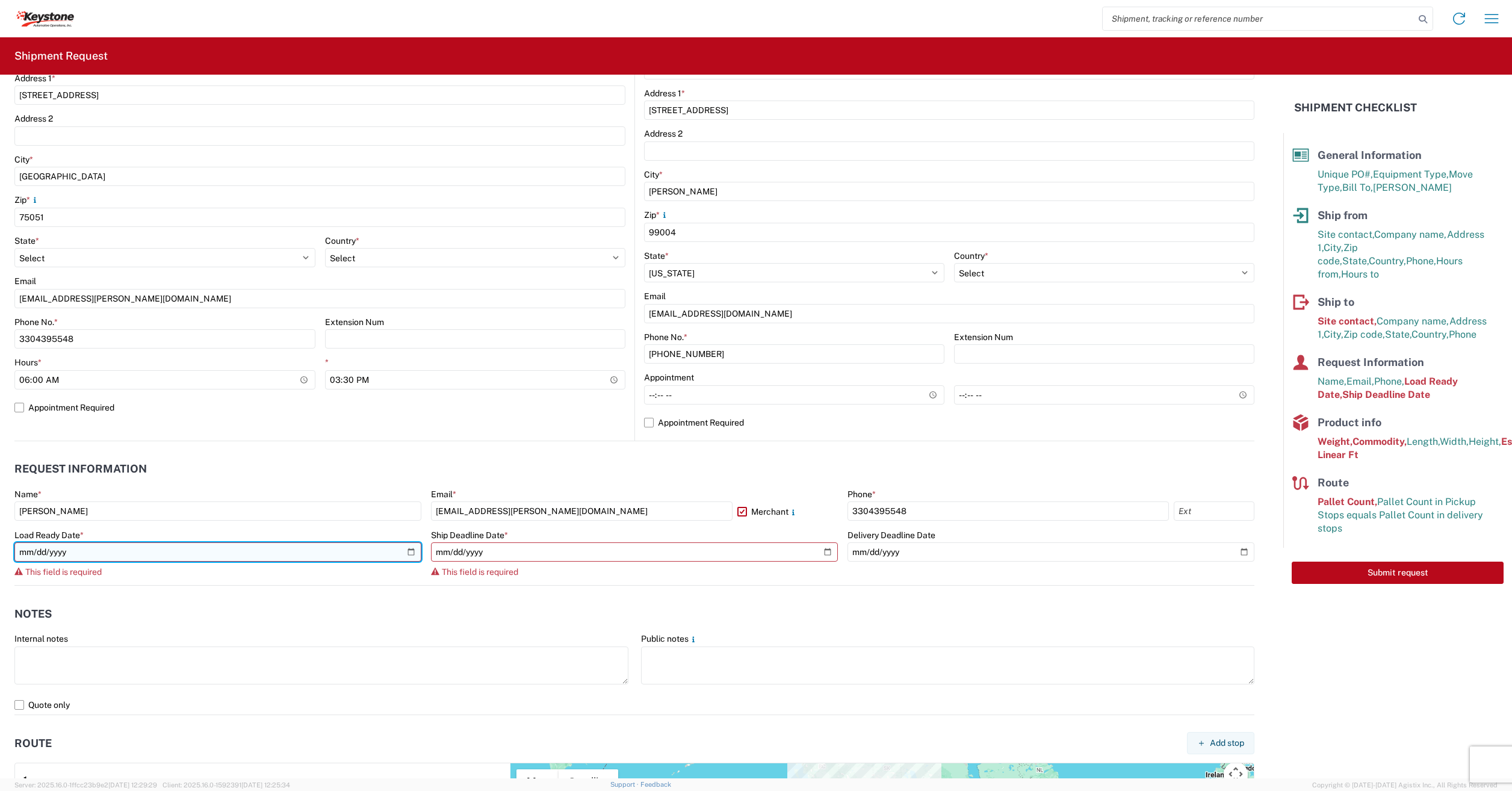
click at [241, 544] on input "date" at bounding box center [218, 552] width 407 height 19
click at [412, 555] on input "date" at bounding box center [218, 552] width 407 height 19
type input "2025-08-13"
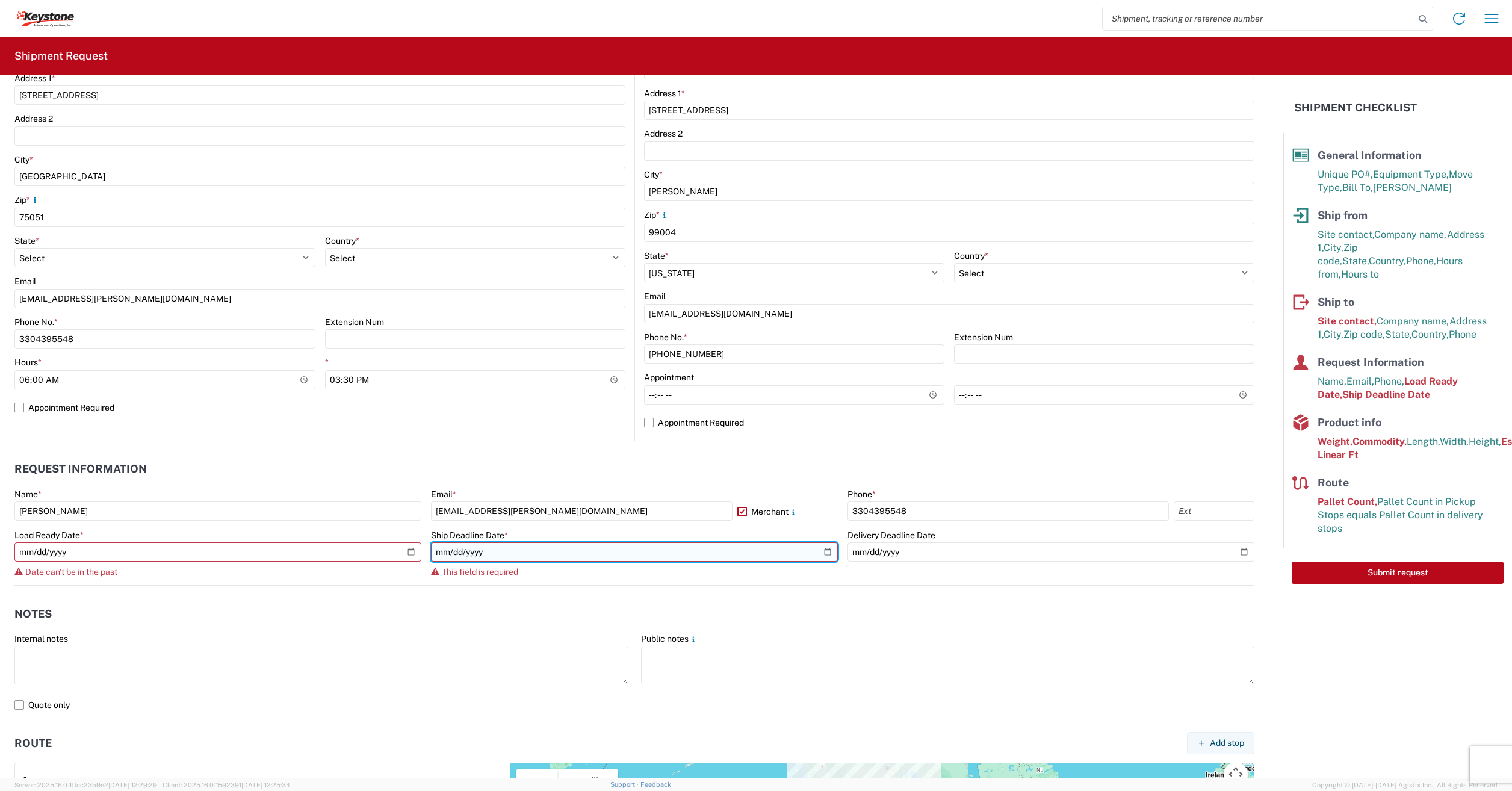
click at [821, 552] on input "date" at bounding box center [634, 552] width 407 height 19
type input "2025-08-14"
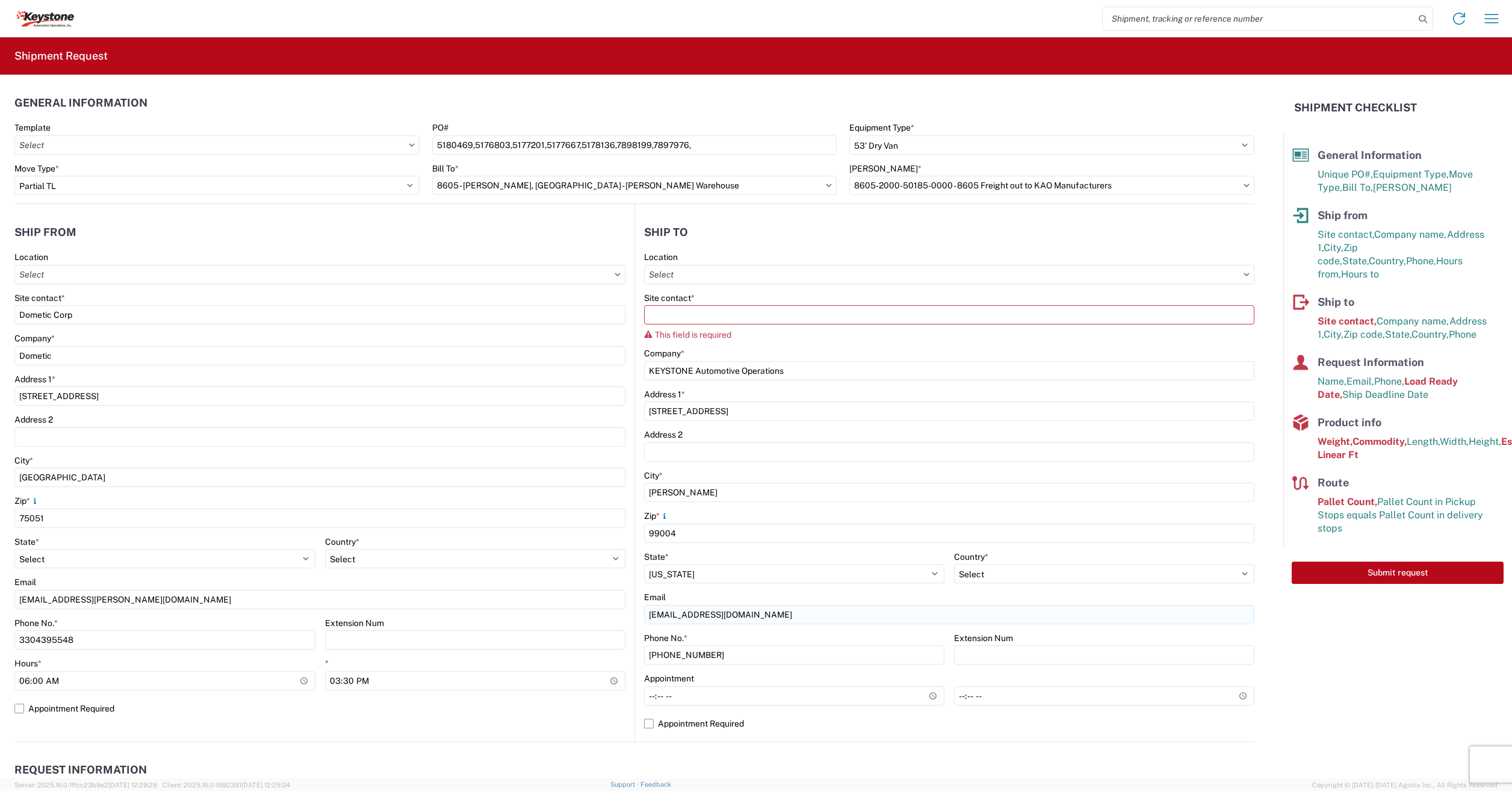
scroll to position [362, 0]
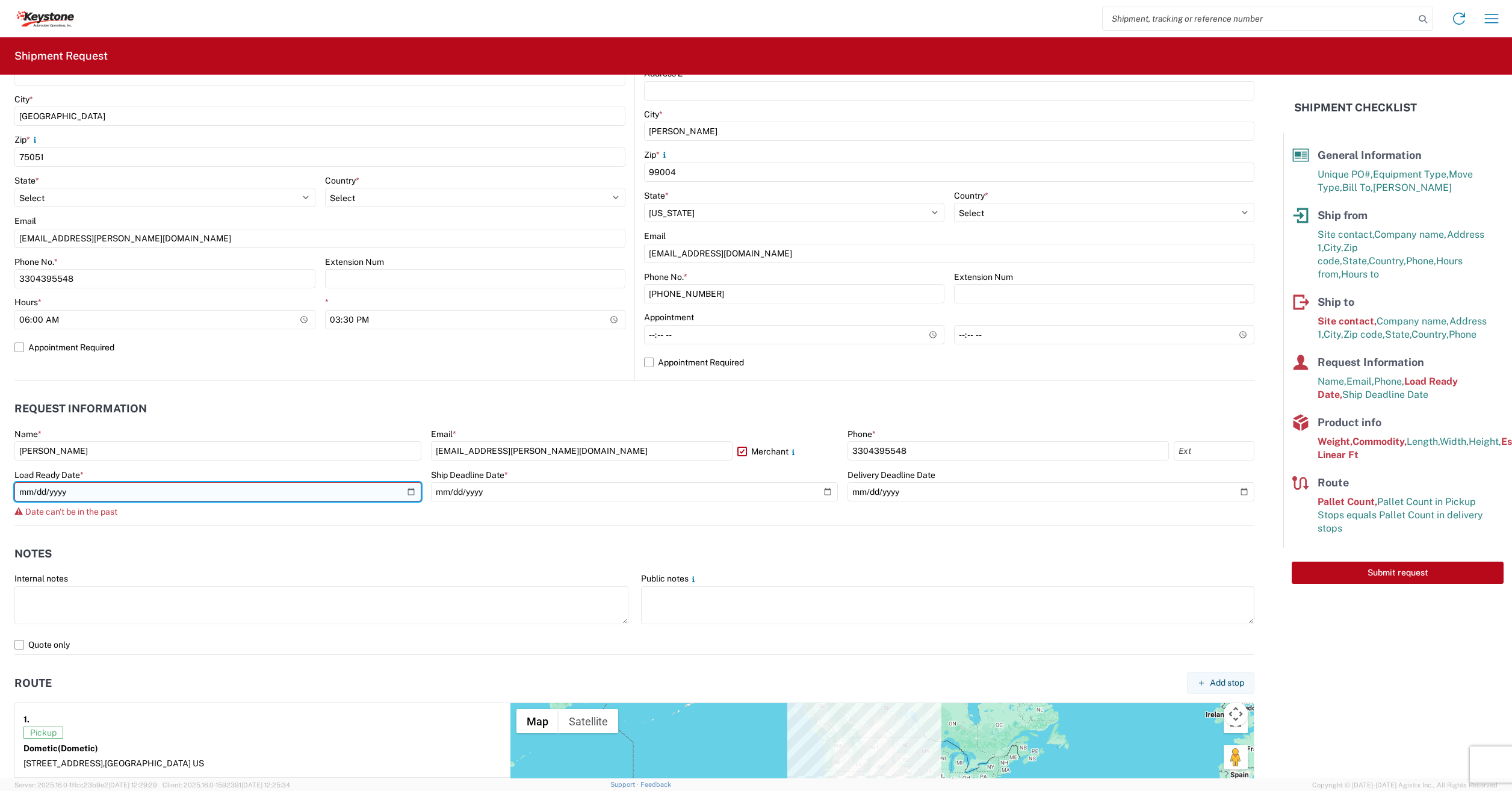
click at [406, 492] on input "2025-08-13" at bounding box center [218, 491] width 407 height 19
type input "2025-08-14"
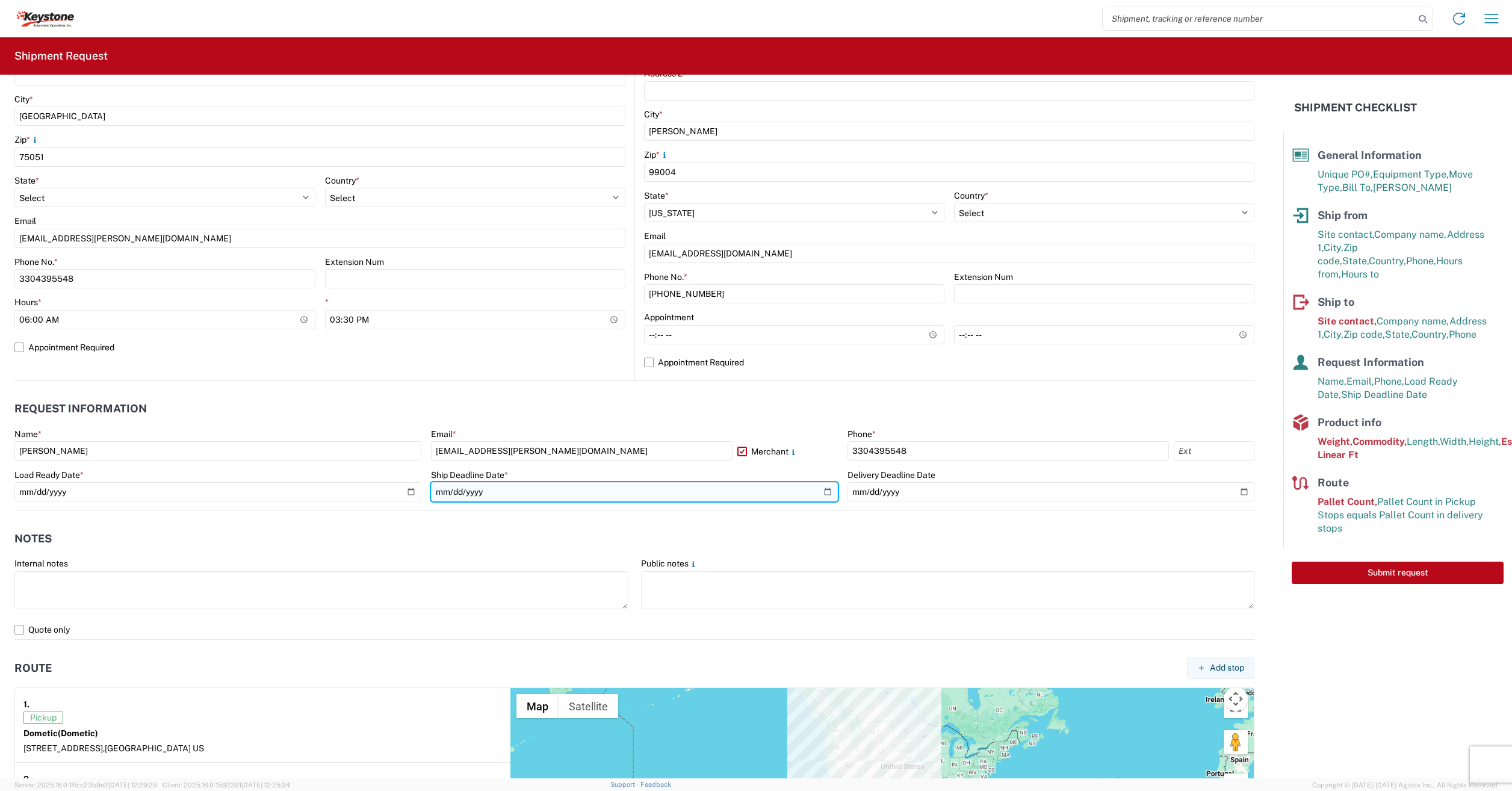
click at [822, 491] on input "2025-08-14" at bounding box center [634, 491] width 407 height 19
type input "2025-08-15"
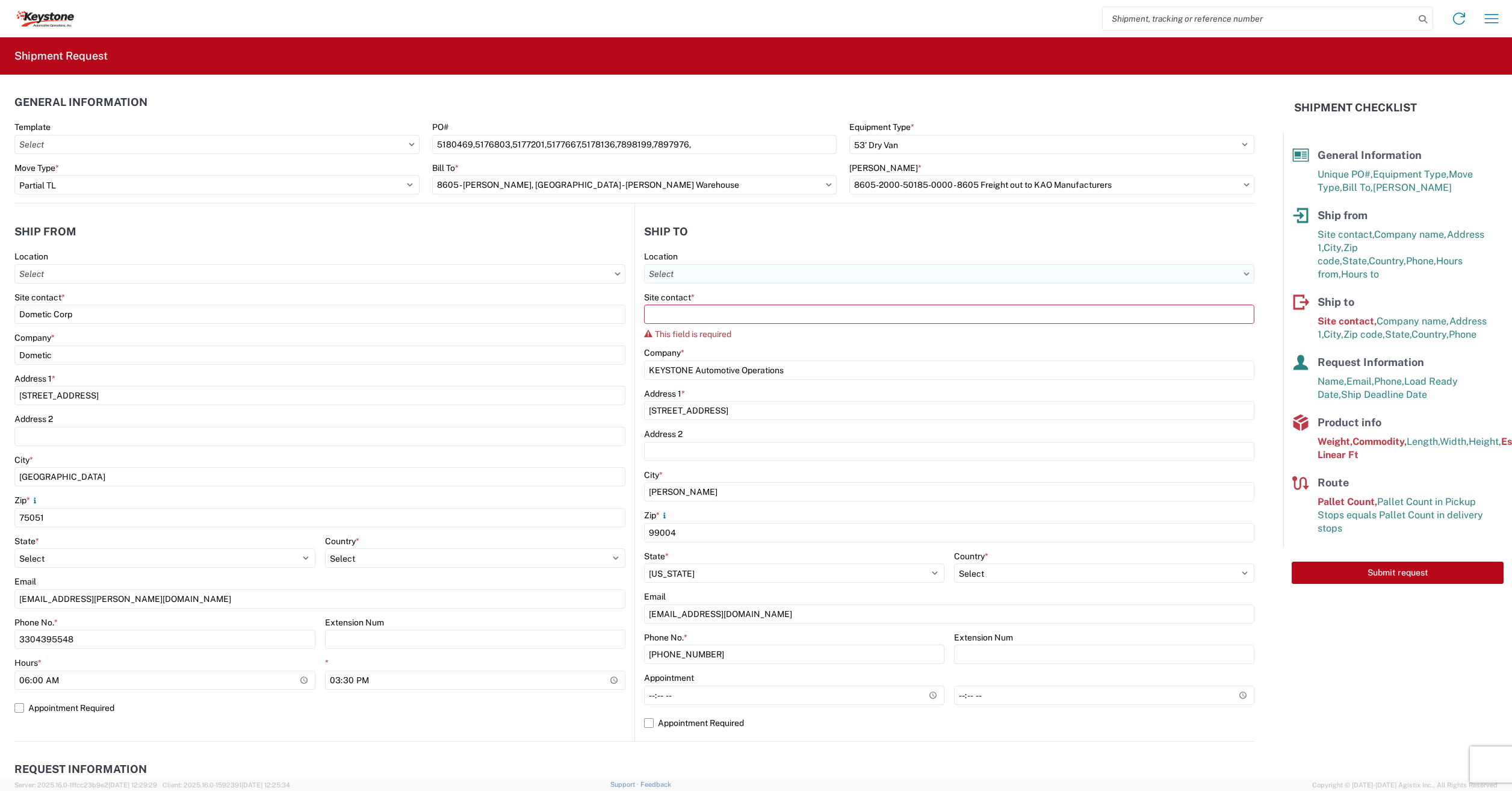
scroll to position [0, 0]
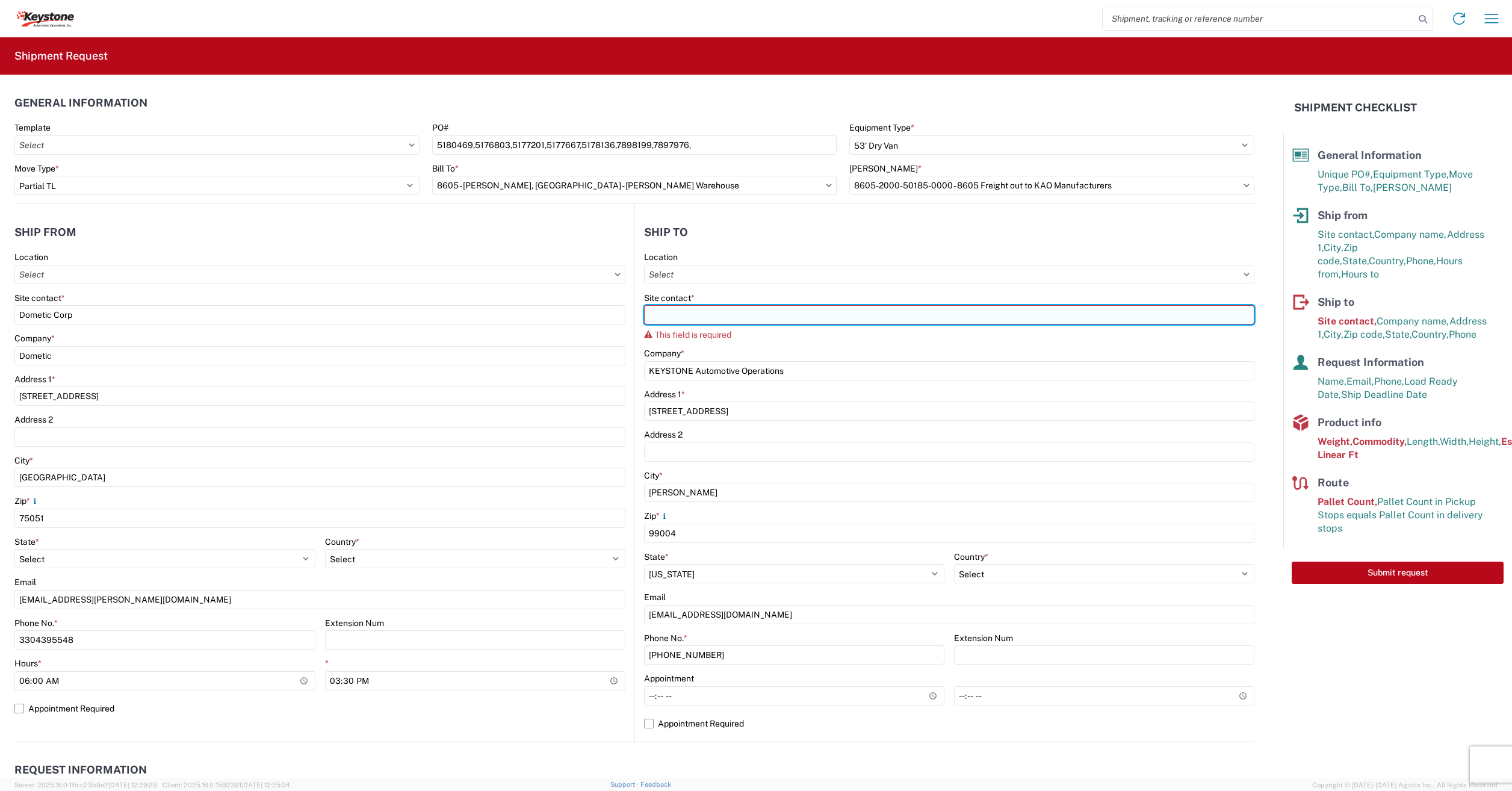
click at [684, 309] on input "Site contact *" at bounding box center [949, 315] width 610 height 19
type input "k"
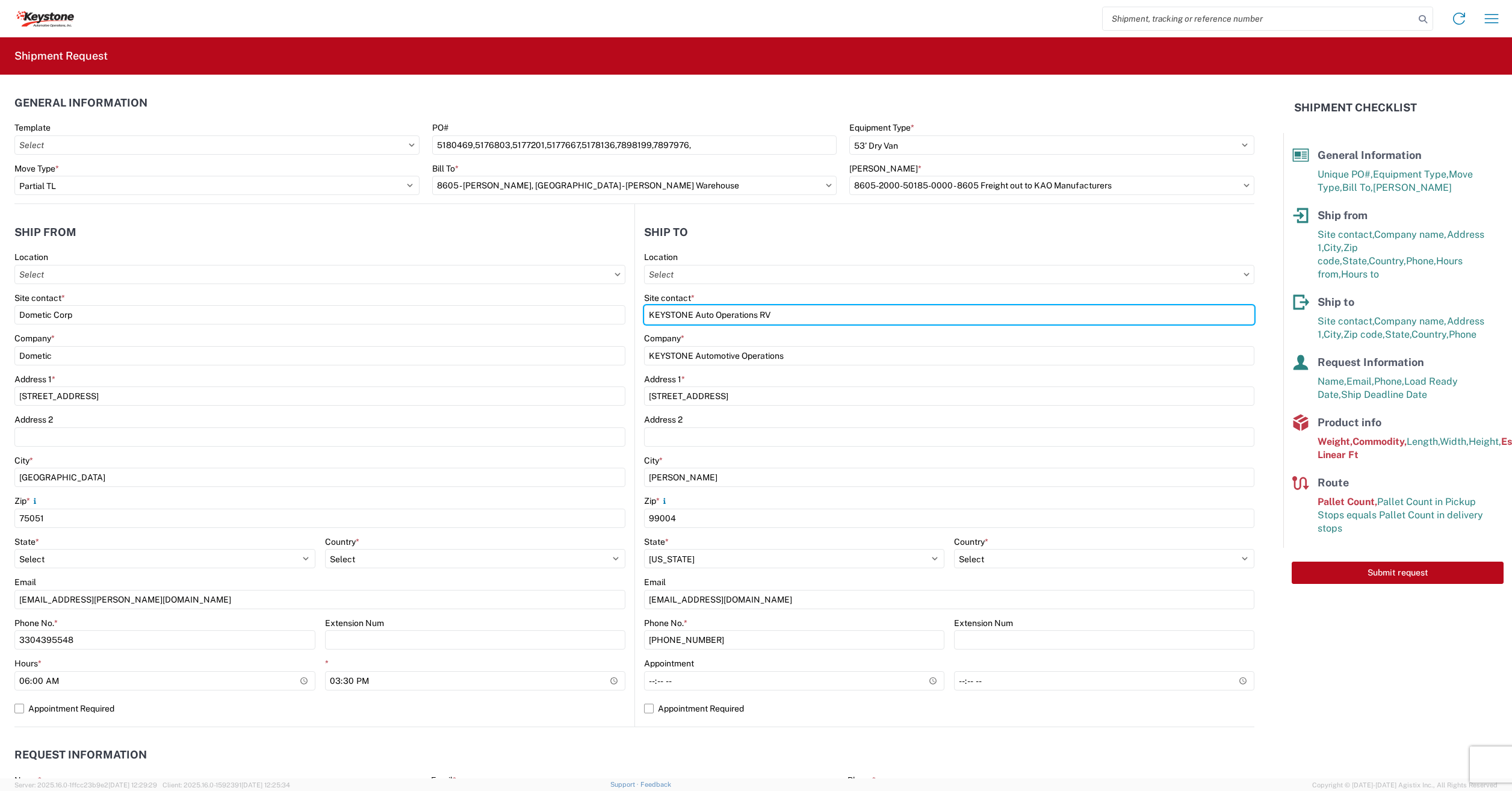
type input "KEYSTONE Auto Operations RV"
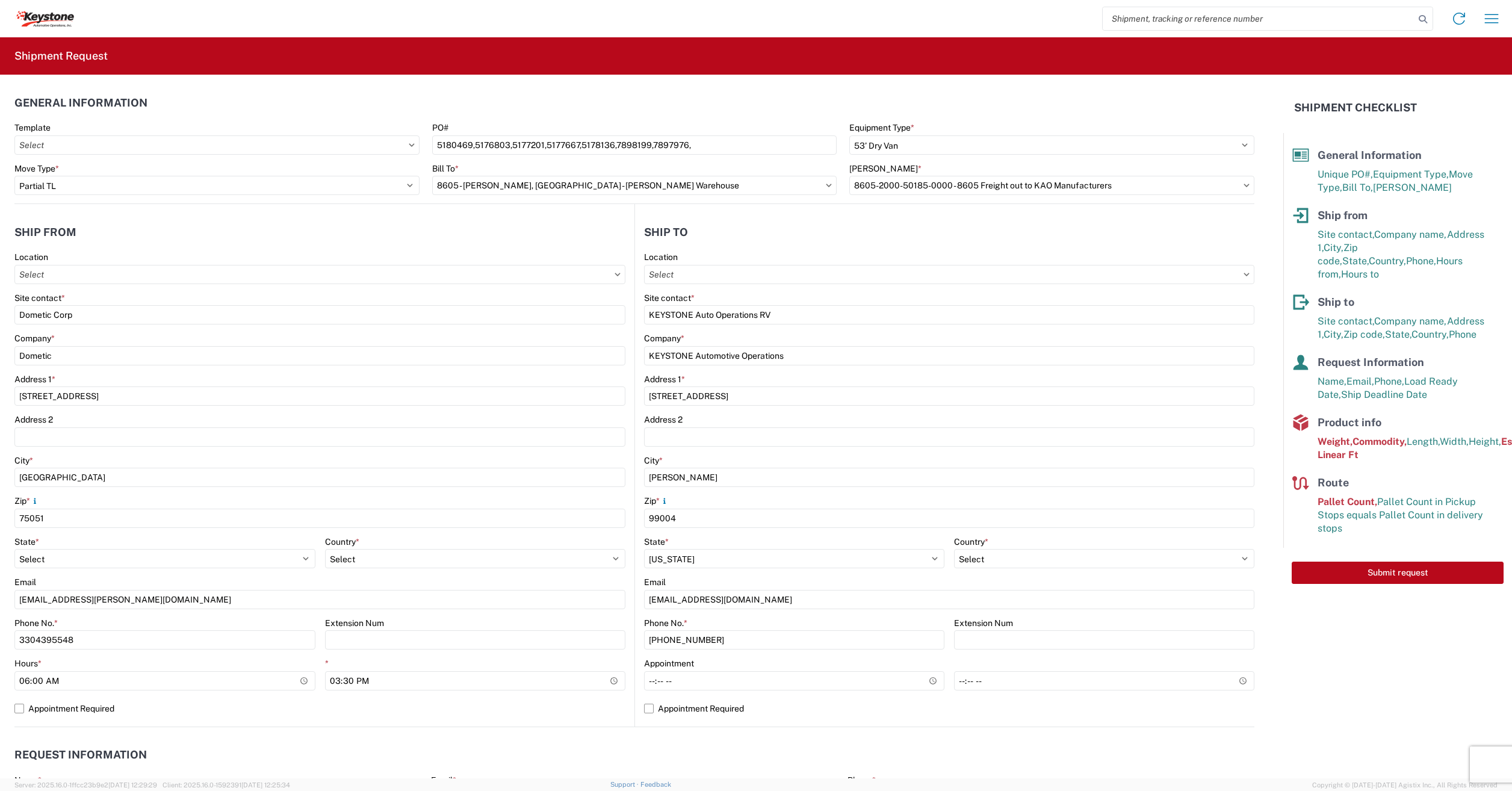
click at [739, 235] on header "Ship to" at bounding box center [945, 232] width 619 height 27
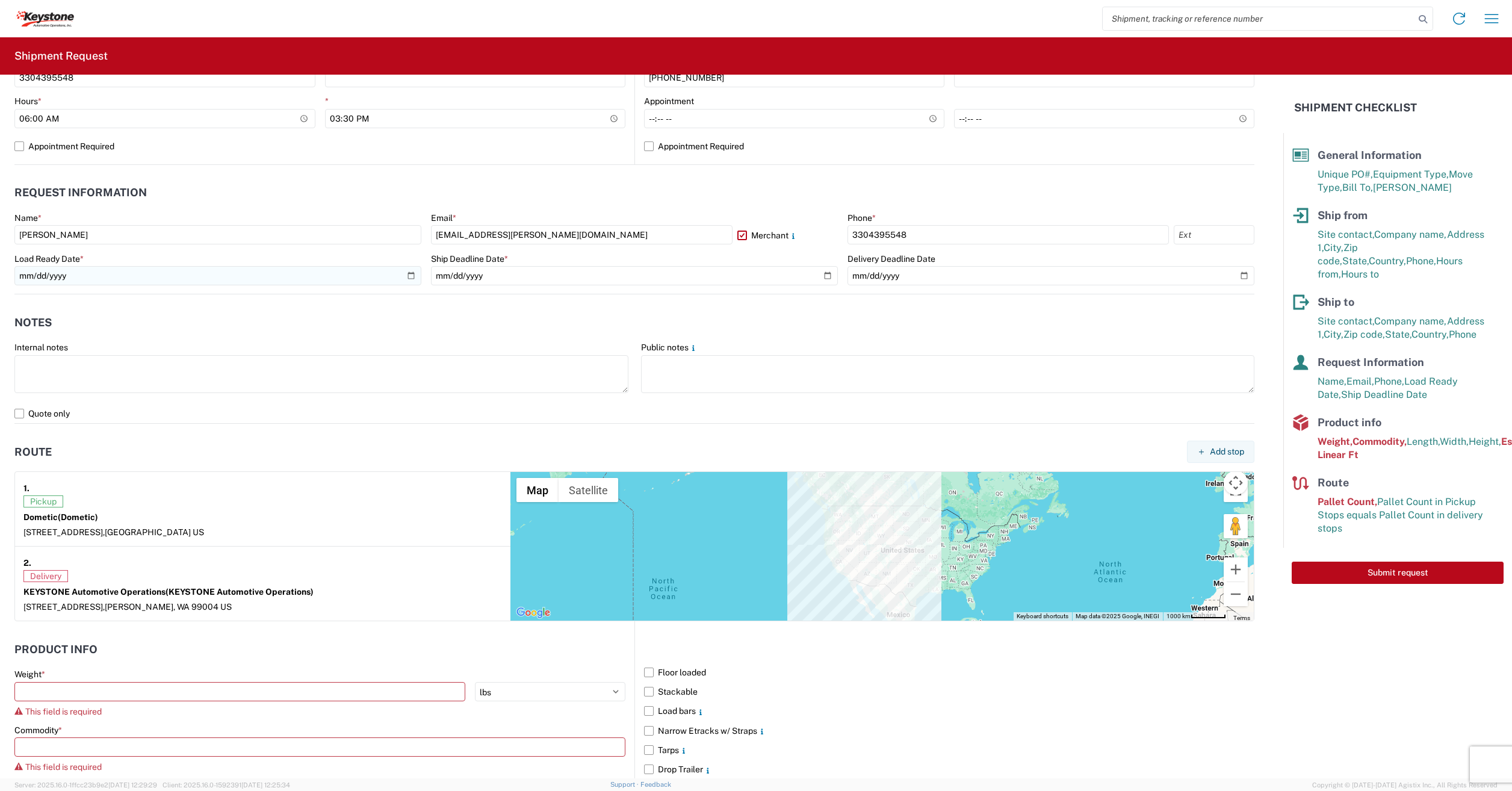
scroll to position [786, 0]
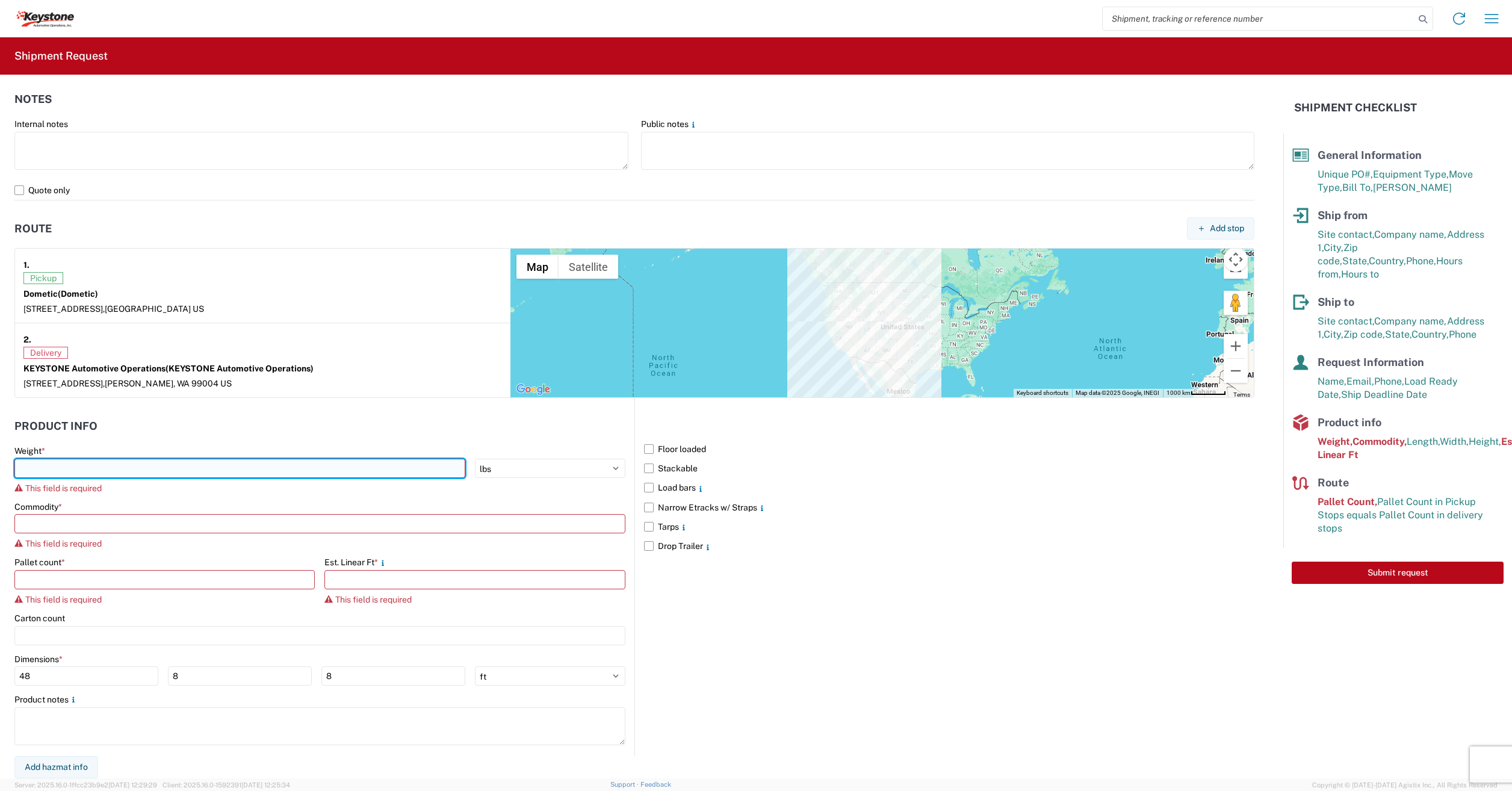
click at [23, 467] on input "number" at bounding box center [239, 468] width 451 height 19
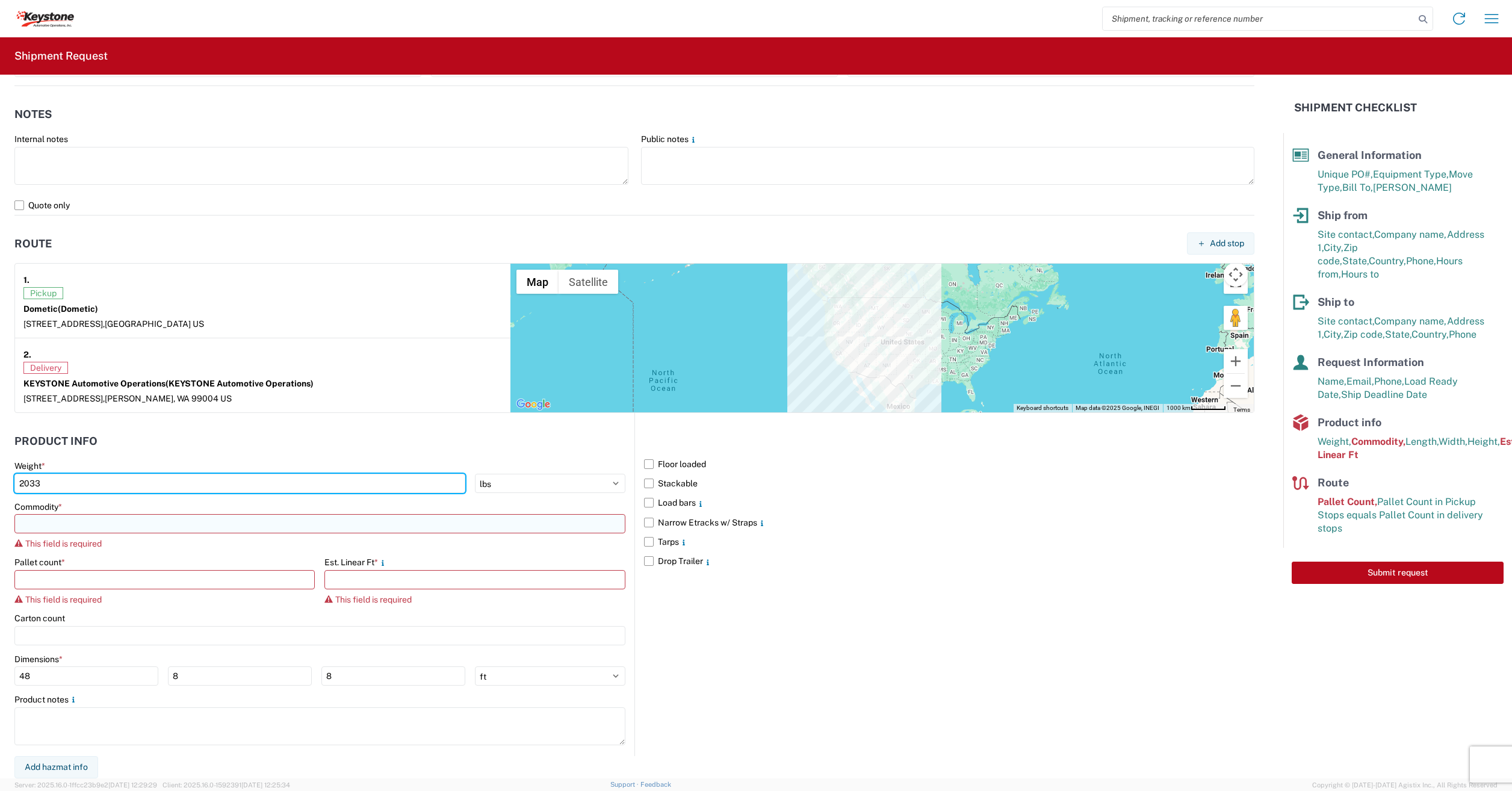
type input "2033"
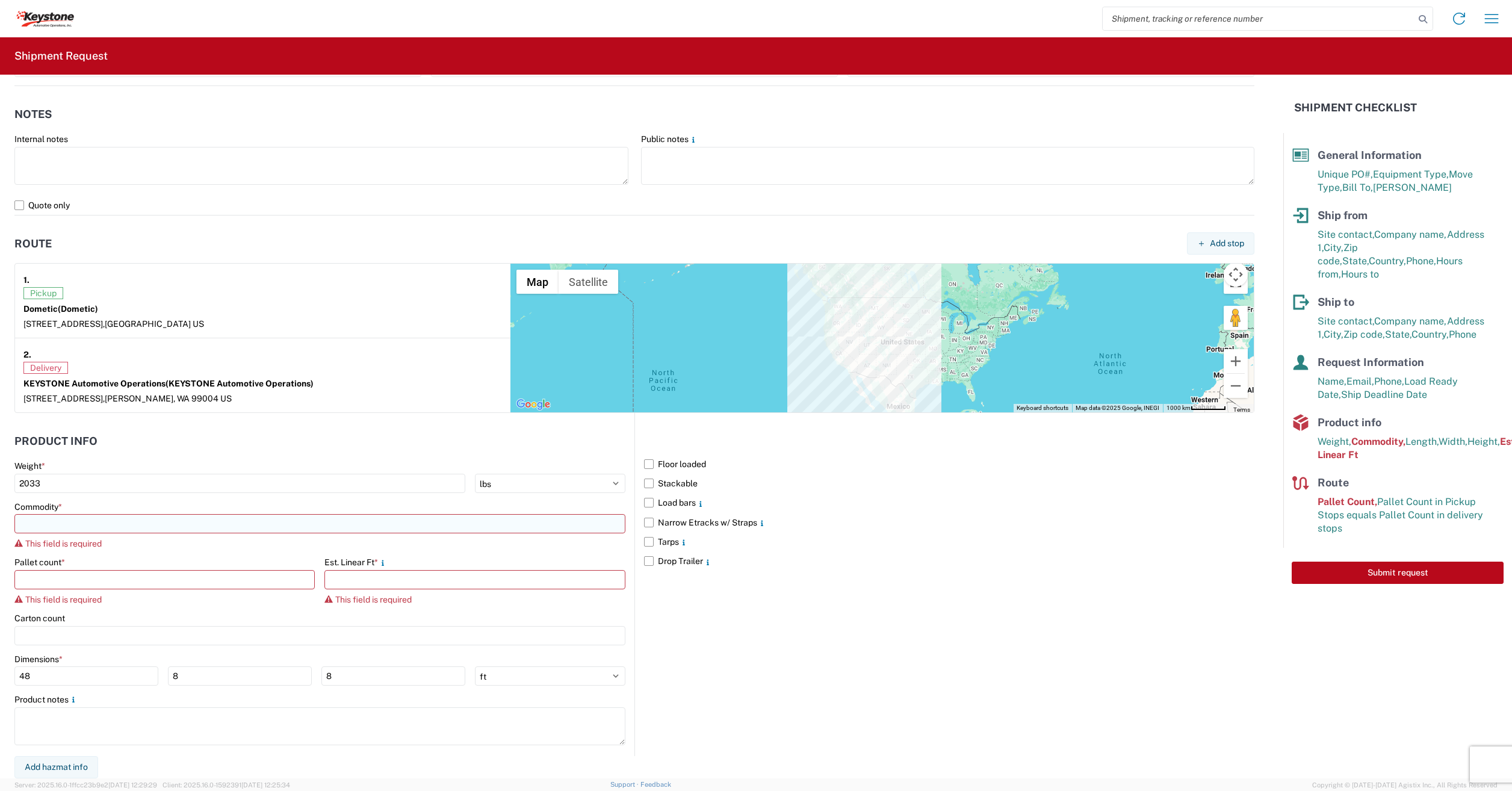
click at [57, 529] on input at bounding box center [320, 523] width 611 height 19
click at [57, 639] on div "General Auto Parts (dry)" at bounding box center [123, 634] width 211 height 19
type input "General Auto Parts (dry)"
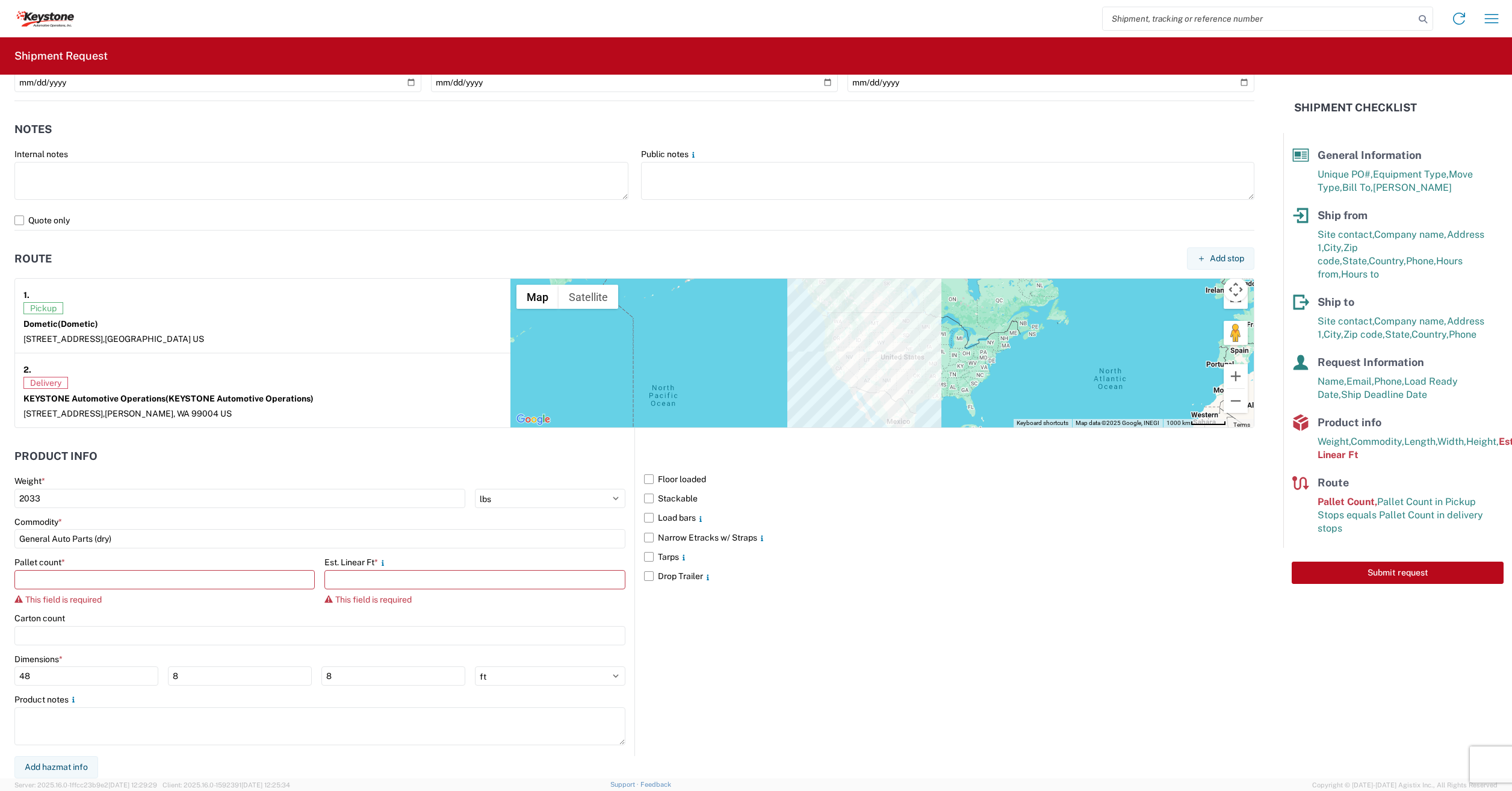
scroll to position [756, 0]
click at [50, 581] on input "number" at bounding box center [164, 579] width 300 height 19
click at [274, 543] on input "General Auto Parts (dry)" at bounding box center [320, 538] width 611 height 19
click at [402, 578] on input "number" at bounding box center [474, 579] width 300 height 19
click at [173, 583] on input "number" at bounding box center [164, 579] width 300 height 19
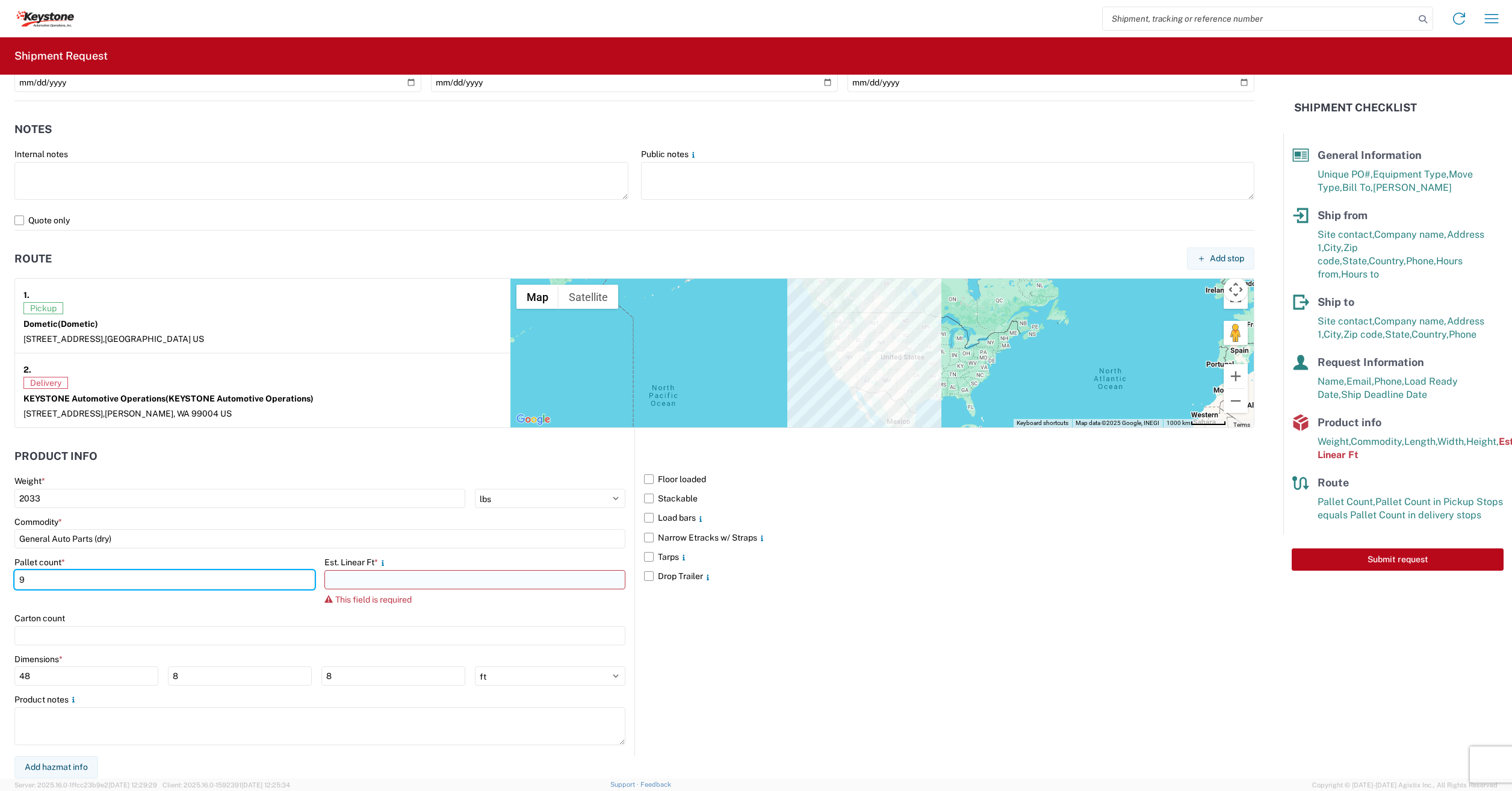
type input "9"
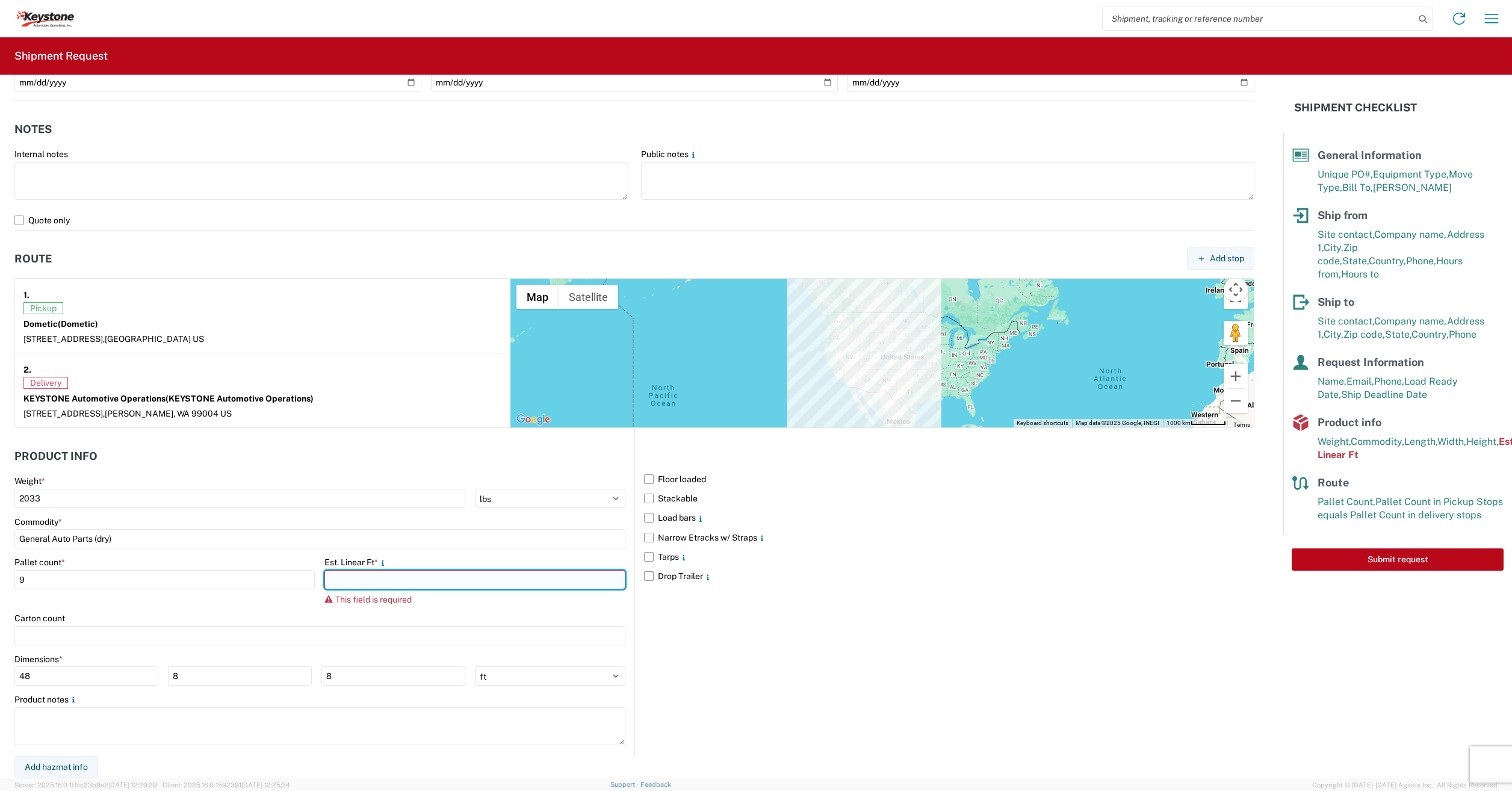
click at [413, 583] on input "number" at bounding box center [474, 579] width 300 height 19
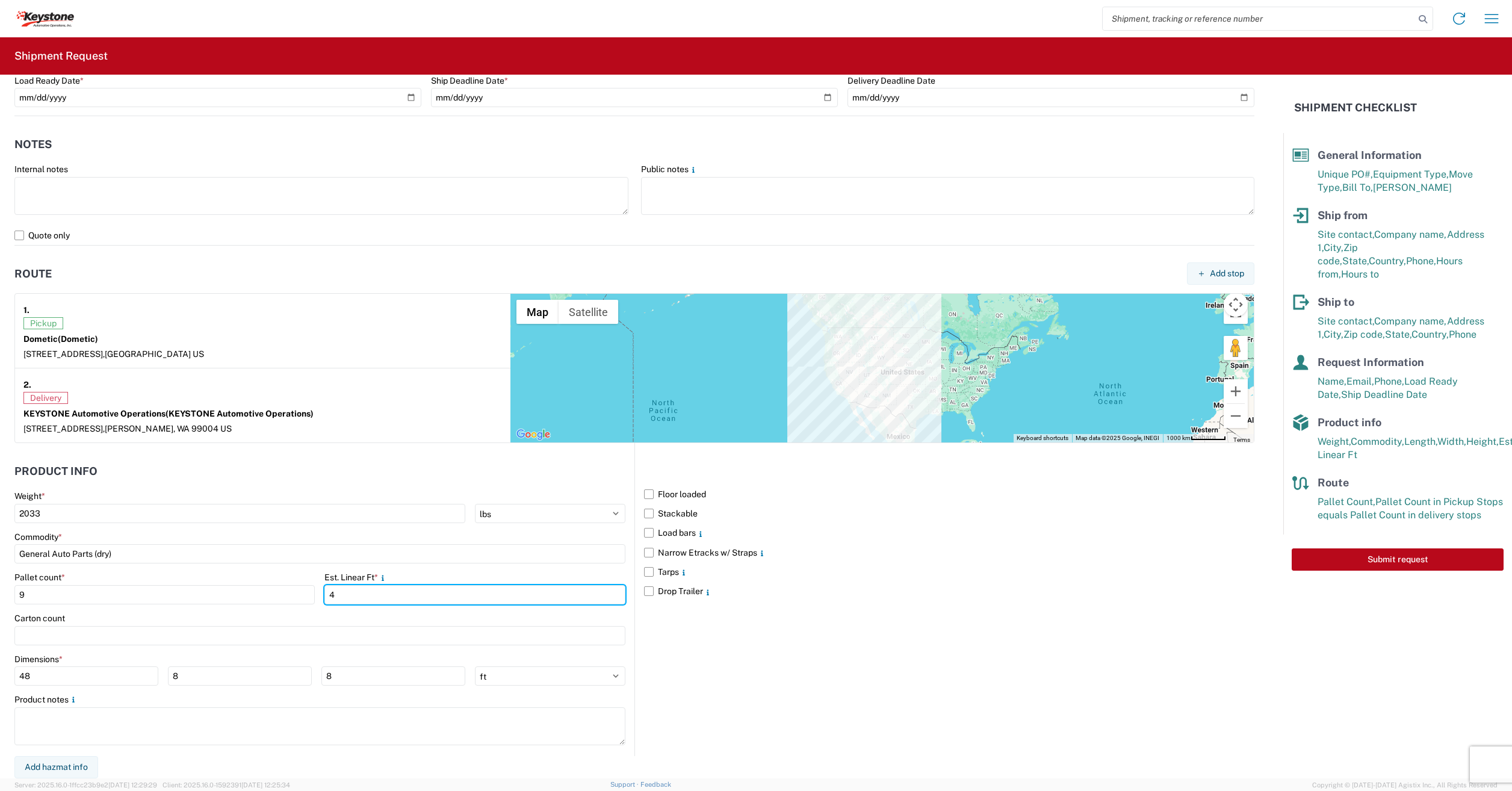
scroll to position [741, 0]
type input "47"
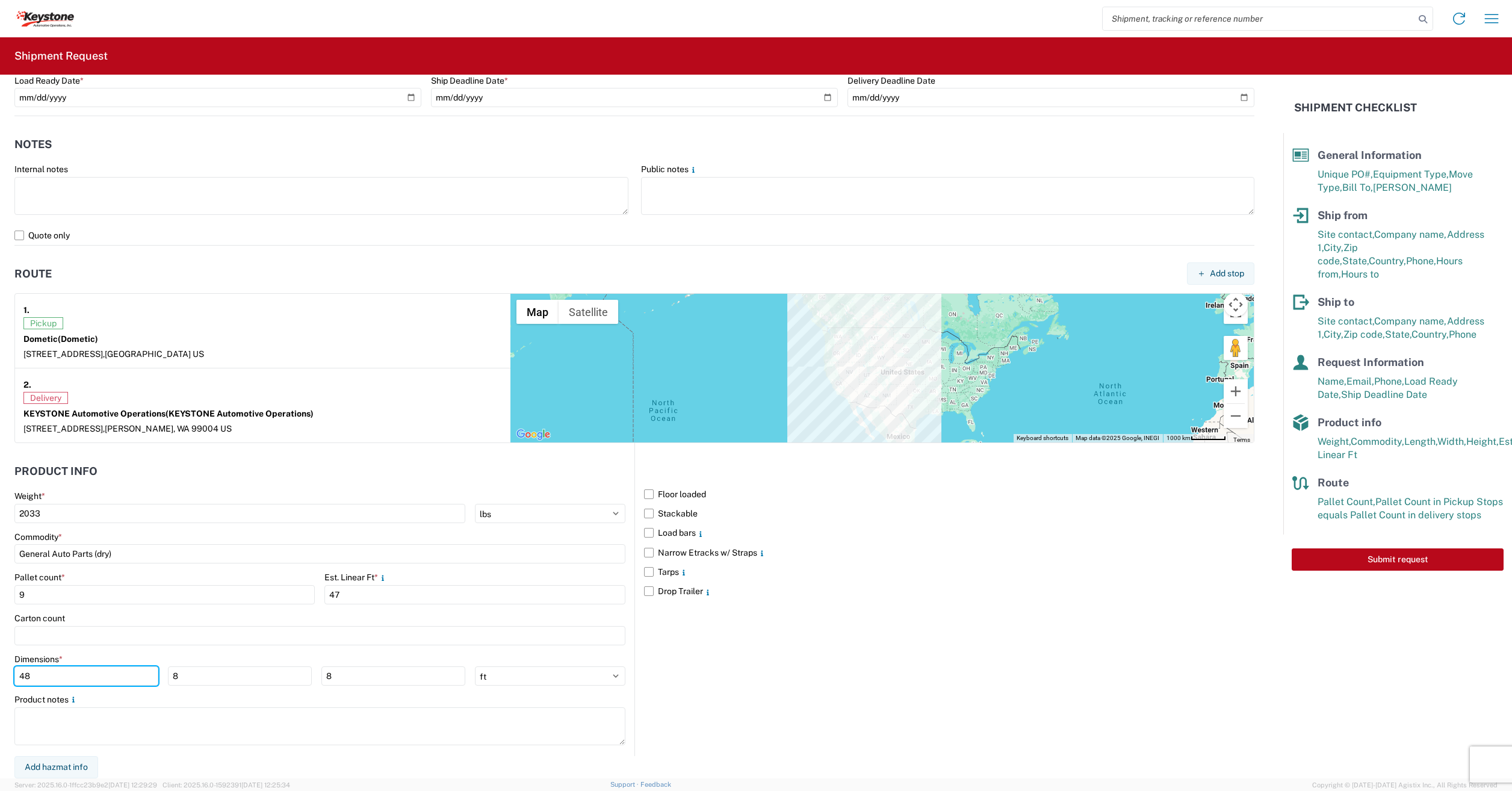
drag, startPoint x: 70, startPoint y: 679, endPoint x: -3, endPoint y: 680, distance: 73.0
click at [0, 680] on html "Home Shipment request Shipment tracking Shipment Request General Information Te…" at bounding box center [756, 395] width 1512 height 791
click at [44, 682] on input "92" at bounding box center [86, 675] width 144 height 19
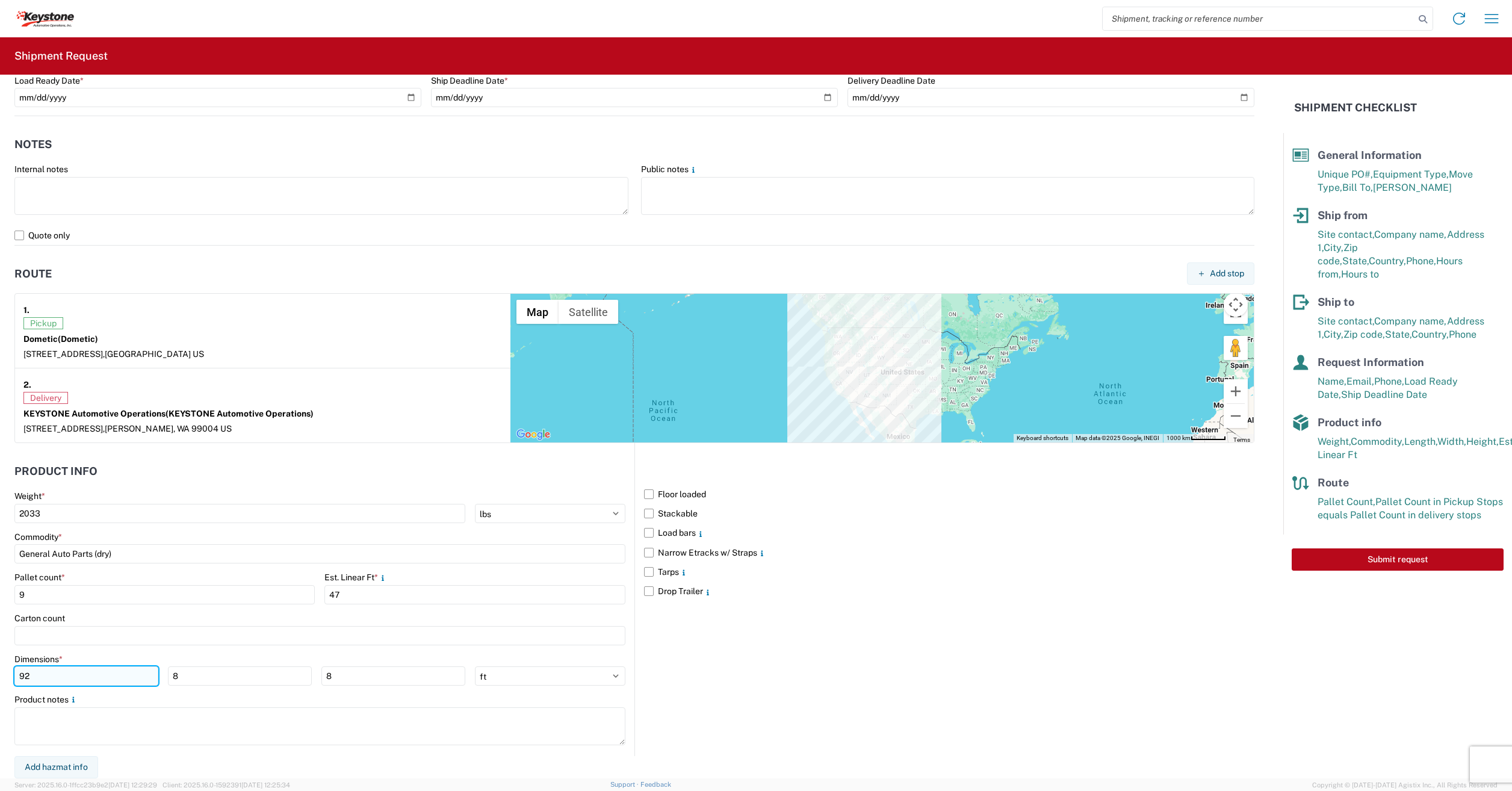
click at [44, 682] on input "92" at bounding box center [86, 675] width 144 height 19
type input "4"
type input "48"
type input "40"
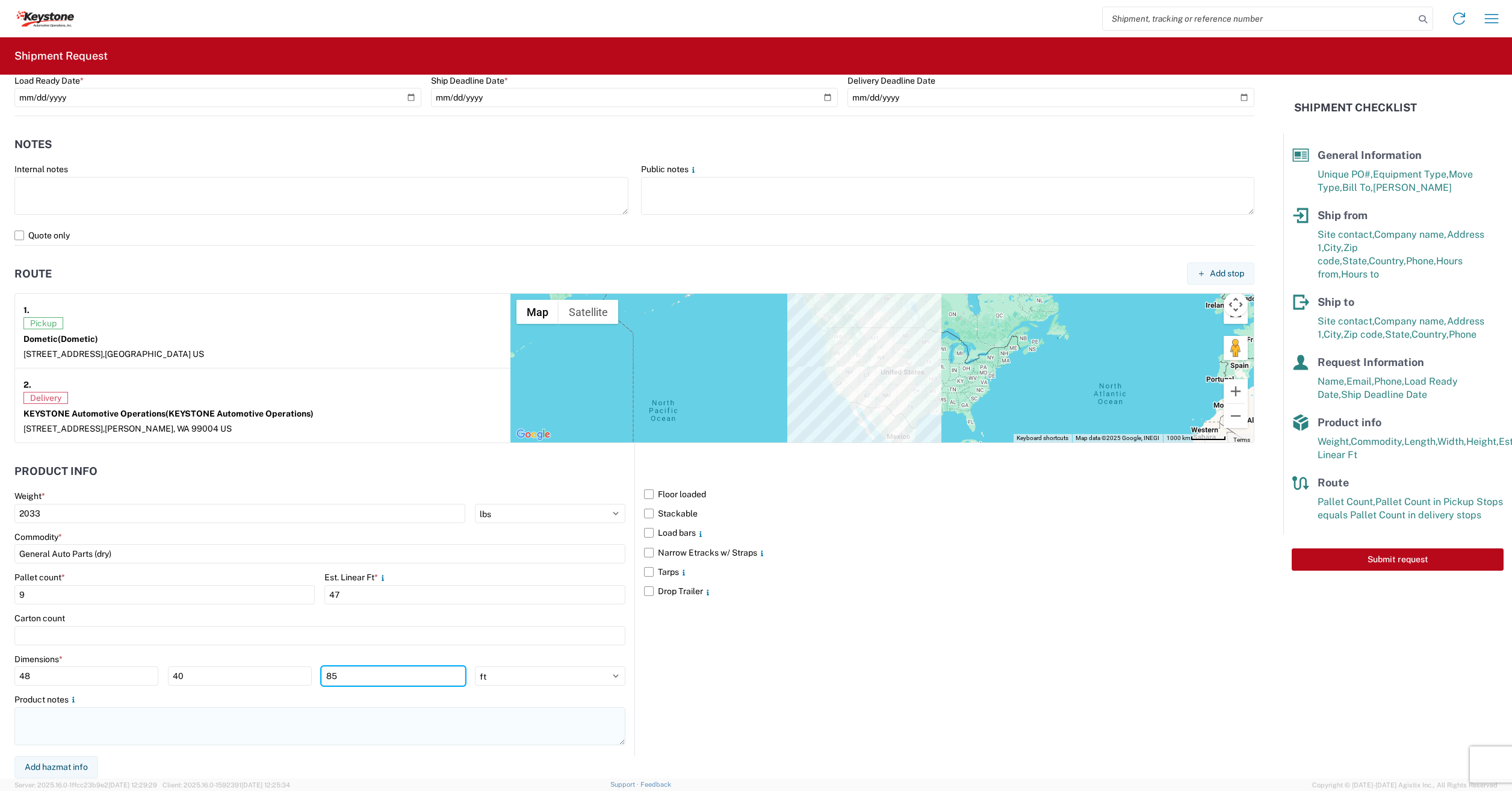
type input "85"
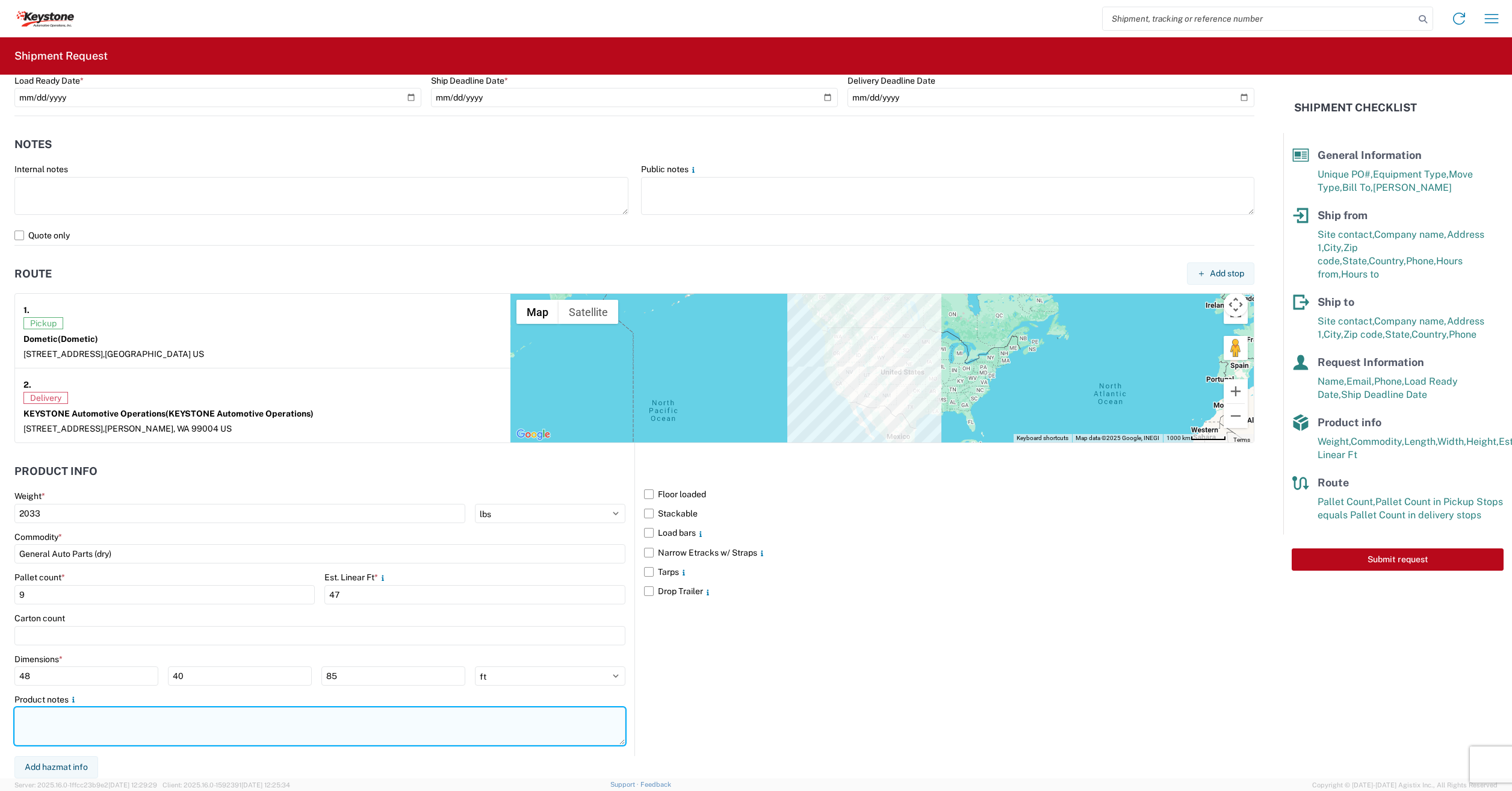
click at [48, 713] on textarea at bounding box center [320, 726] width 611 height 38
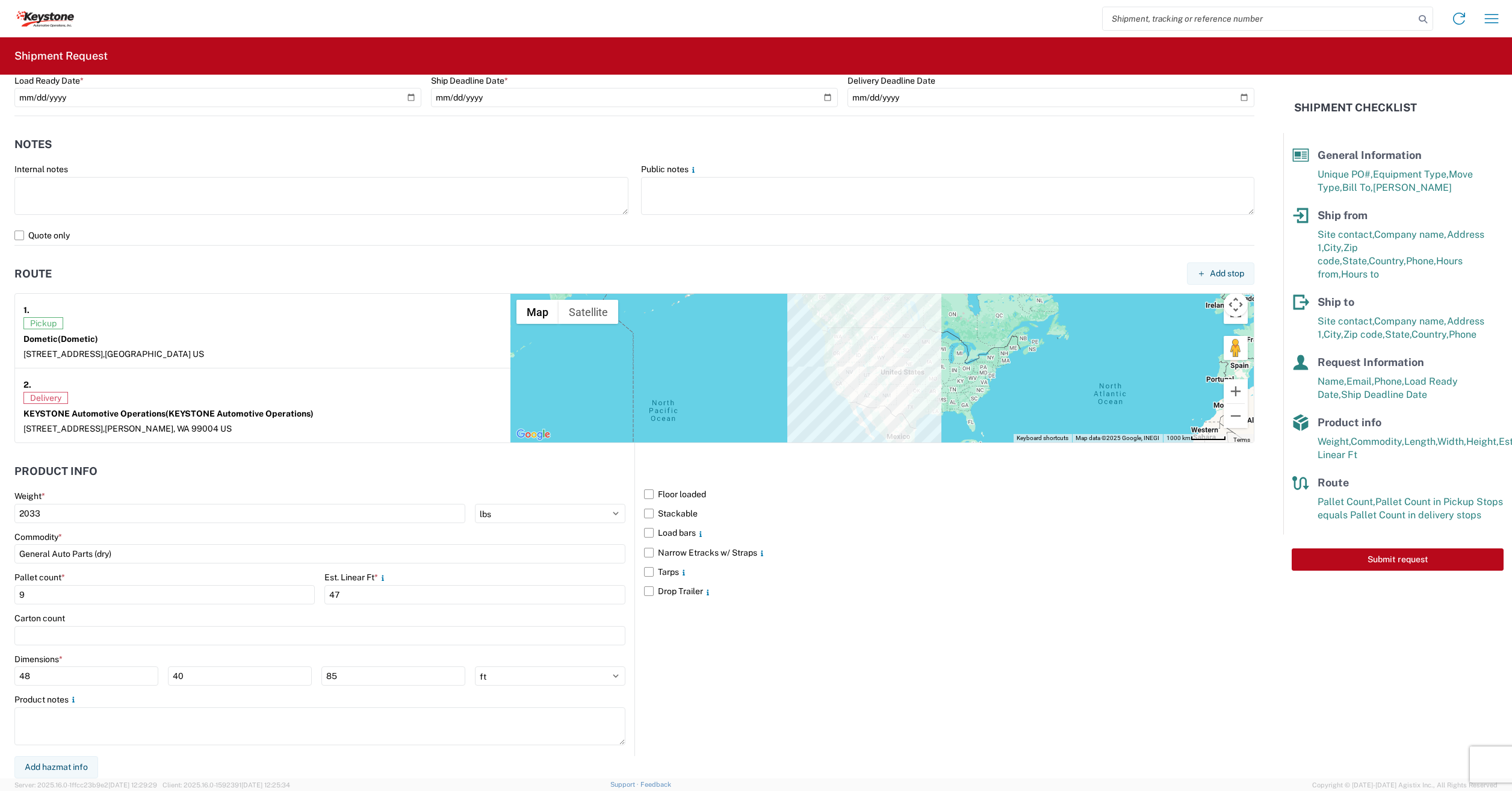
click at [760, 692] on div "Floor loaded Stackable Load bars Narrow Etracks w/ Straps Tarps Drop Trailer" at bounding box center [944, 599] width 620 height 313
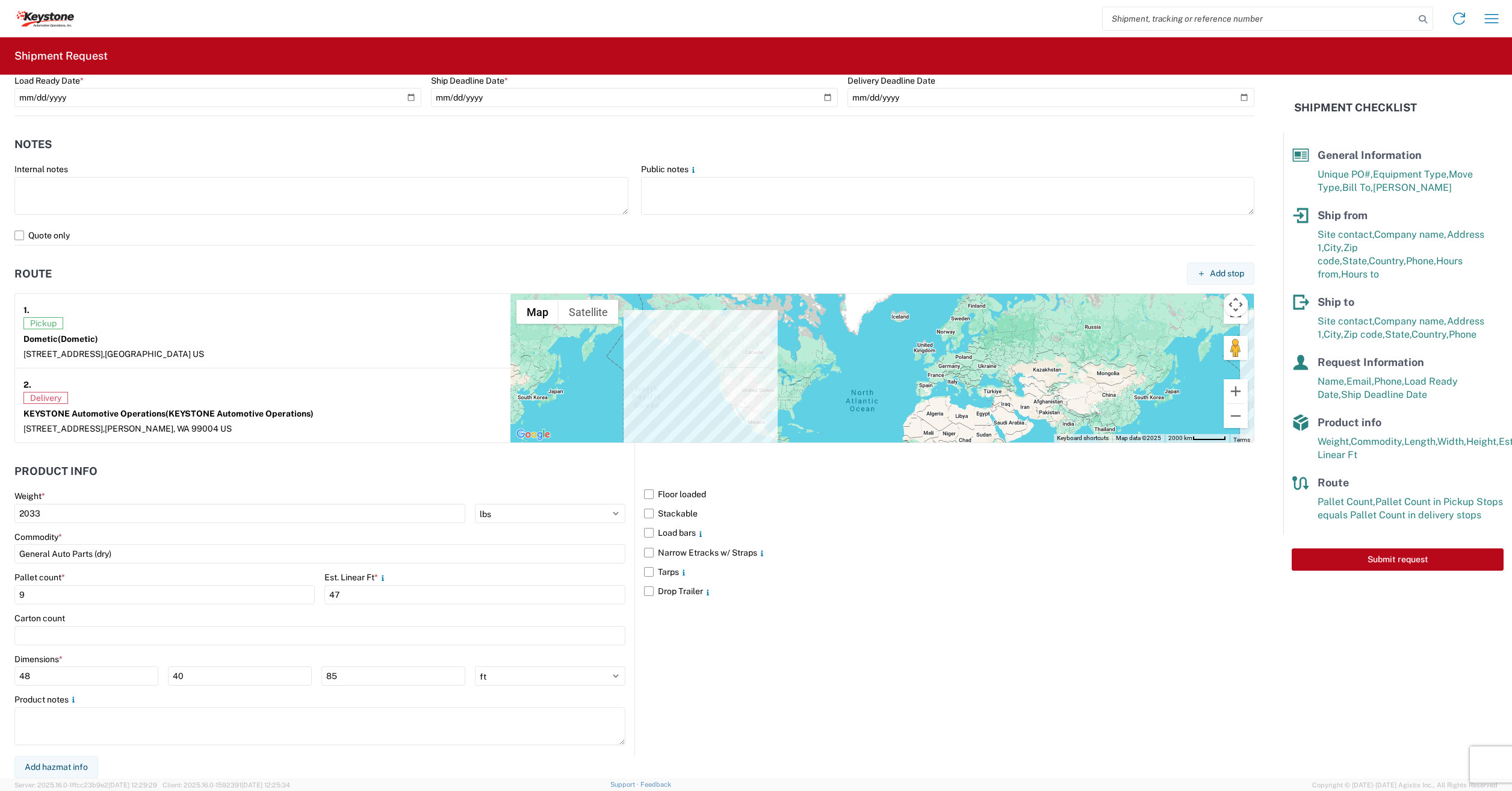
click at [1273, 469] on form "General Information Template PO# 5180469,5176803,5177201,5177667,5178136,789819…" at bounding box center [642, 426] width 1284 height 704
click at [50, 597] on input "9" at bounding box center [164, 594] width 300 height 19
type input "10"
click at [994, 638] on div "Floor loaded Stackable Load bars Narrow Etracks w/ Straps Tarps Drop Trailer" at bounding box center [944, 599] width 620 height 313
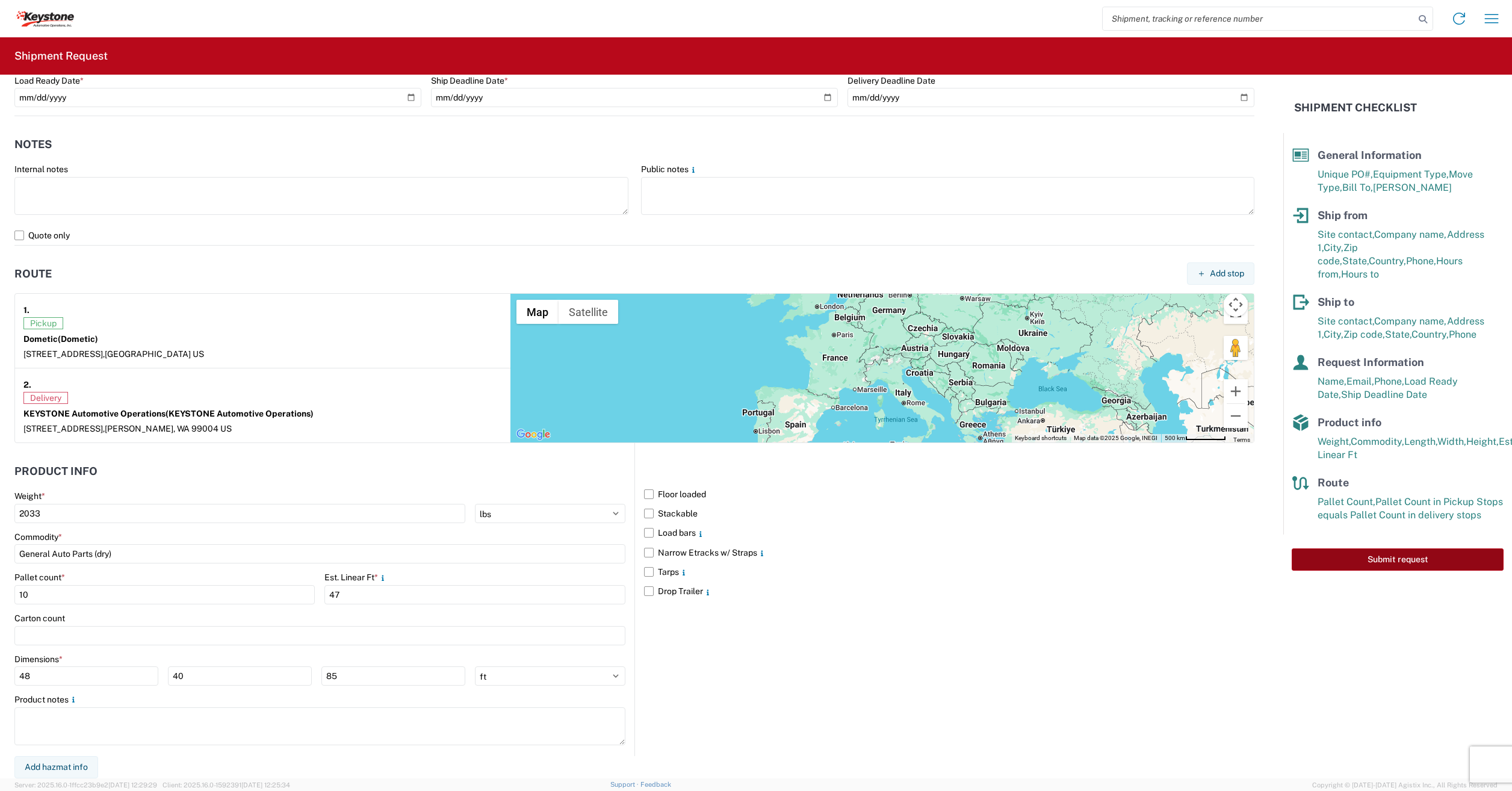
click at [1394, 550] on button "Submit request" at bounding box center [1397, 559] width 212 height 23
select select "US"
